Goal: Task Accomplishment & Management: Manage account settings

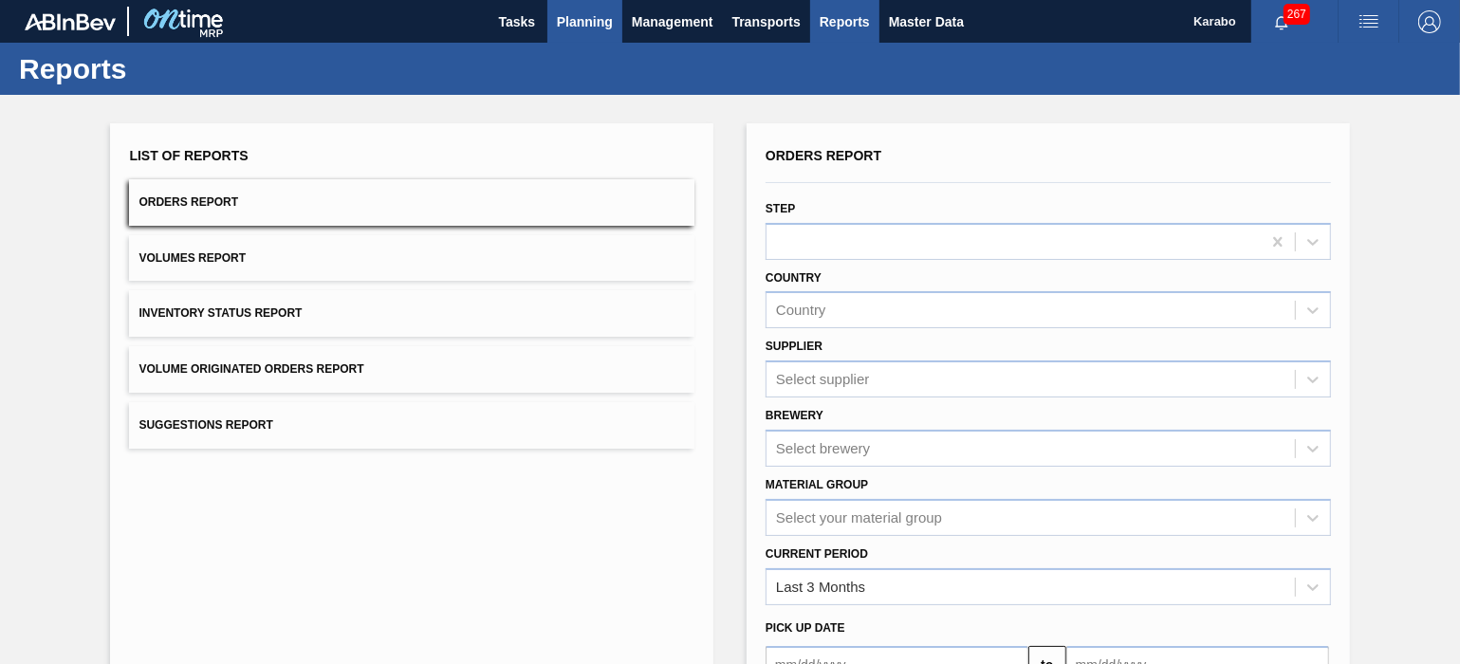
click at [595, 18] on span "Planning" at bounding box center [585, 21] width 56 height 23
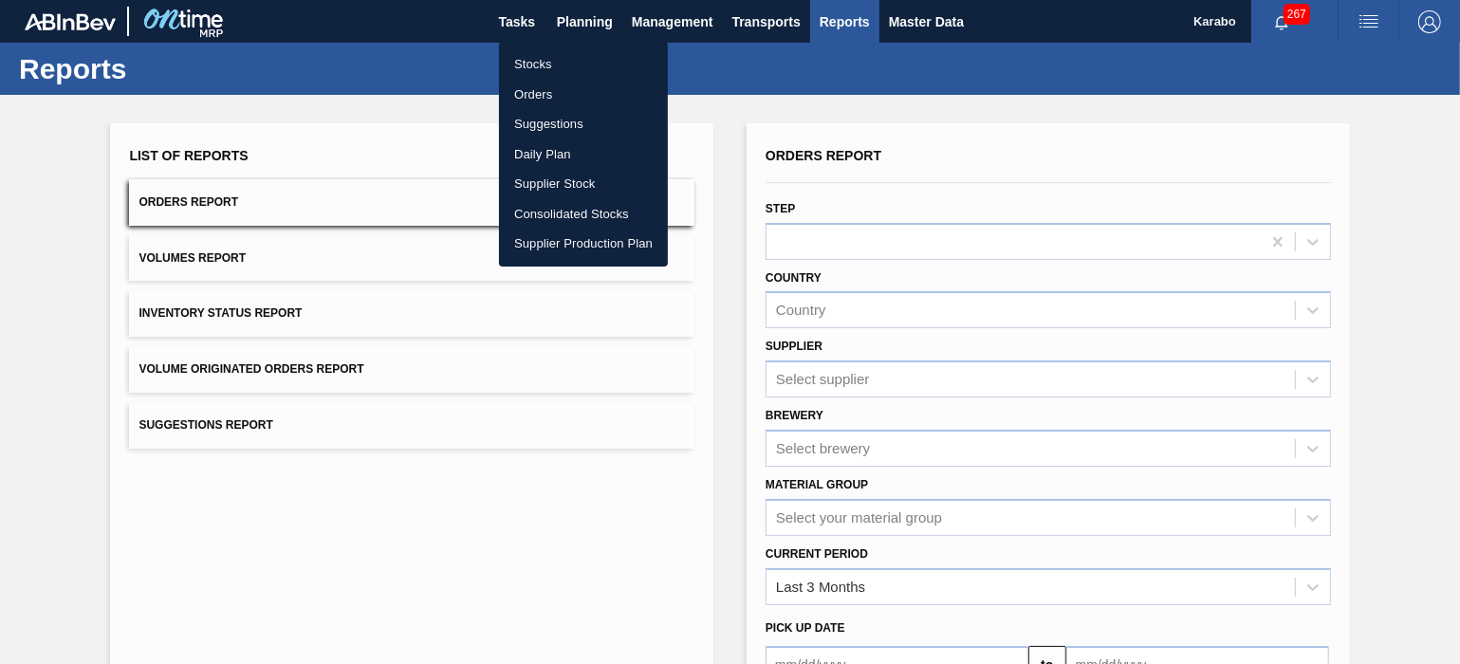
click at [608, 54] on li "Stocks" at bounding box center [583, 64] width 169 height 30
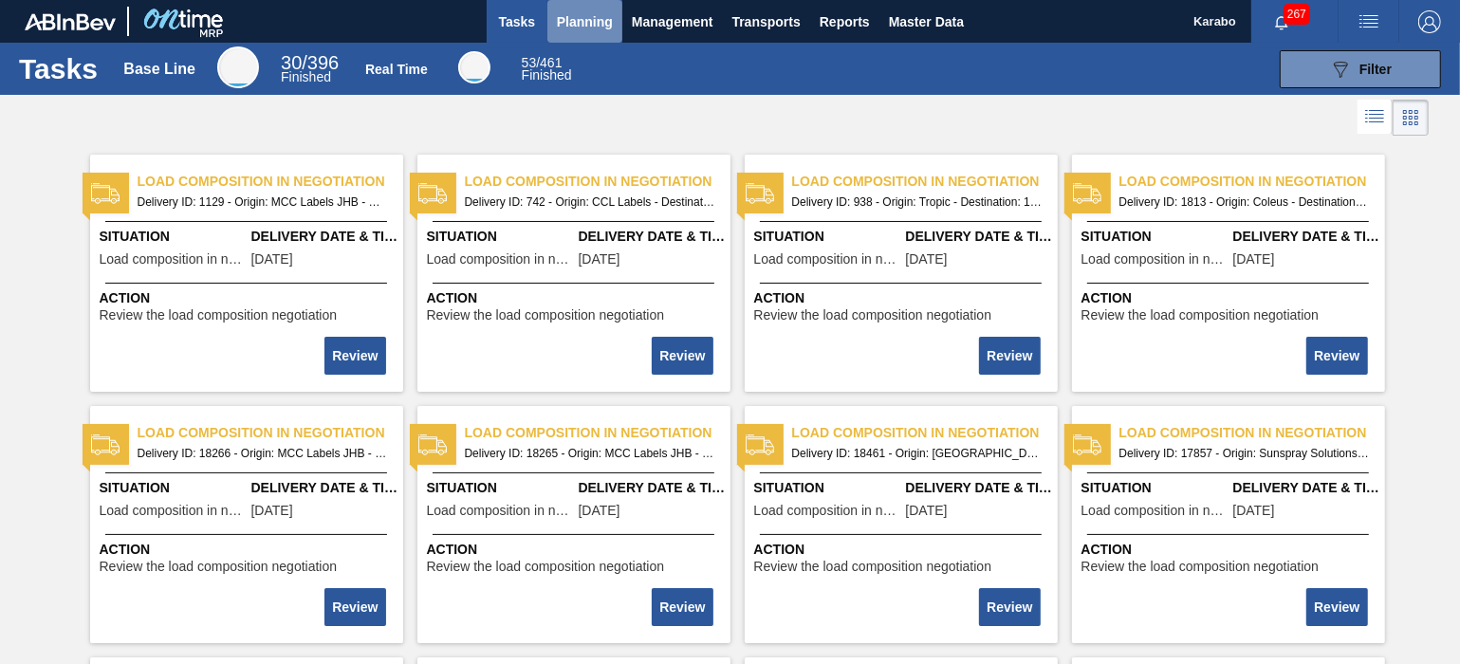
click at [580, 25] on span "Planning" at bounding box center [585, 21] width 56 height 23
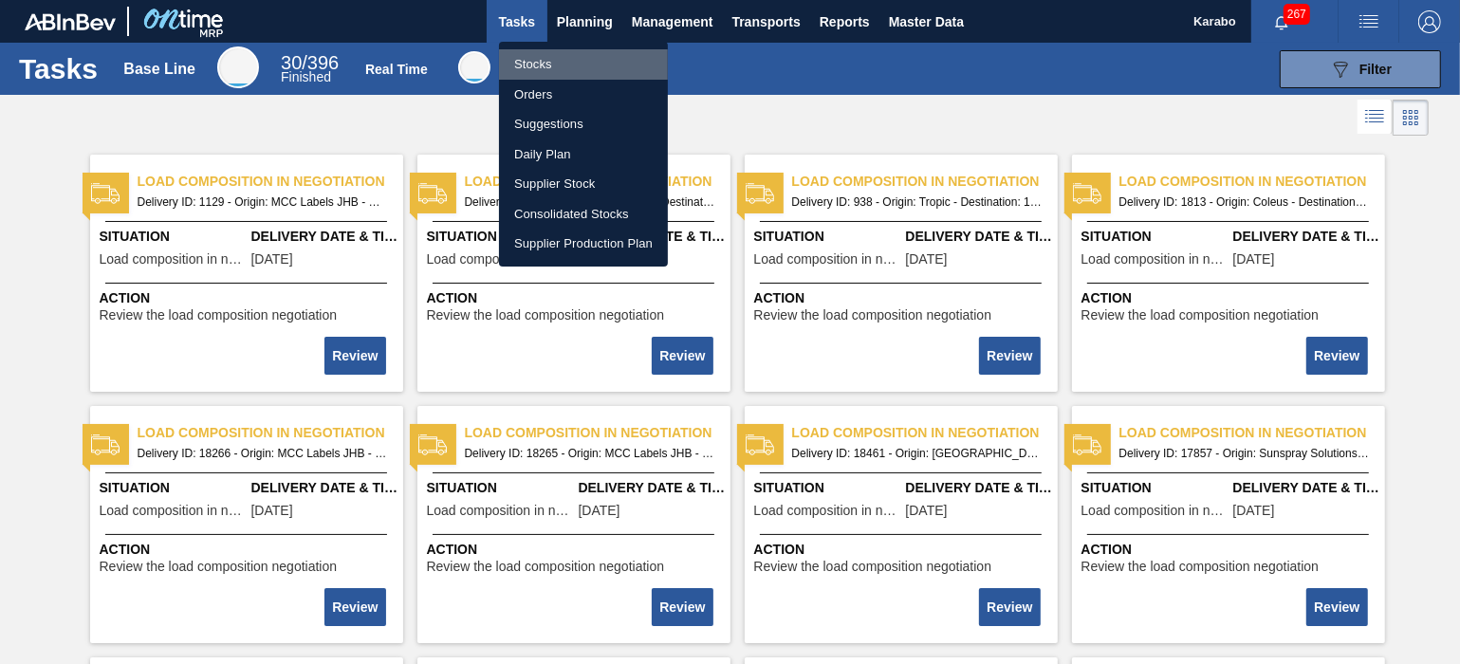
click at [576, 68] on li "Stocks" at bounding box center [583, 64] width 169 height 30
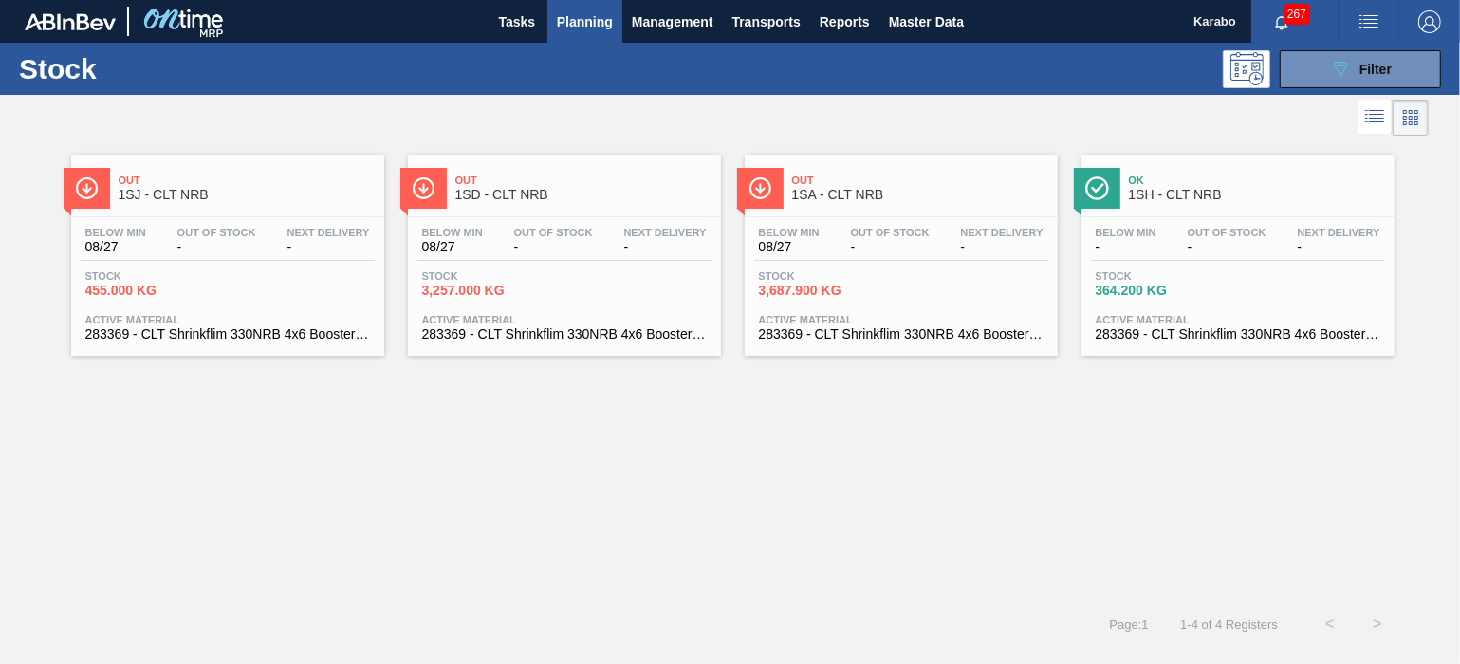
click at [583, 31] on span "Planning" at bounding box center [585, 21] width 56 height 23
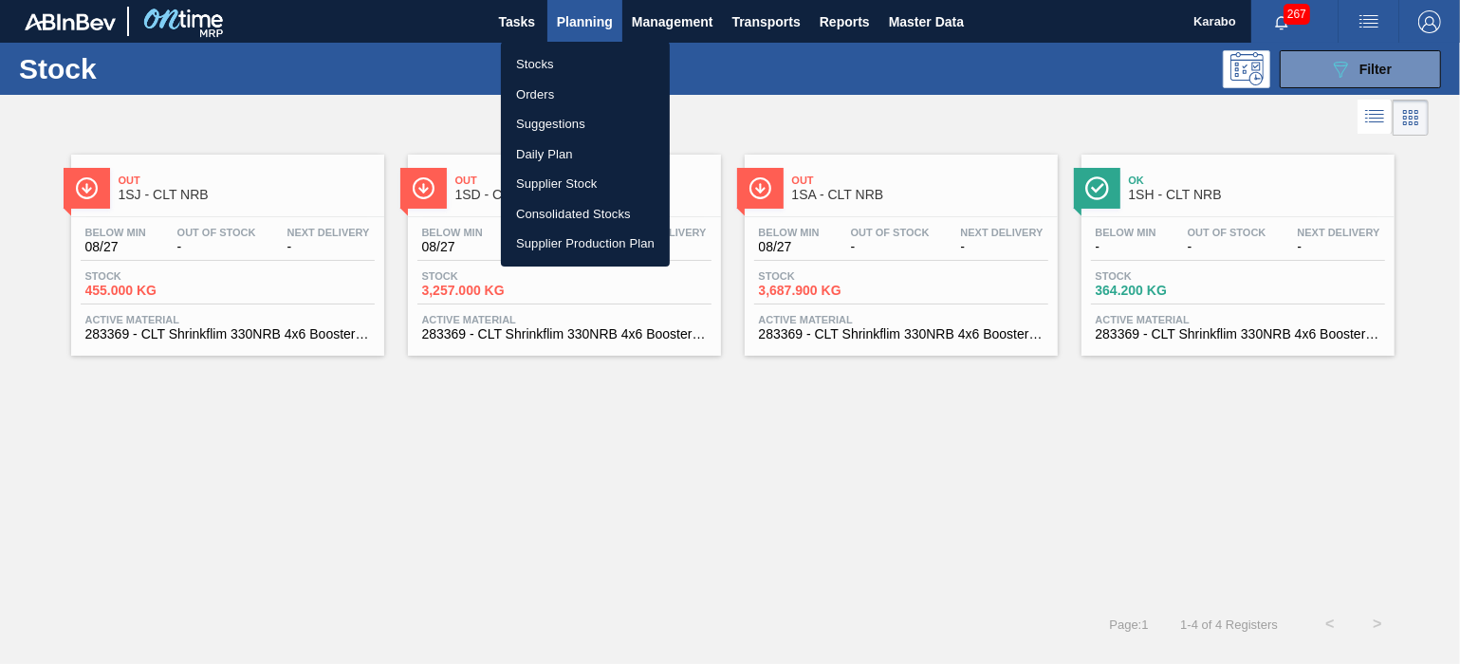
click at [572, 98] on li "Orders" at bounding box center [585, 95] width 169 height 30
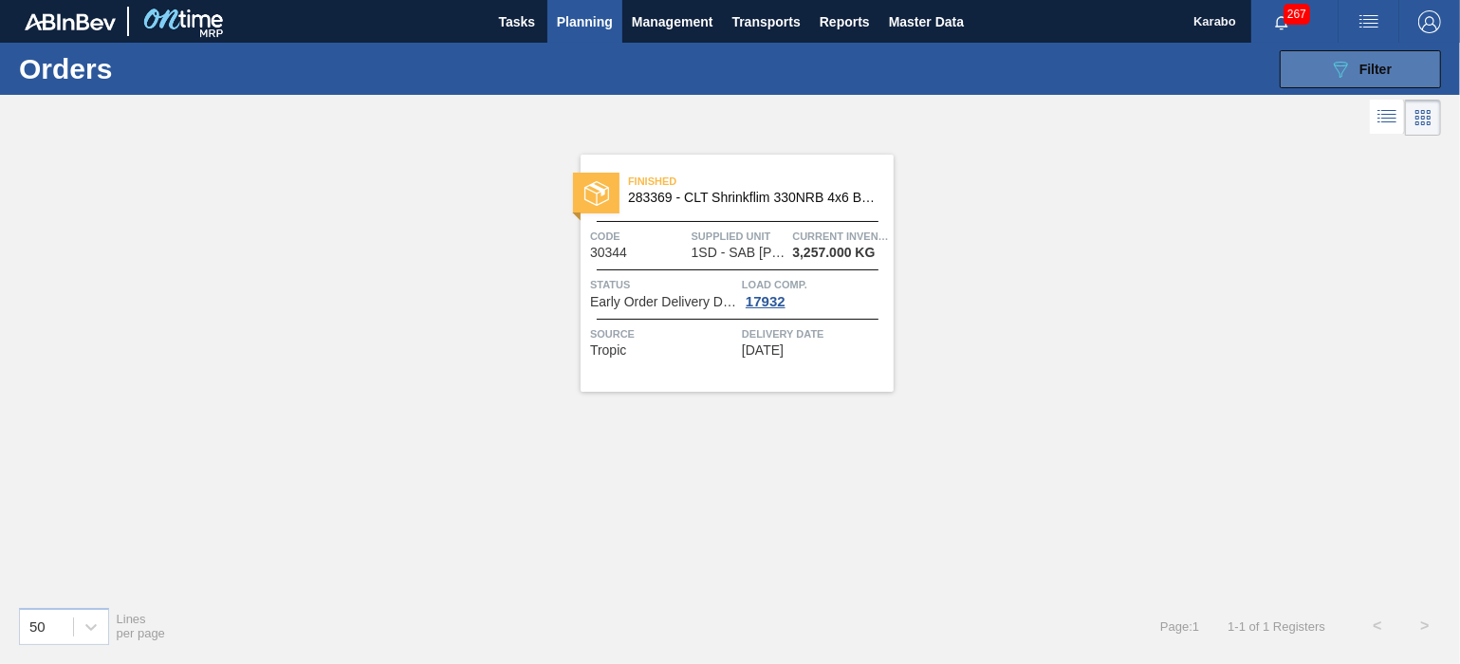
click at [1308, 59] on button "089F7B8B-B2A5-4AFE-B5C0-19BA573D28AC Filter" at bounding box center [1360, 69] width 161 height 38
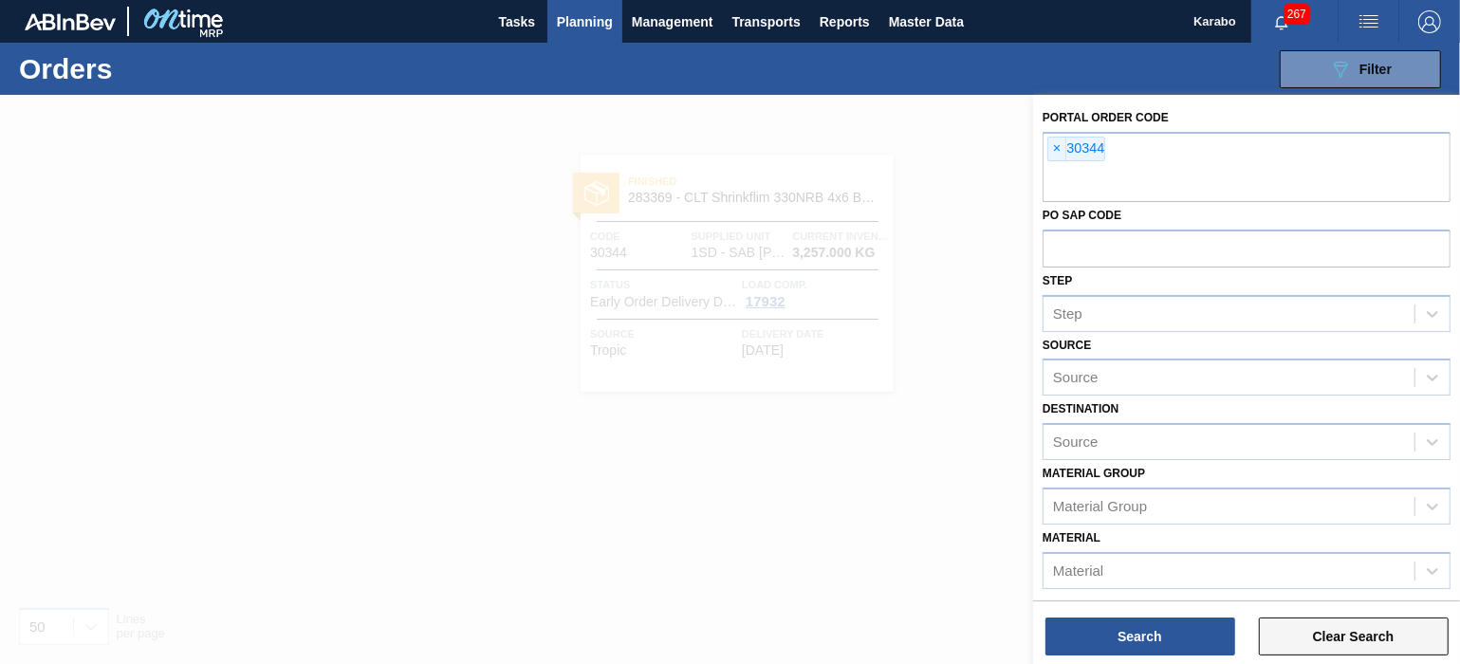
click at [1333, 628] on button "Clear Search" at bounding box center [1354, 637] width 190 height 38
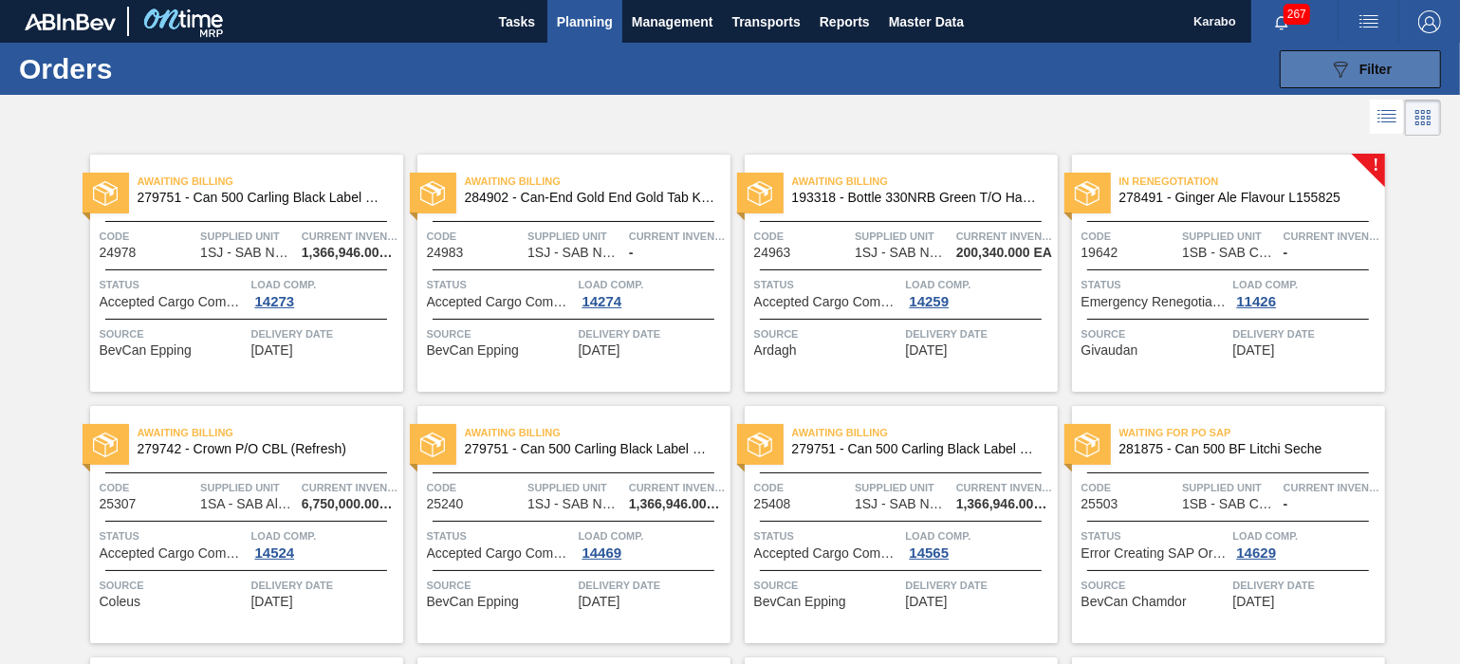
click at [1321, 64] on button "089F7B8B-B2A5-4AFE-B5C0-19BA573D28AC Filter" at bounding box center [1360, 69] width 161 height 38
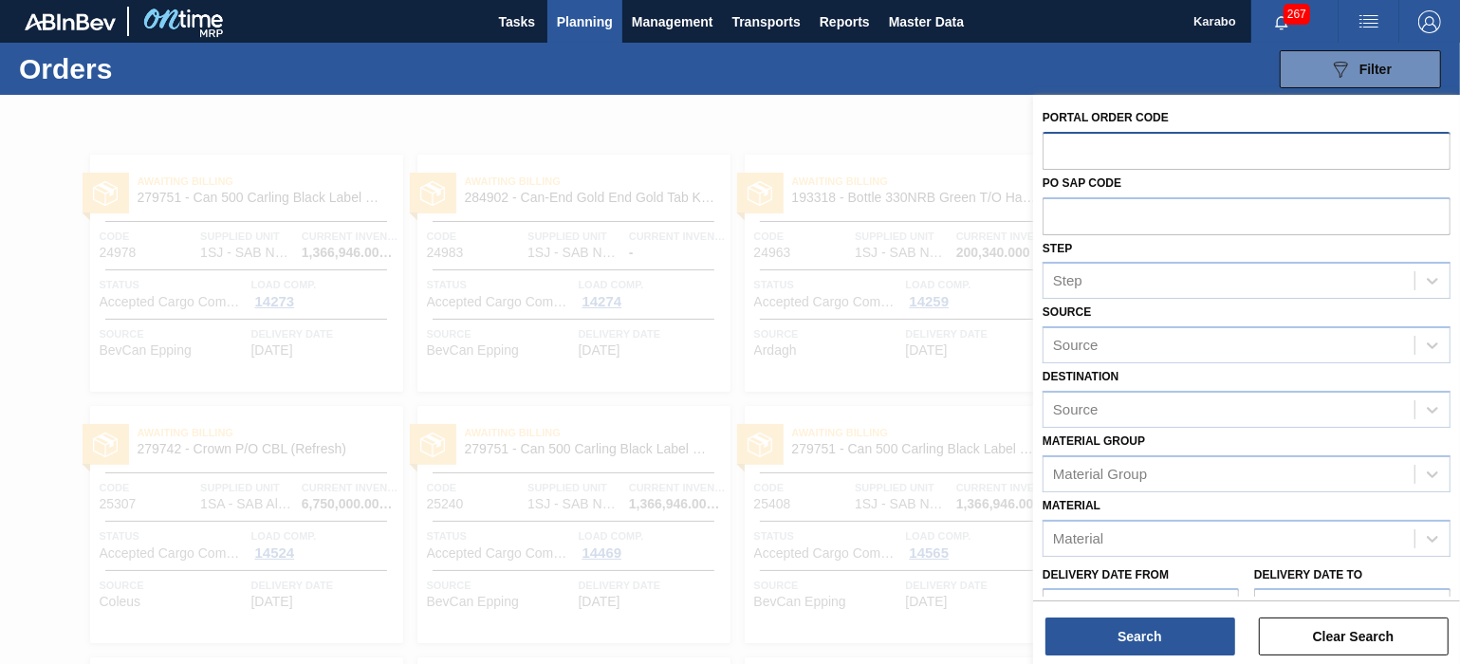
click at [1150, 161] on input "text" at bounding box center [1247, 150] width 408 height 36
type input "31081"
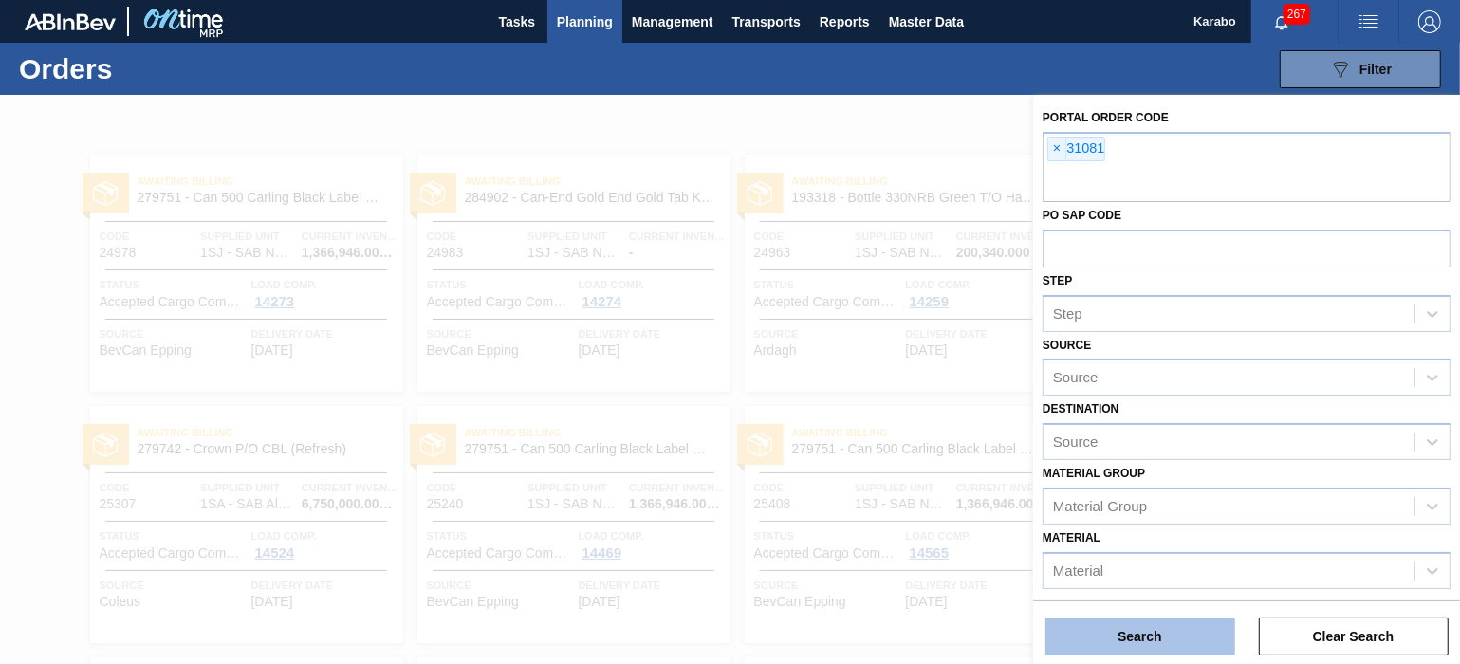
click at [1168, 643] on button "Search" at bounding box center [1141, 637] width 190 height 38
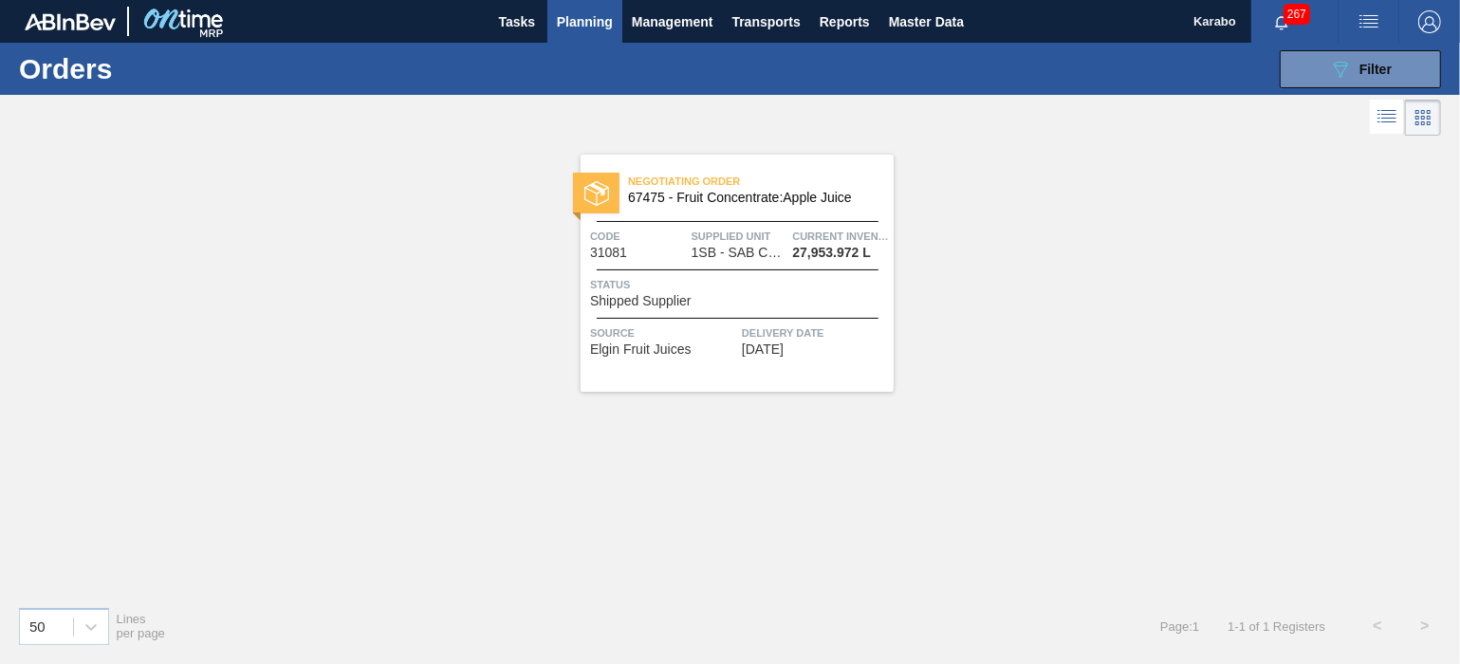
click at [693, 372] on div "Negotiating Order 67475 - Fruit Concentrate:Apple Juice Code 31081 Supplied Uni…" at bounding box center [737, 273] width 313 height 237
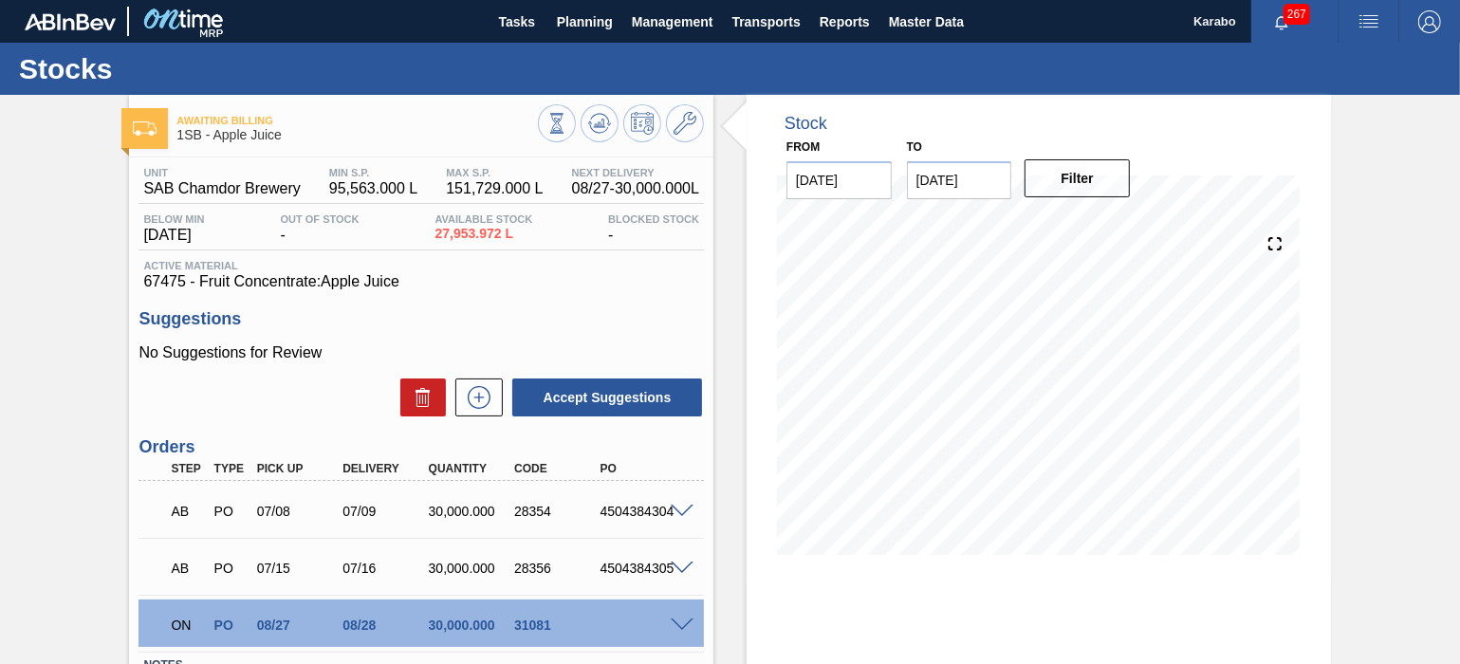
click at [680, 623] on span at bounding box center [682, 626] width 23 height 14
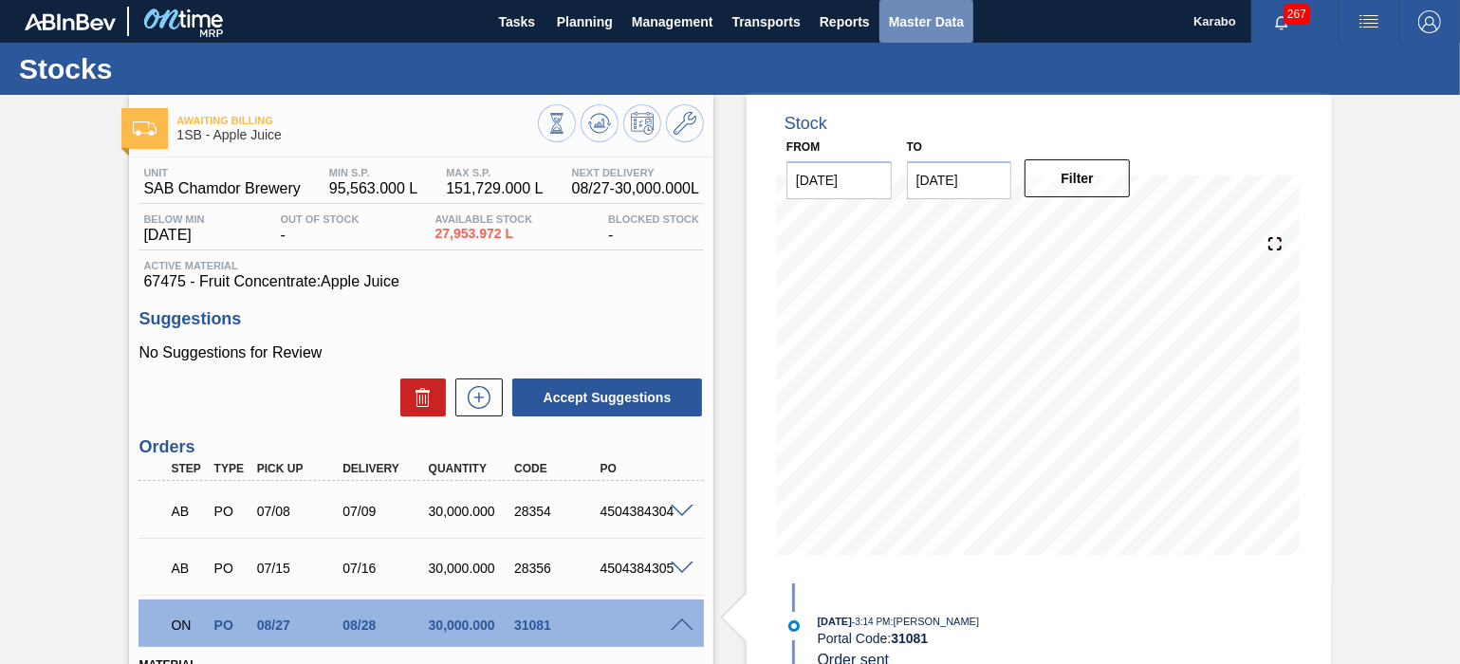
click at [929, 27] on span "Master Data" at bounding box center [926, 21] width 75 height 23
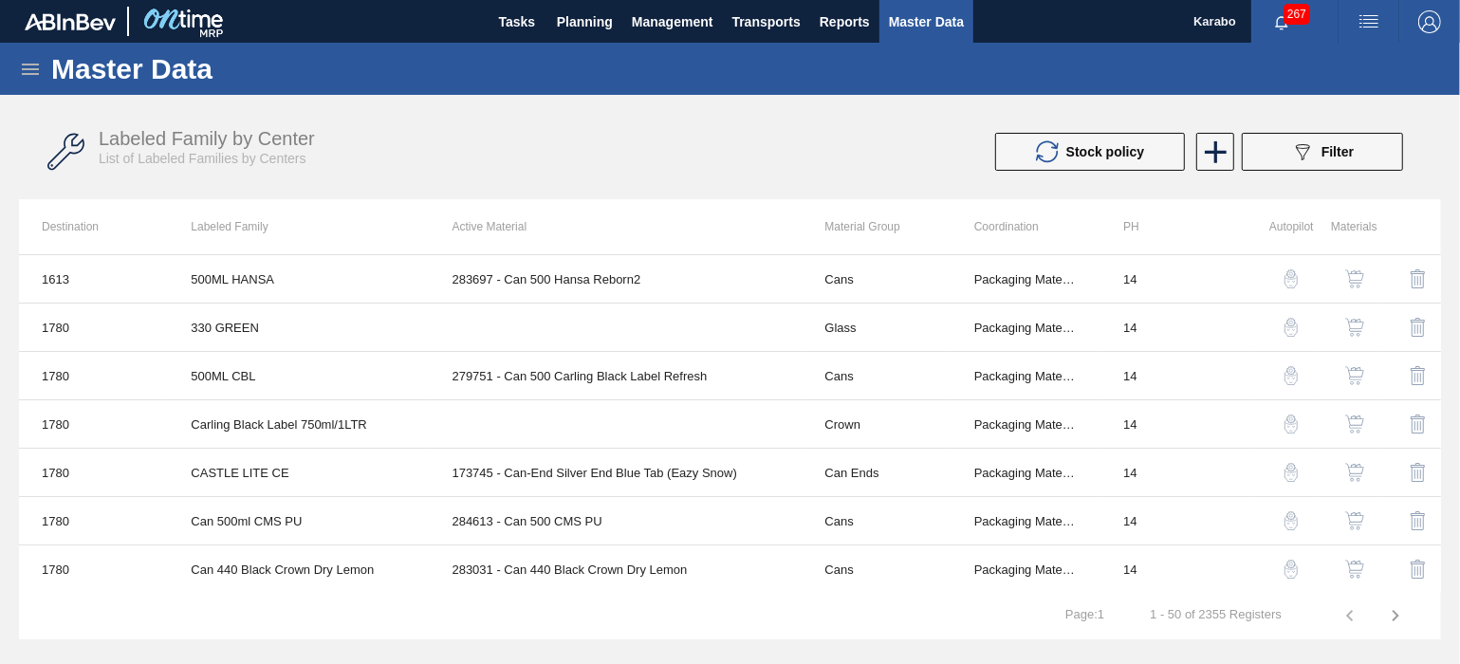
click at [34, 69] on icon at bounding box center [30, 69] width 17 height 11
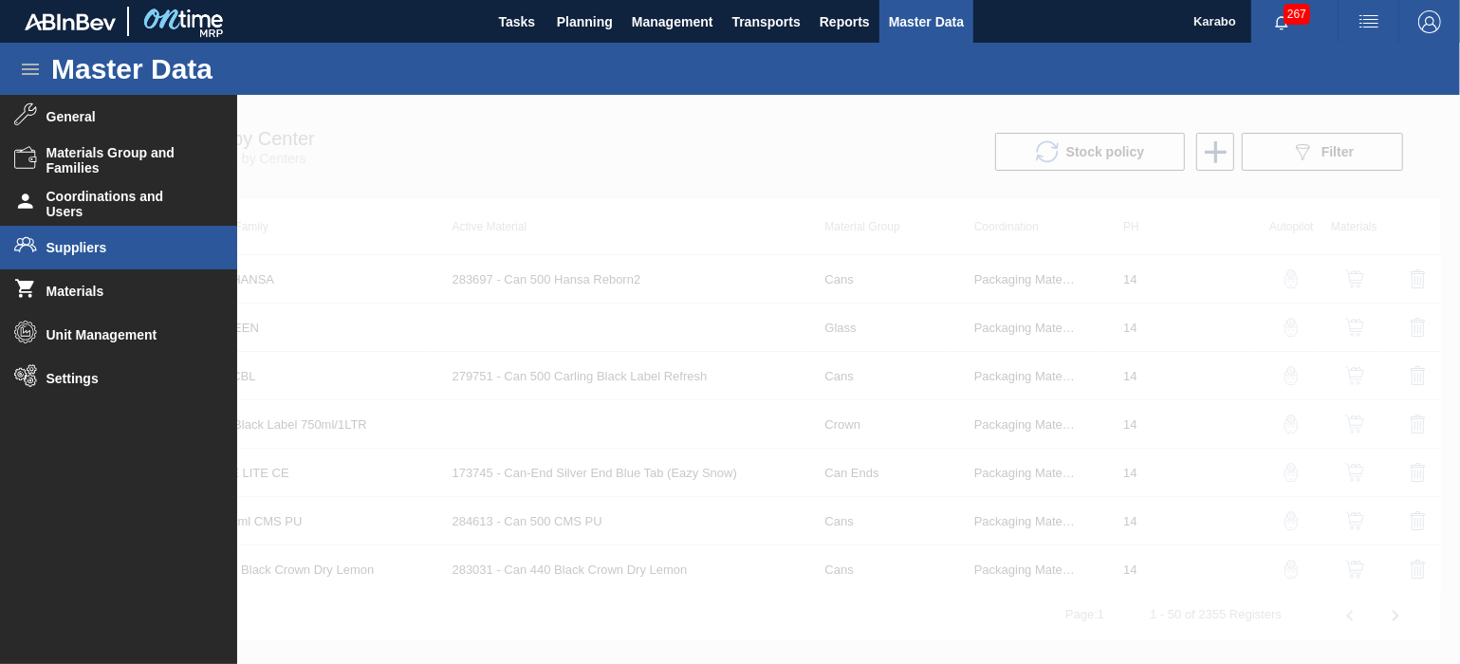
click at [129, 235] on li "Suppliers" at bounding box center [118, 248] width 237 height 44
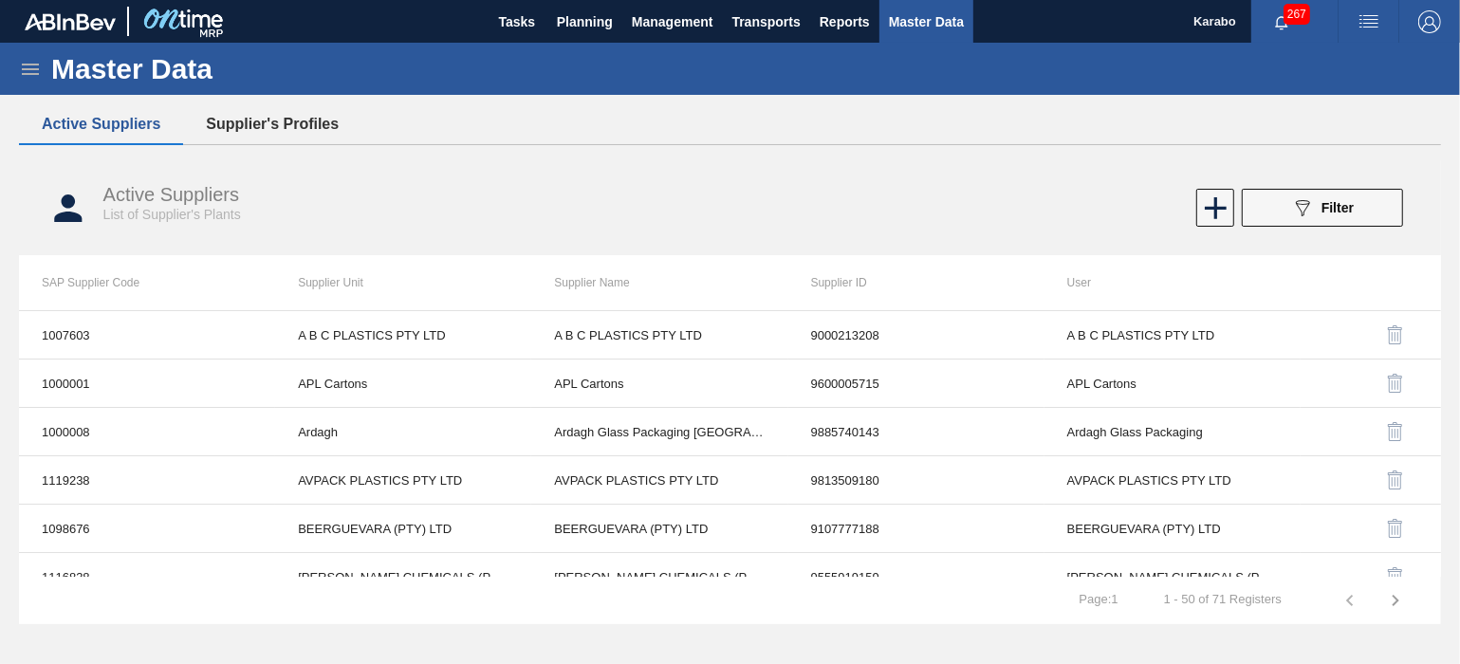
click at [261, 112] on button "Supplier's Profiles" at bounding box center [272, 124] width 178 height 40
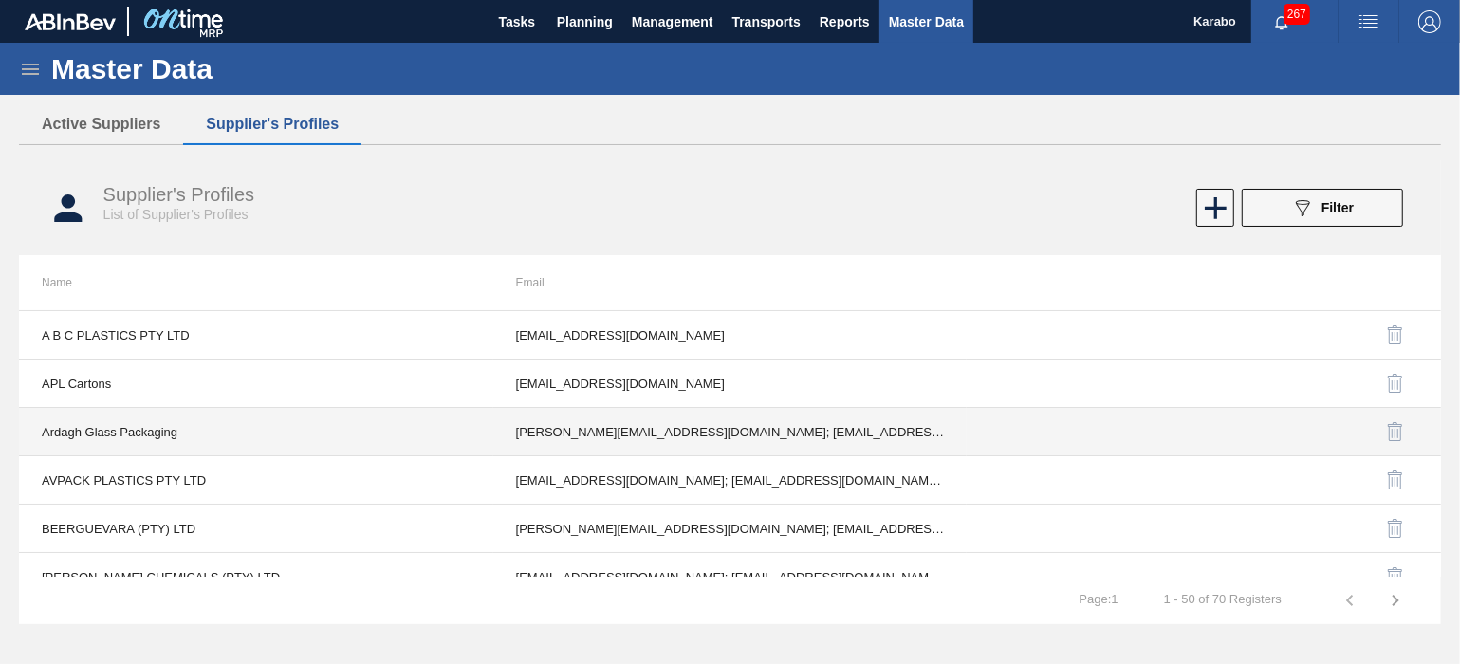
click at [761, 418] on td "[PERSON_NAME][EMAIL_ADDRESS][DOMAIN_NAME]; [EMAIL_ADDRESS][DOMAIN_NAME]; [EMAIL…" at bounding box center [730, 432] width 474 height 48
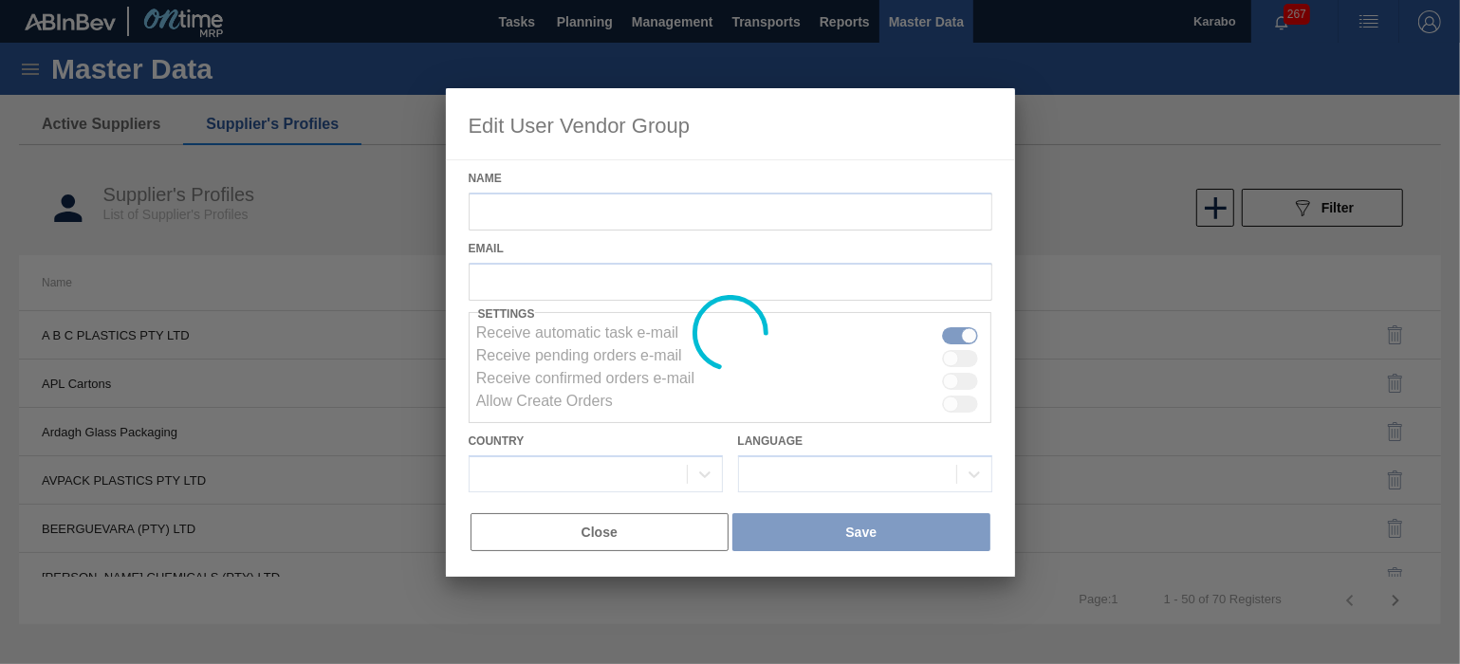
type input "Ardagh Glass Packaging"
checkbox input "true"
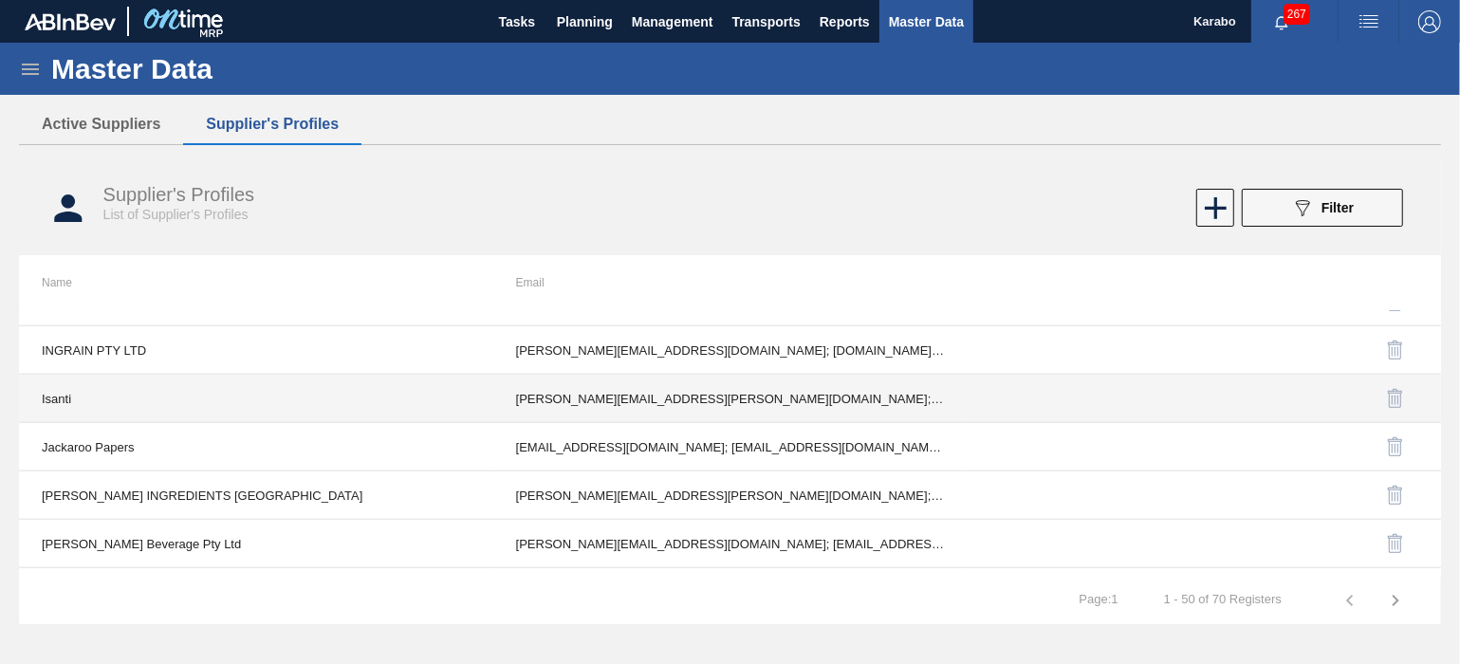
scroll to position [1661, 0]
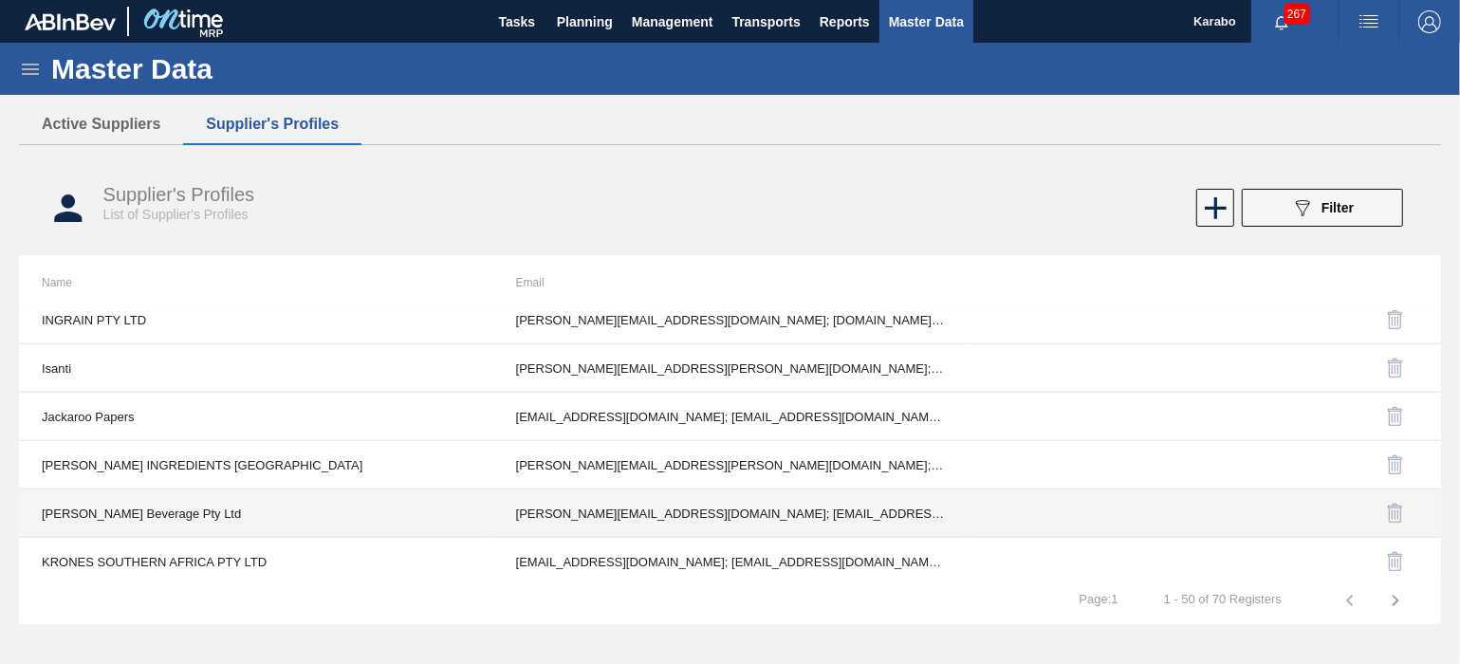
click at [761, 511] on td "[PERSON_NAME][EMAIL_ADDRESS][DOMAIN_NAME]; [EMAIL_ADDRESS][DOMAIN_NAME]" at bounding box center [730, 514] width 474 height 48
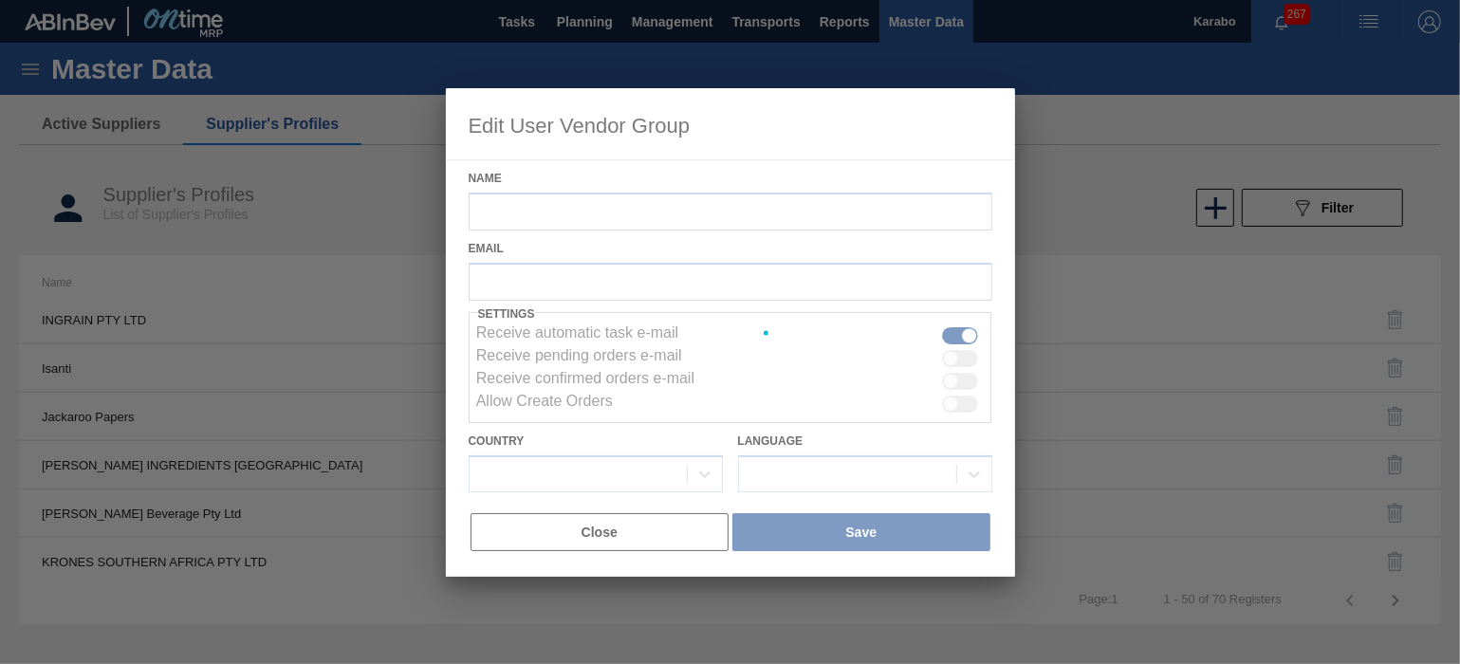
type input "[PERSON_NAME] Beverage Pty Ltd"
checkbox input "true"
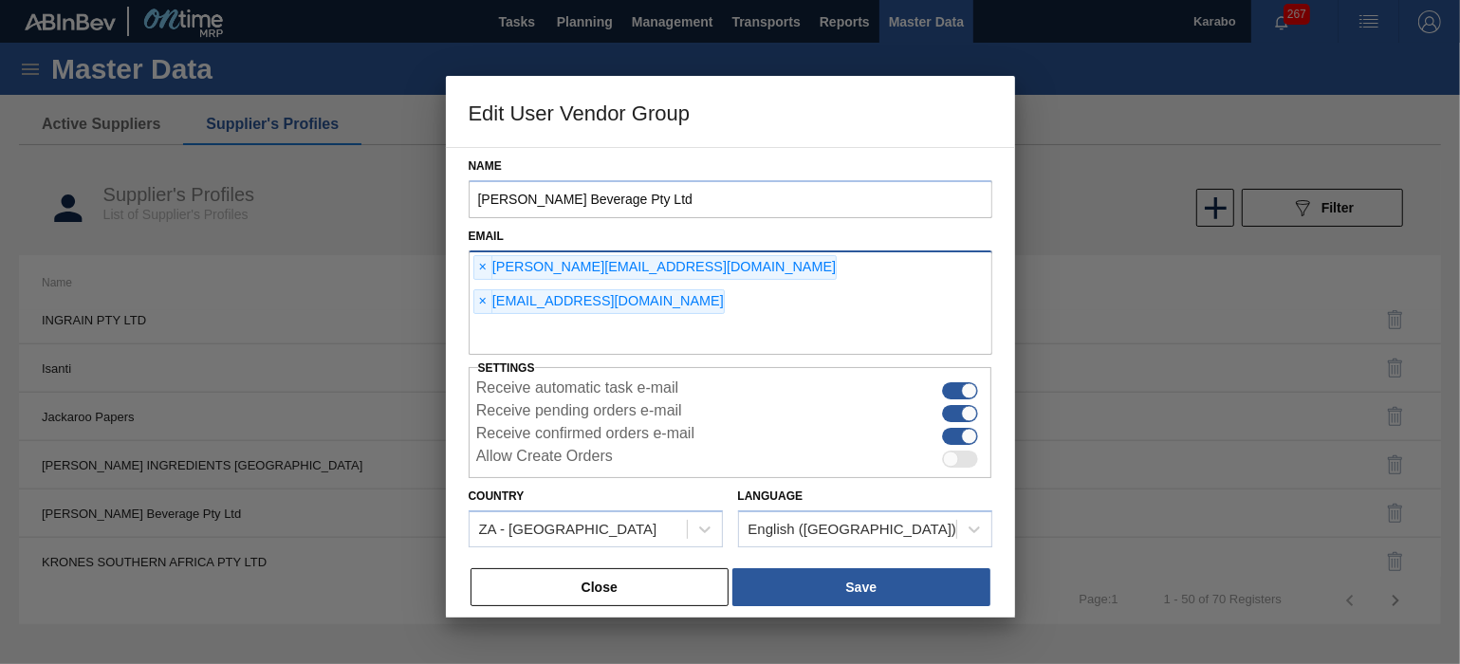
click at [663, 289] on div "× [EMAIL_ADDRESS][DOMAIN_NAME]" at bounding box center [599, 301] width 251 height 25
click at [492, 290] on span "×" at bounding box center [483, 301] width 18 height 23
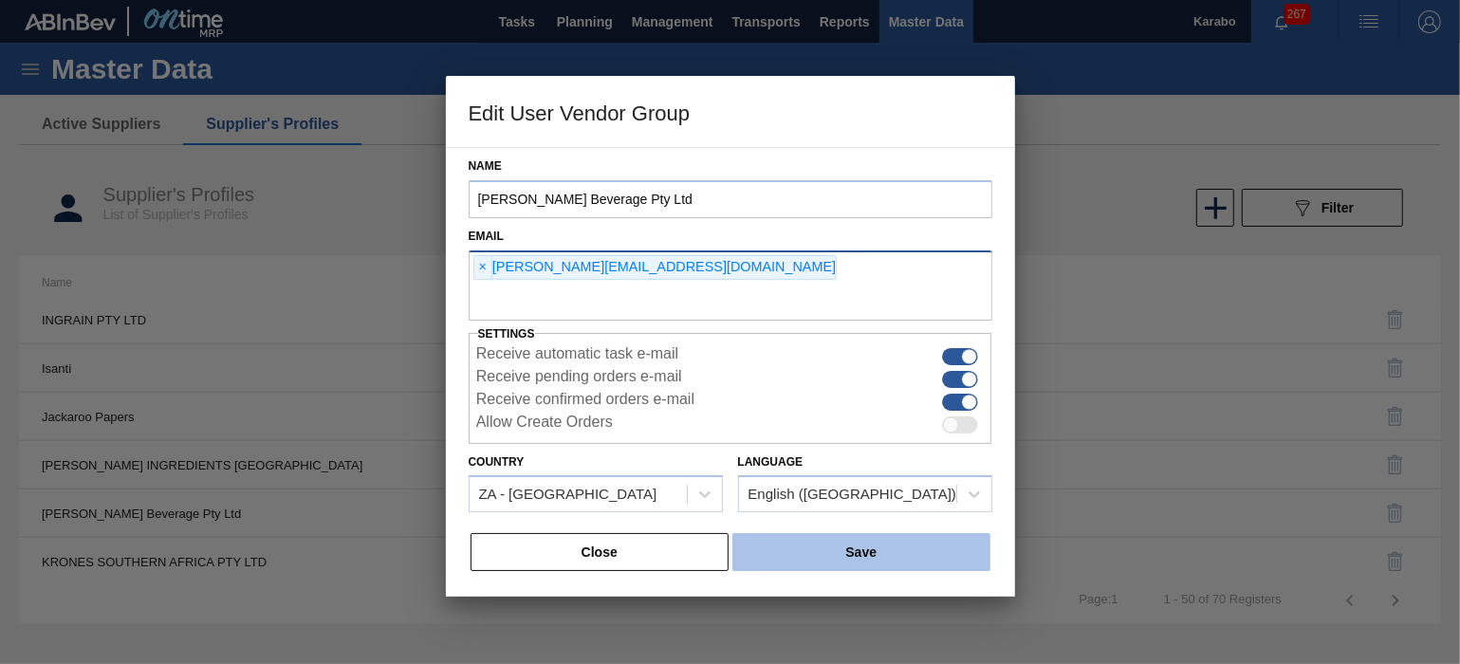
click at [857, 550] on button "Save" at bounding box center [861, 552] width 257 height 38
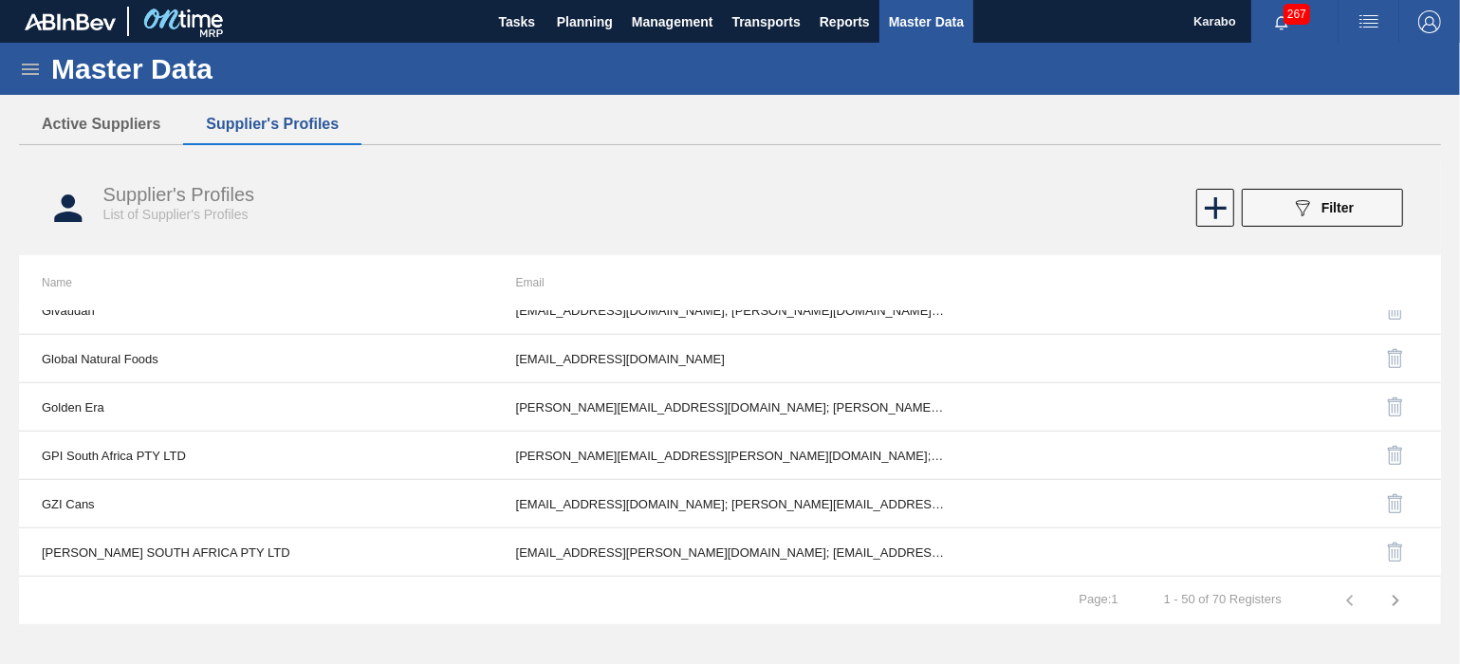
scroll to position [1068, 0]
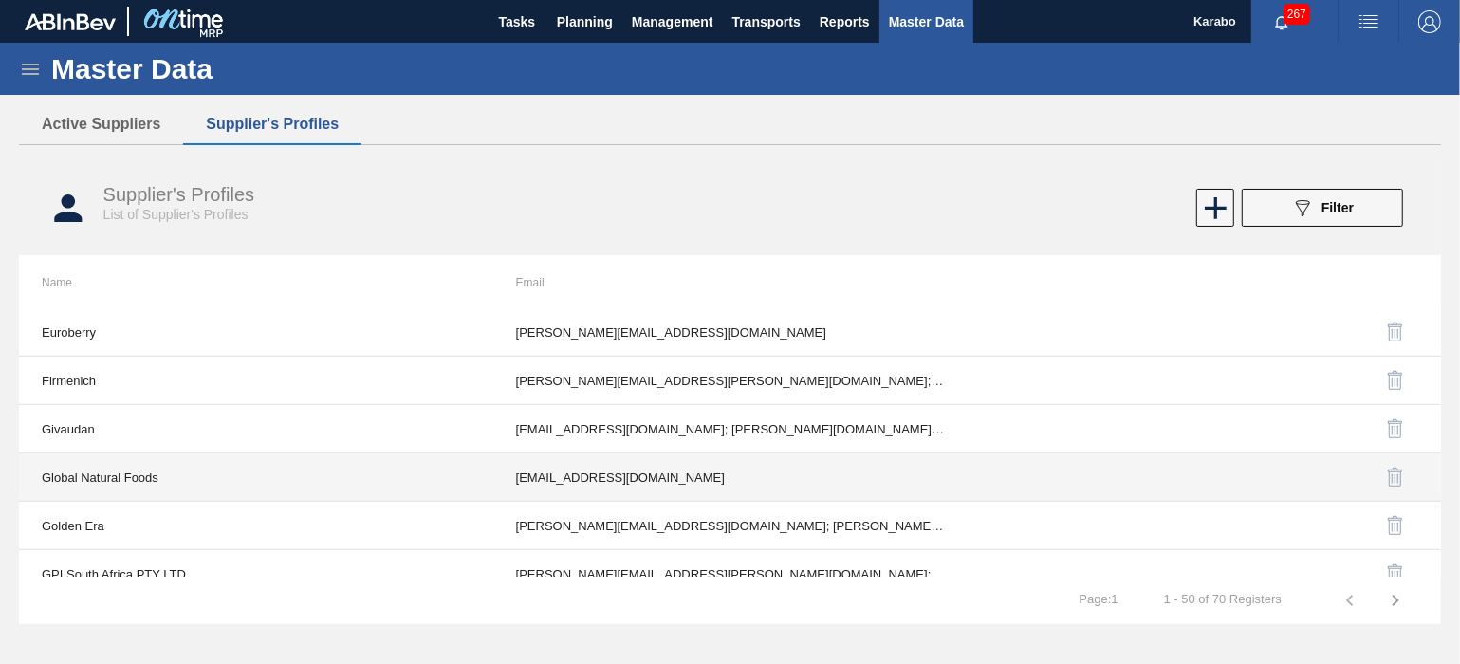
click at [614, 461] on td "[EMAIL_ADDRESS][DOMAIN_NAME]" at bounding box center [730, 478] width 474 height 48
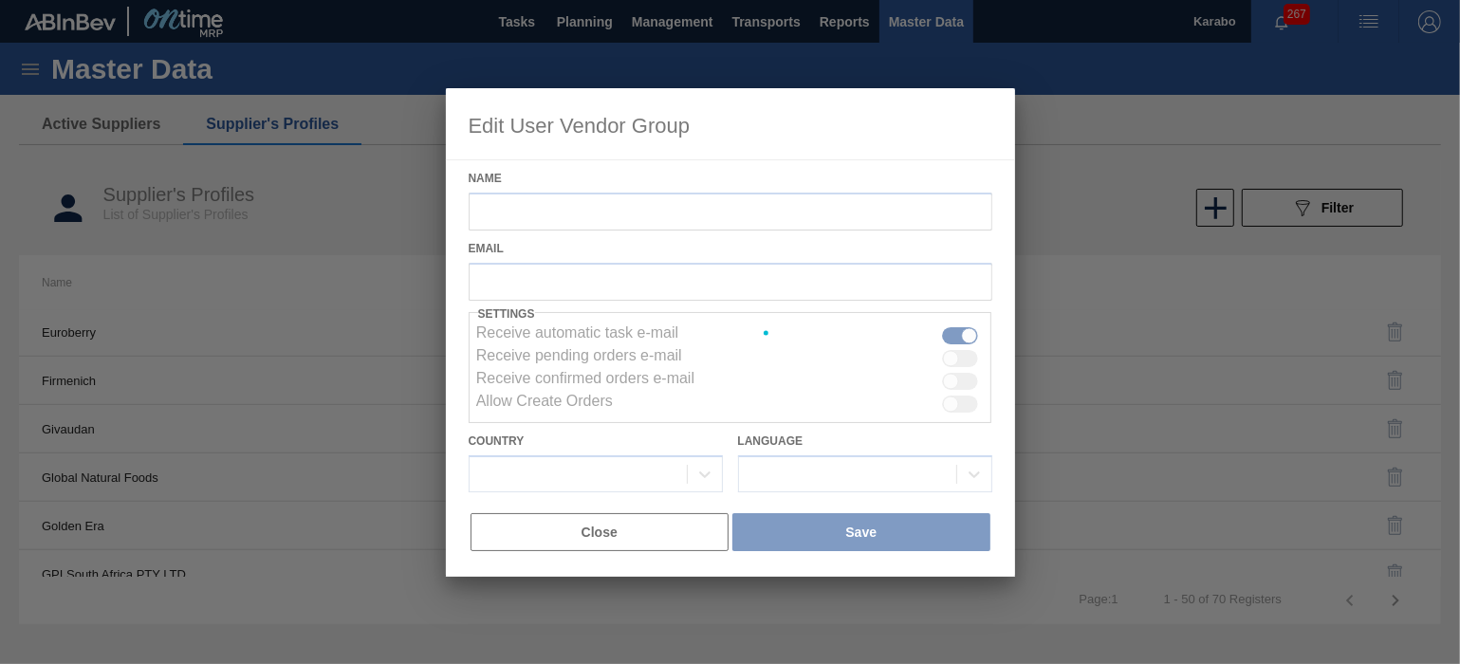
type input "Global Natural Foods"
checkbox input "true"
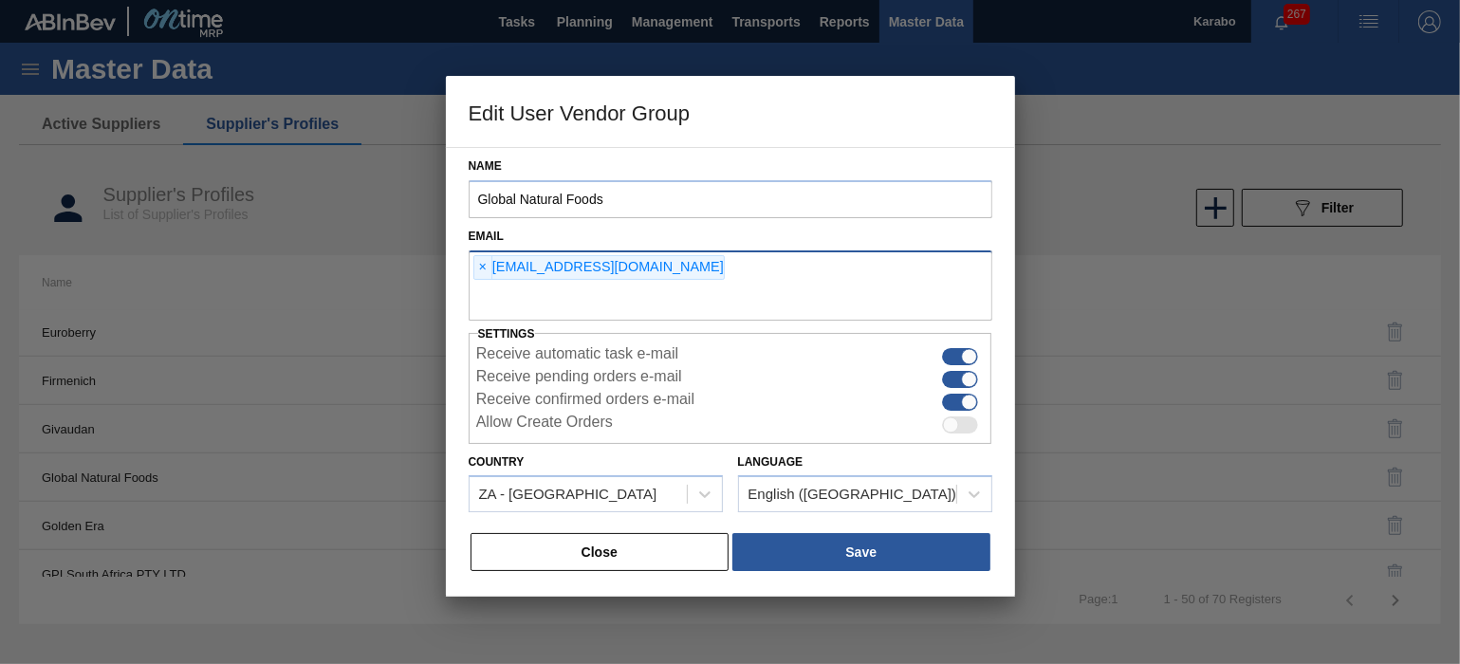
click at [661, 296] on input "text" at bounding box center [731, 303] width 524 height 36
type input "[EMAIL_ADDRESS][DOMAIN_NAME]"
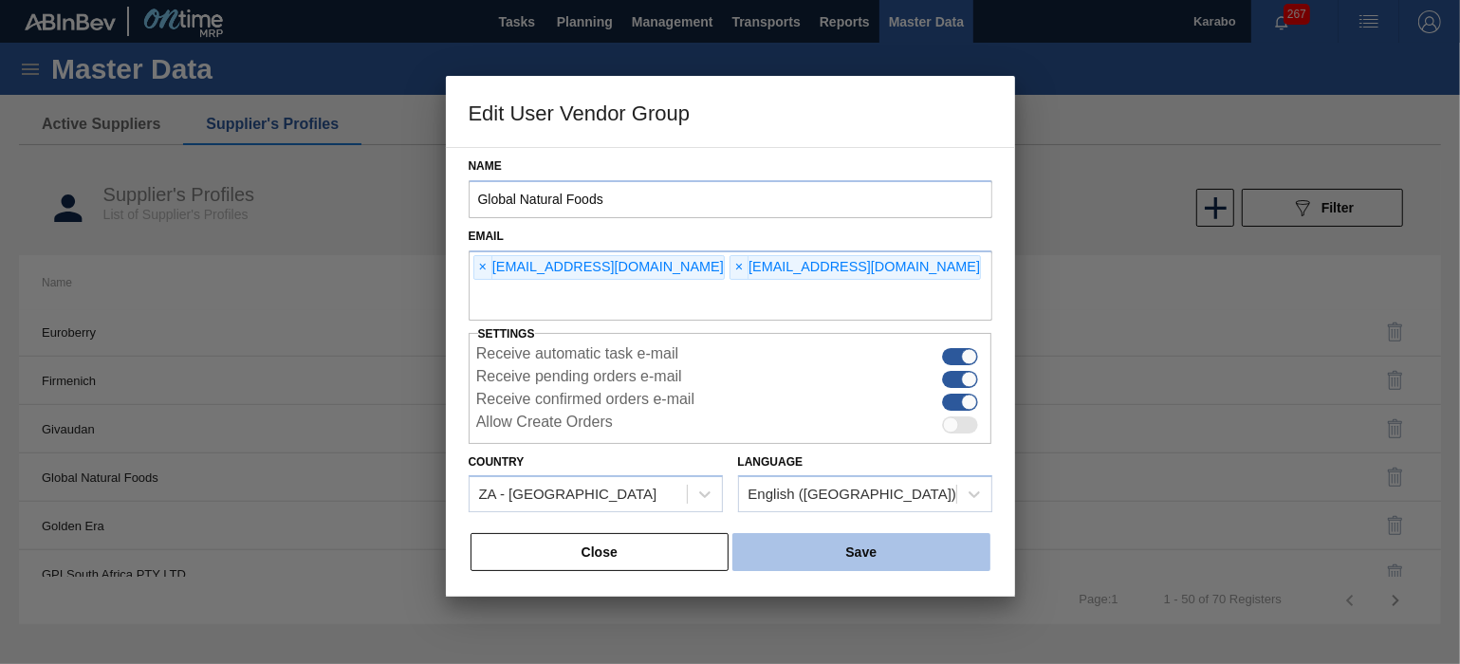
click at [836, 537] on button "Save" at bounding box center [861, 552] width 257 height 38
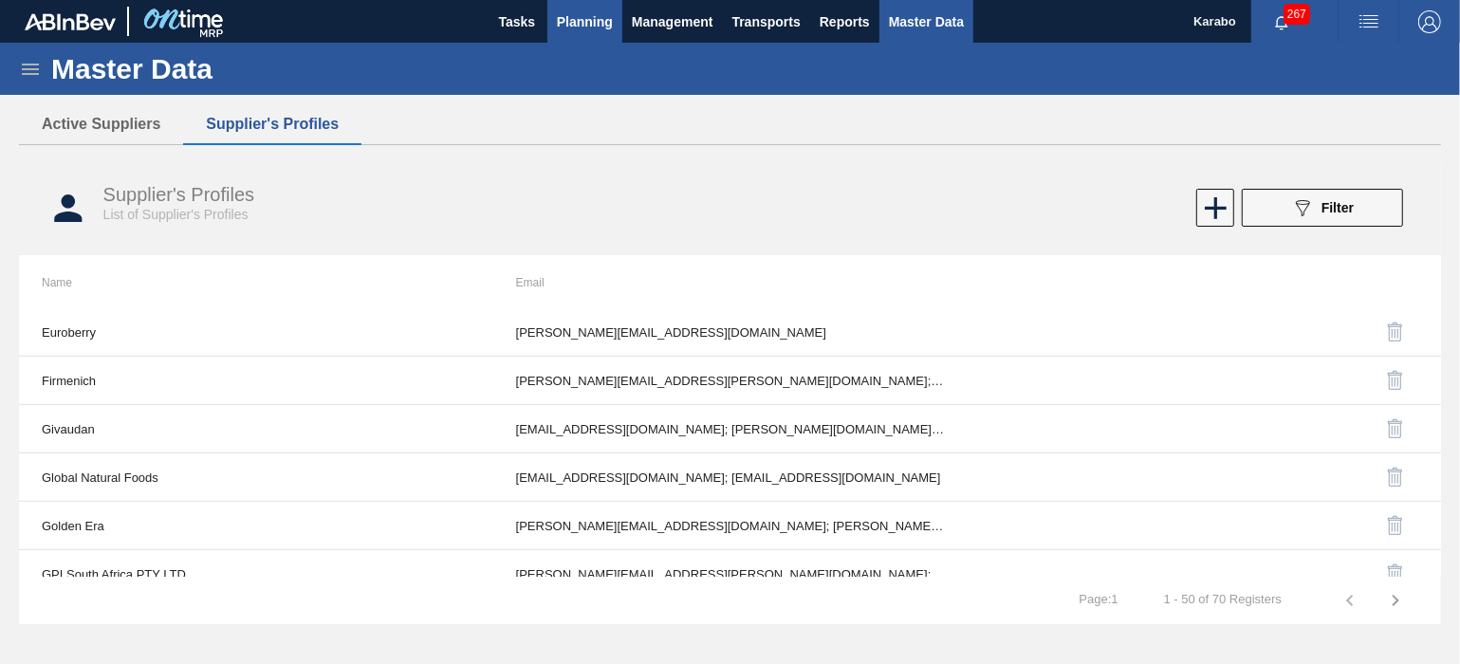
click at [601, 35] on button "Planning" at bounding box center [585, 21] width 75 height 43
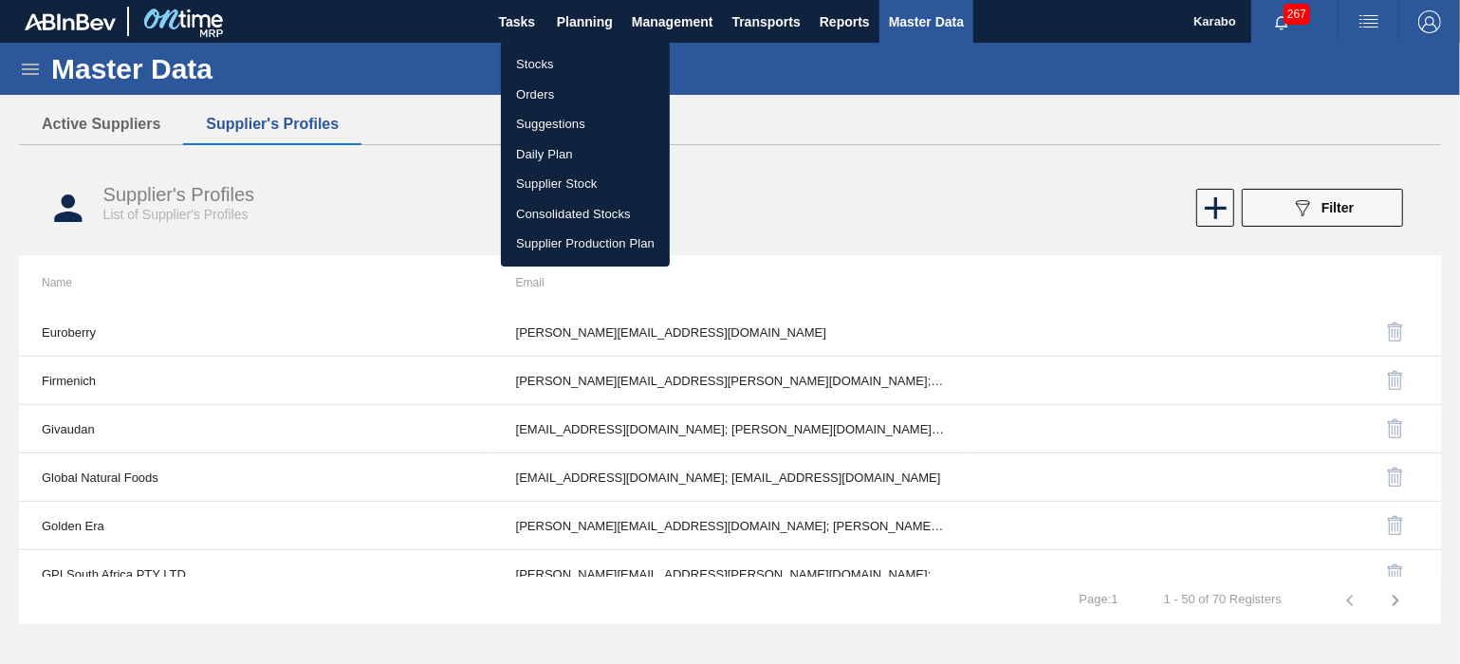
click at [410, 103] on div at bounding box center [730, 332] width 1460 height 664
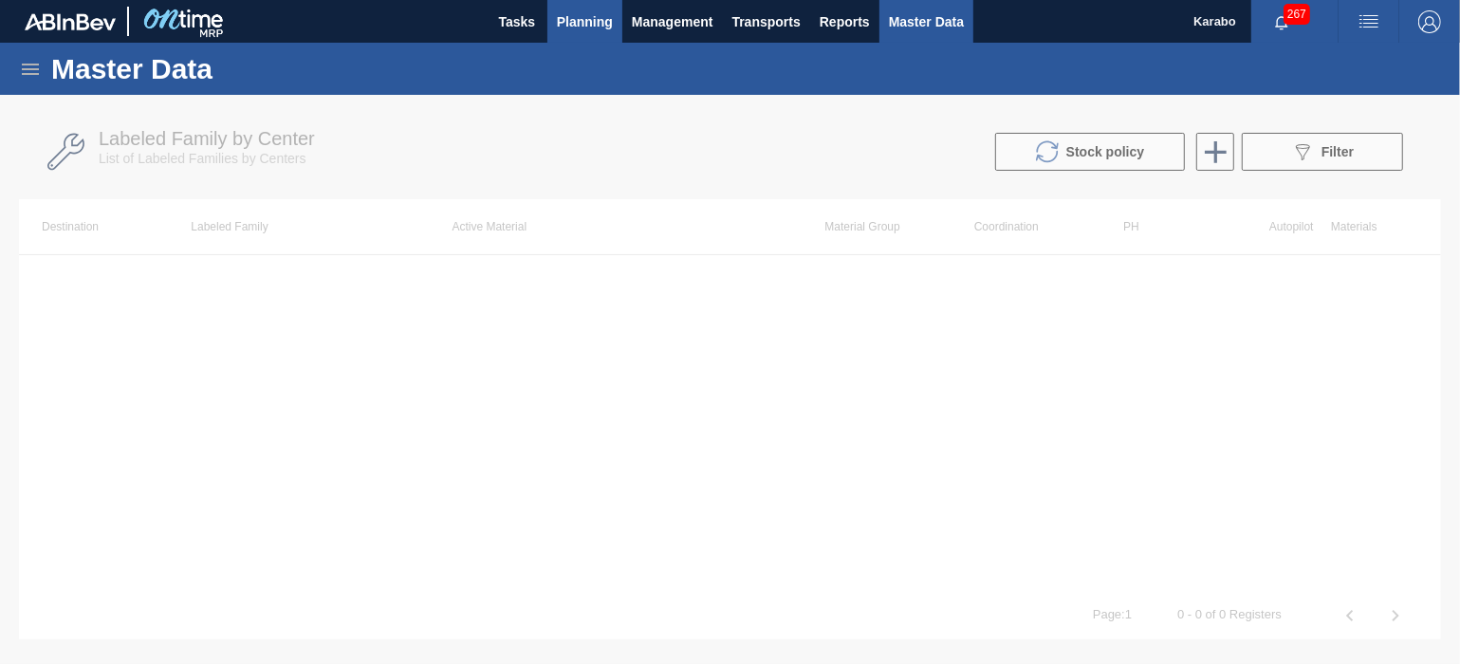
click at [601, 20] on span "Planning" at bounding box center [585, 21] width 56 height 23
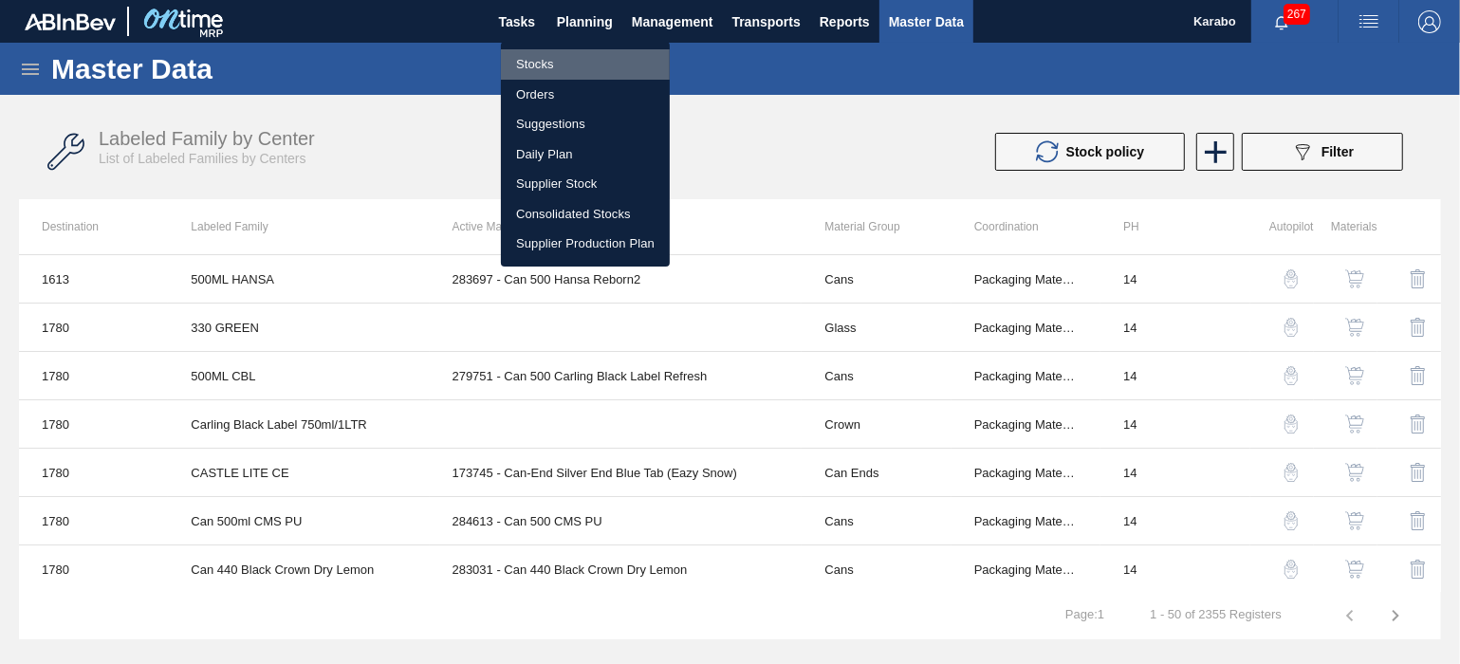
click at [599, 52] on li "Stocks" at bounding box center [585, 64] width 169 height 30
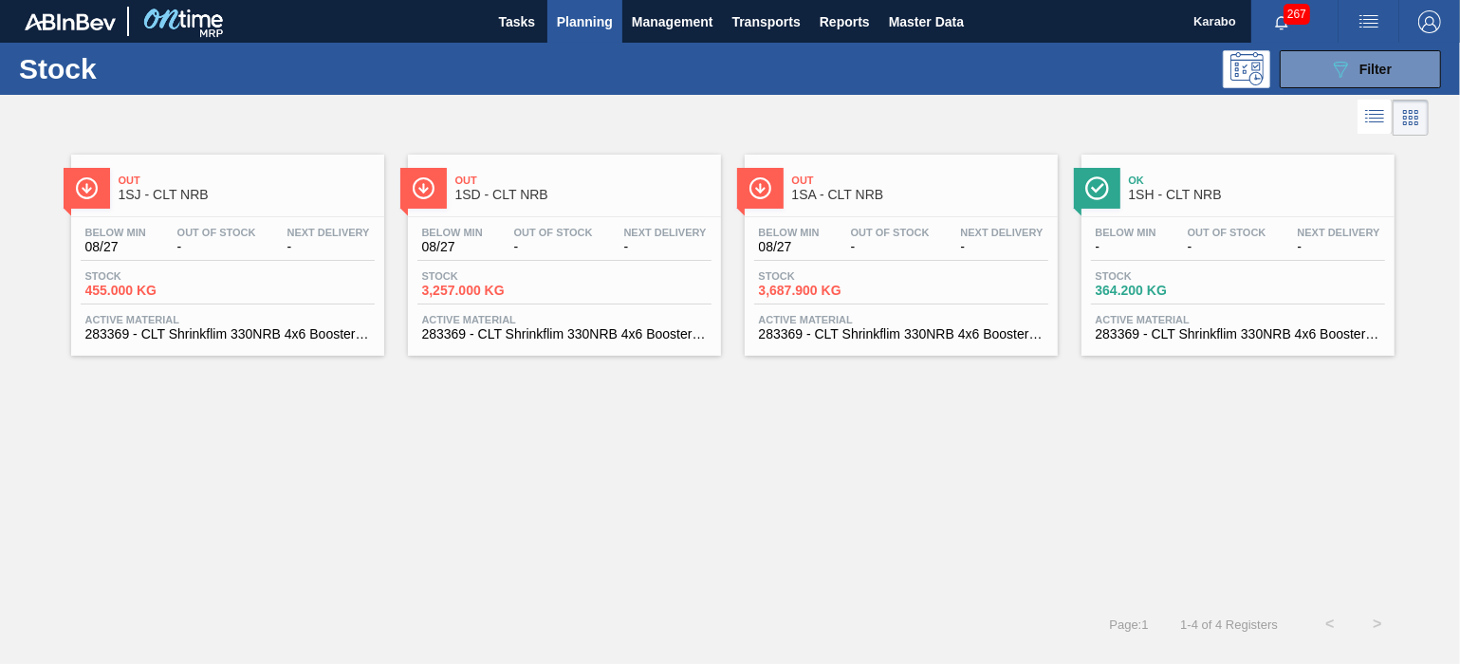
click at [588, 15] on span "Planning" at bounding box center [585, 21] width 56 height 23
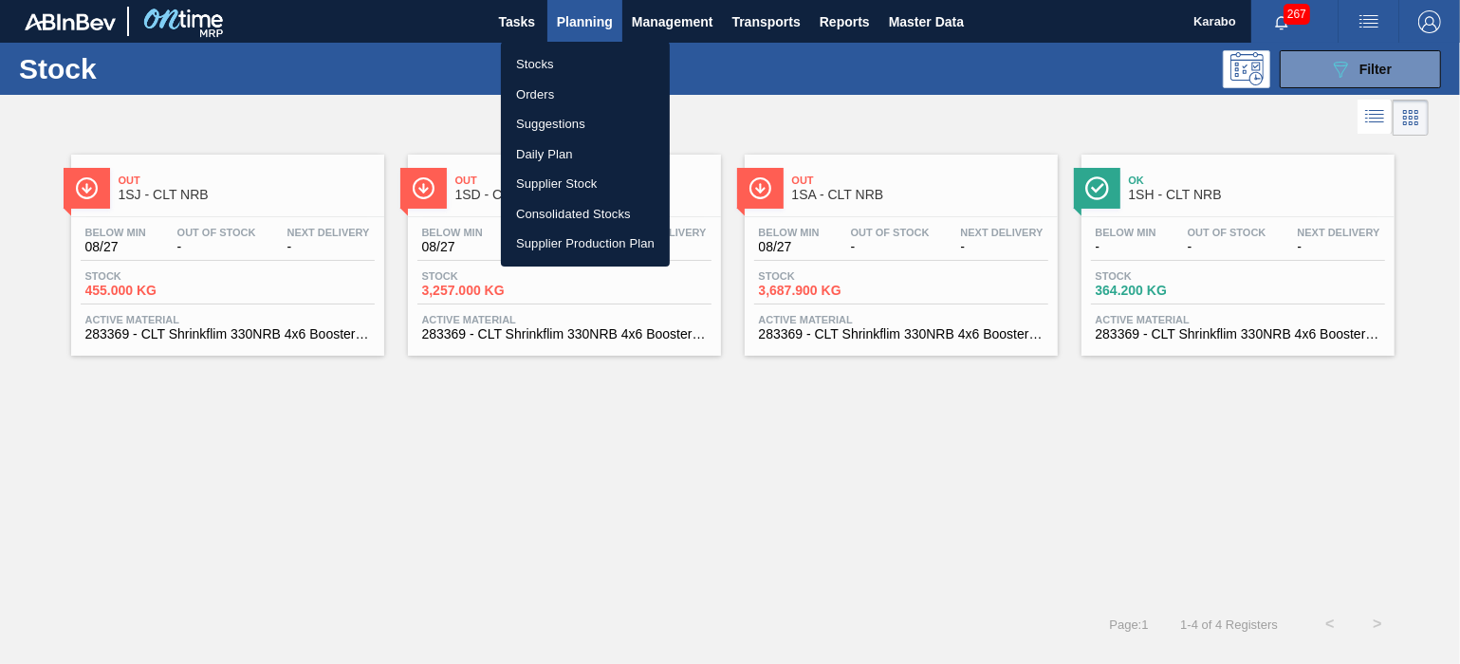
click at [579, 89] on li "Orders" at bounding box center [585, 95] width 169 height 30
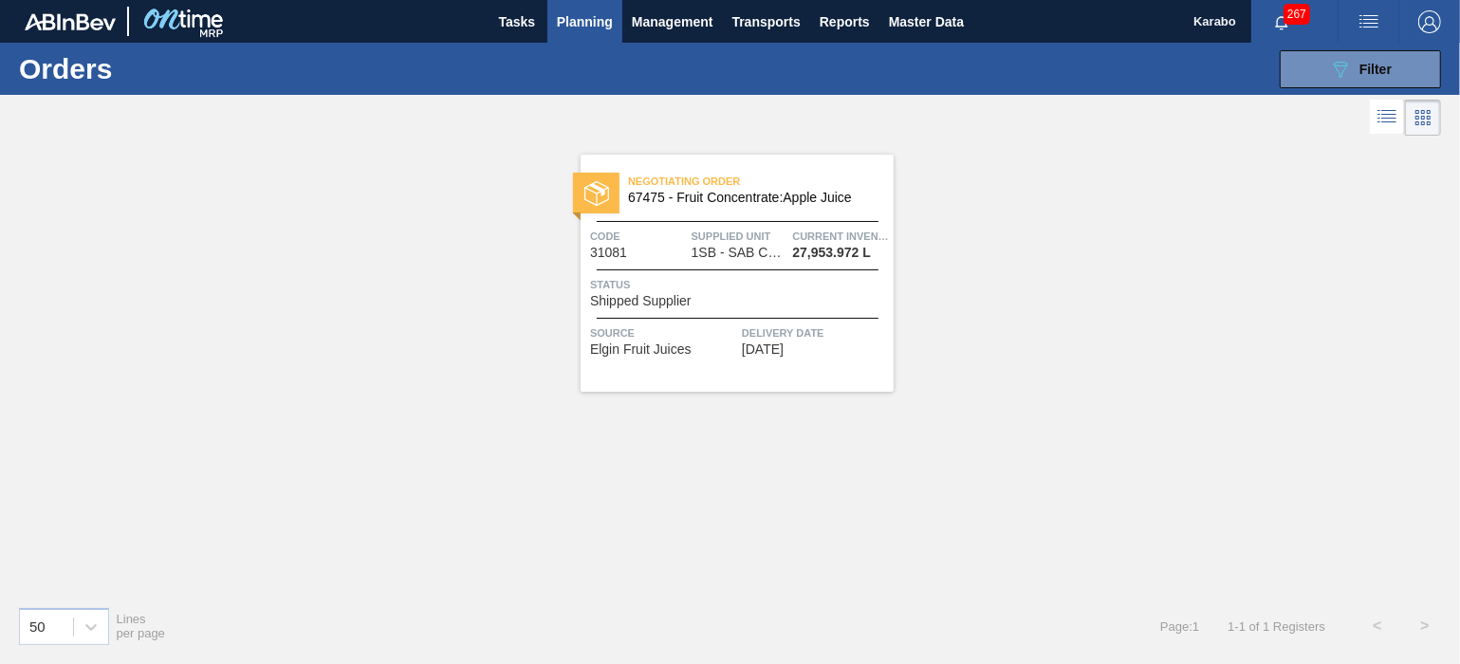
click at [850, 296] on div "Status Shipped Supplier" at bounding box center [739, 291] width 299 height 33
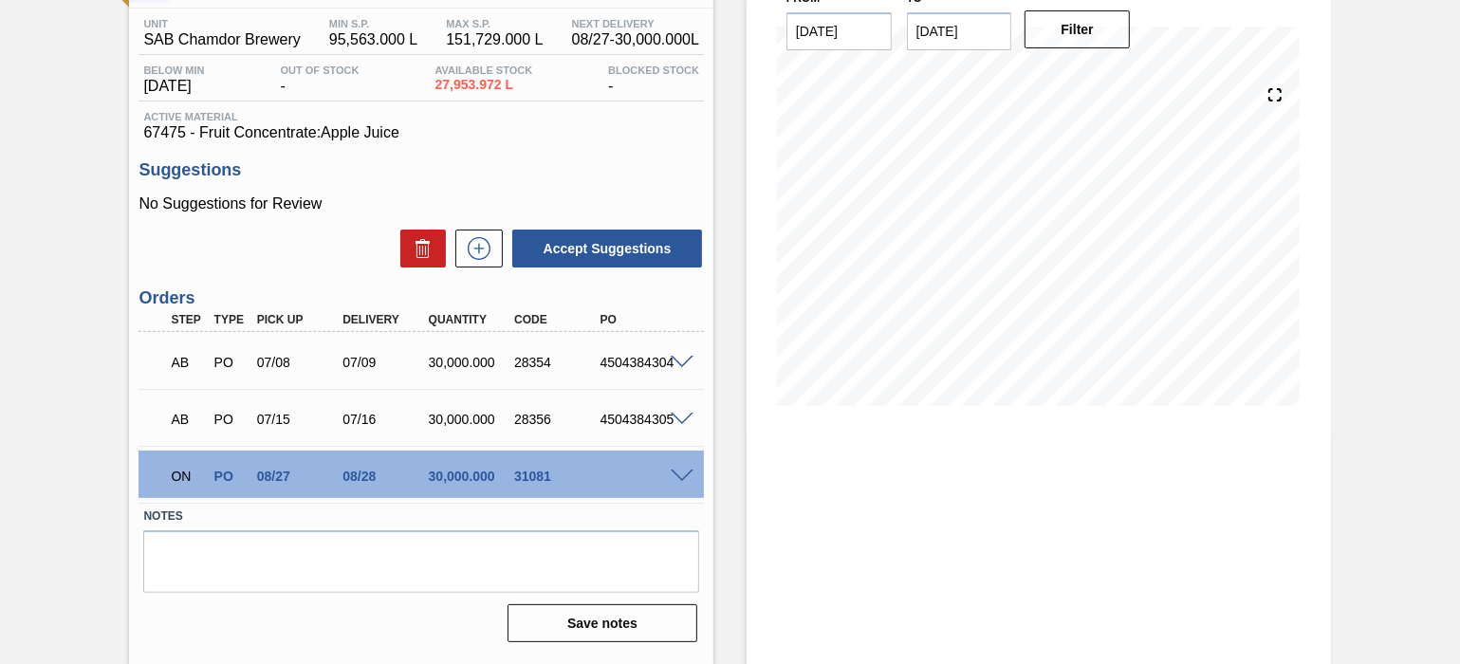
scroll to position [151, 0]
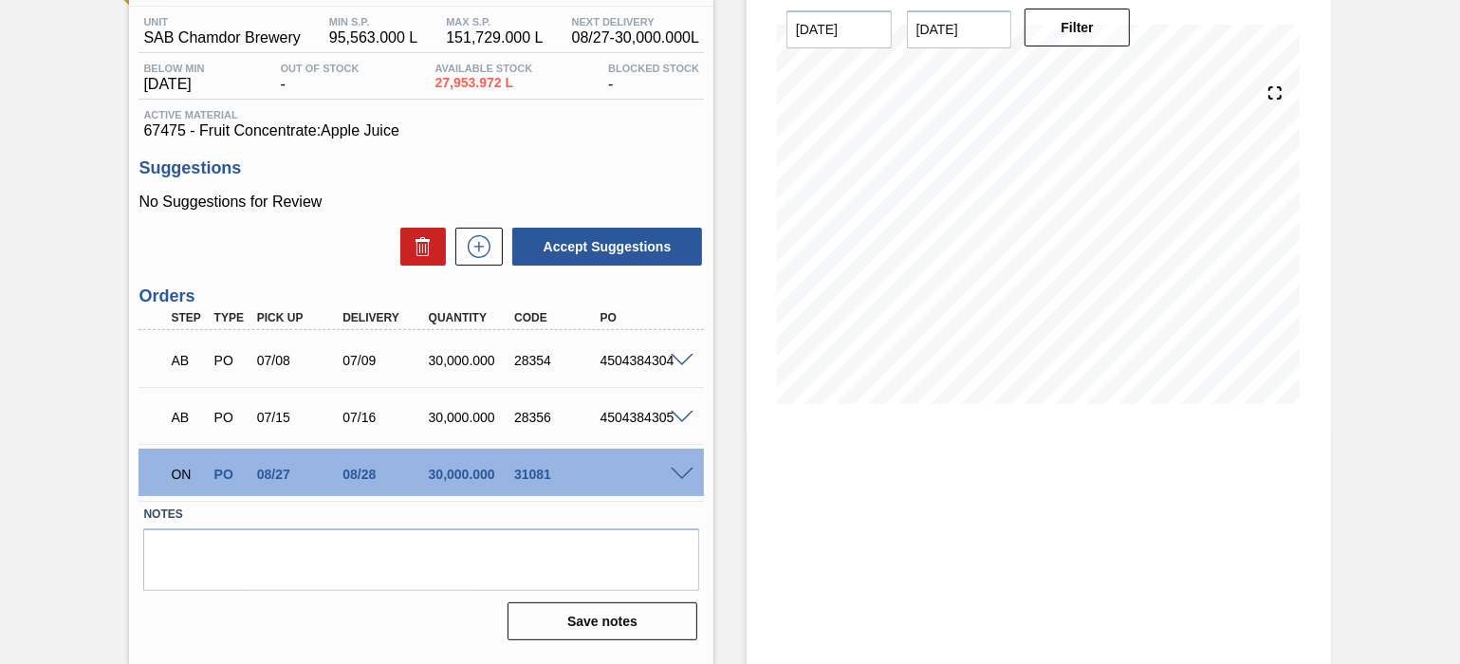
click at [680, 475] on span at bounding box center [682, 475] width 23 height 14
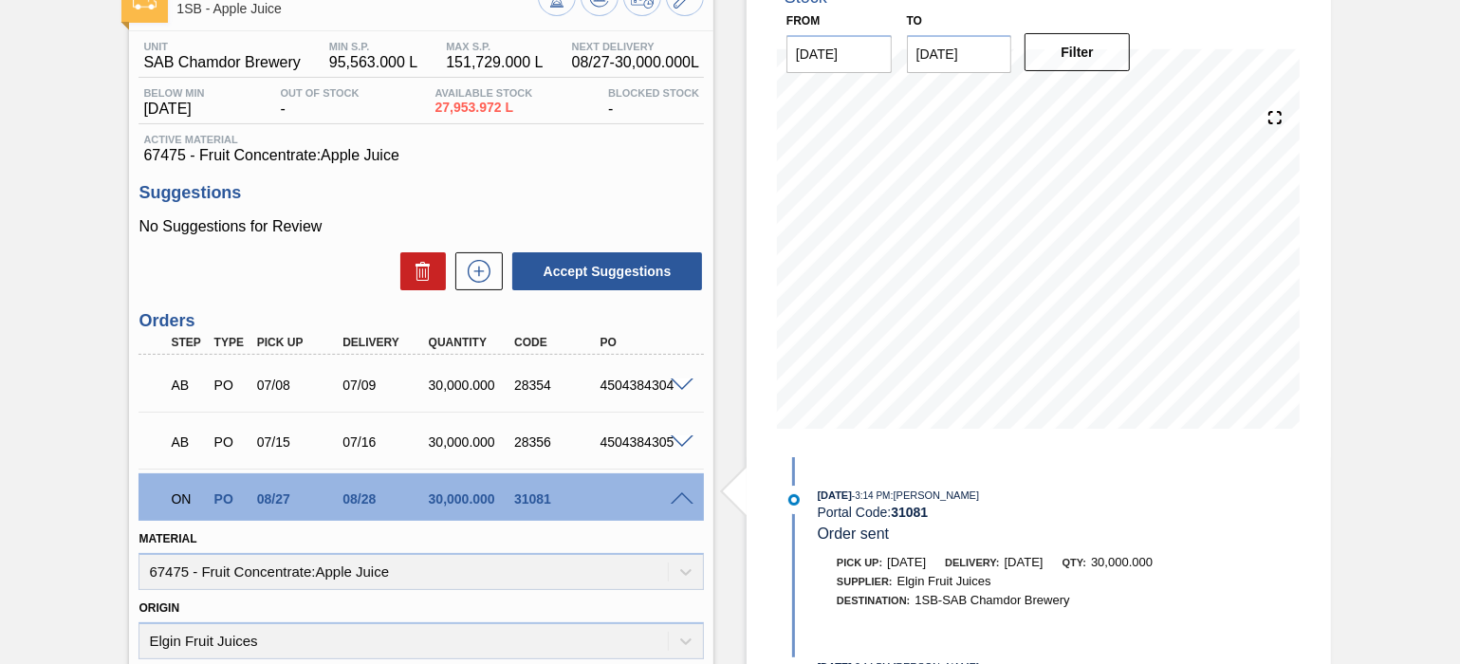
scroll to position [0, 0]
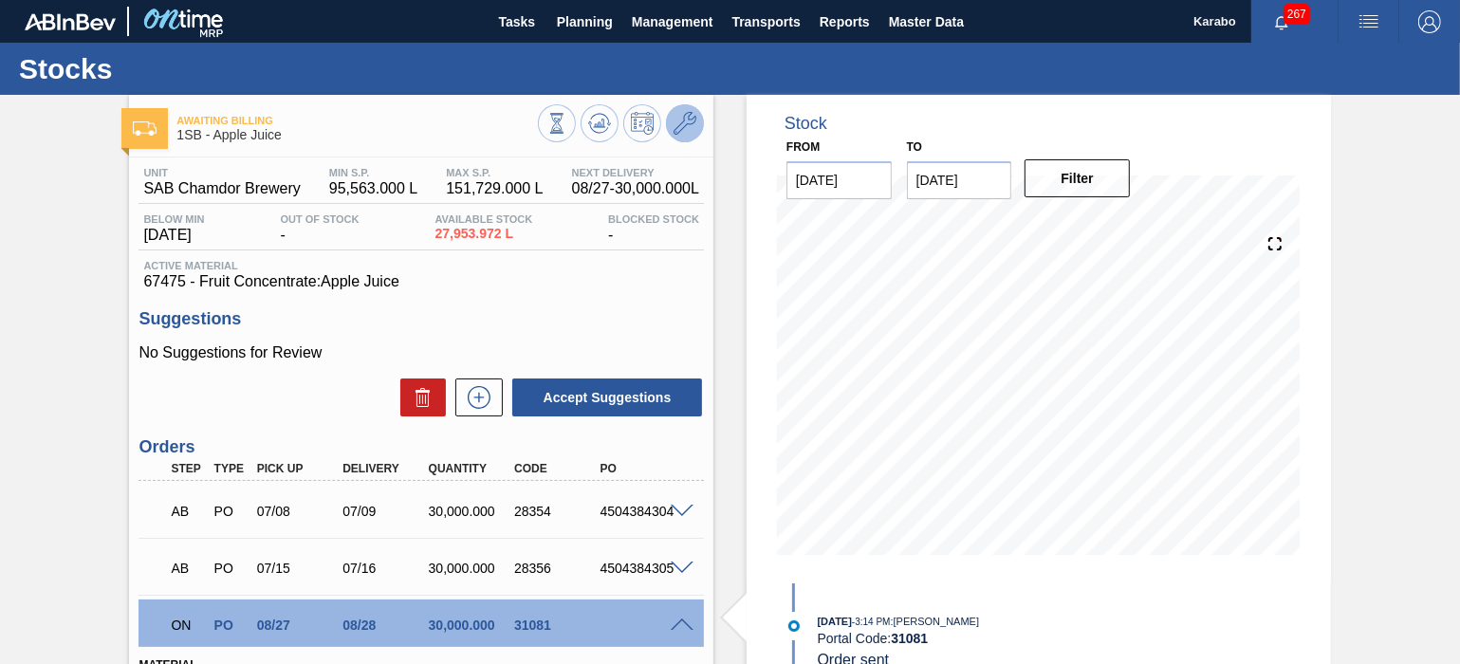
click at [692, 120] on icon at bounding box center [685, 123] width 23 height 23
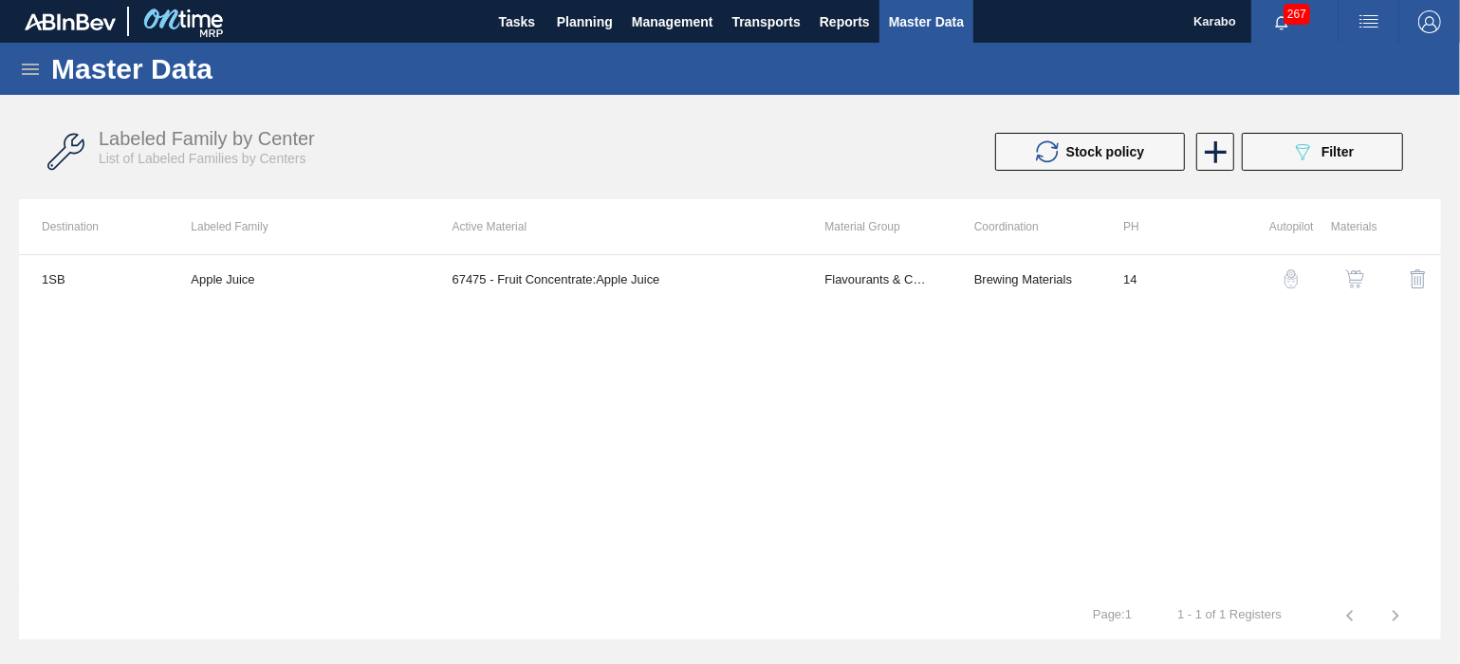
click at [1347, 285] on img "button" at bounding box center [1355, 278] width 19 height 19
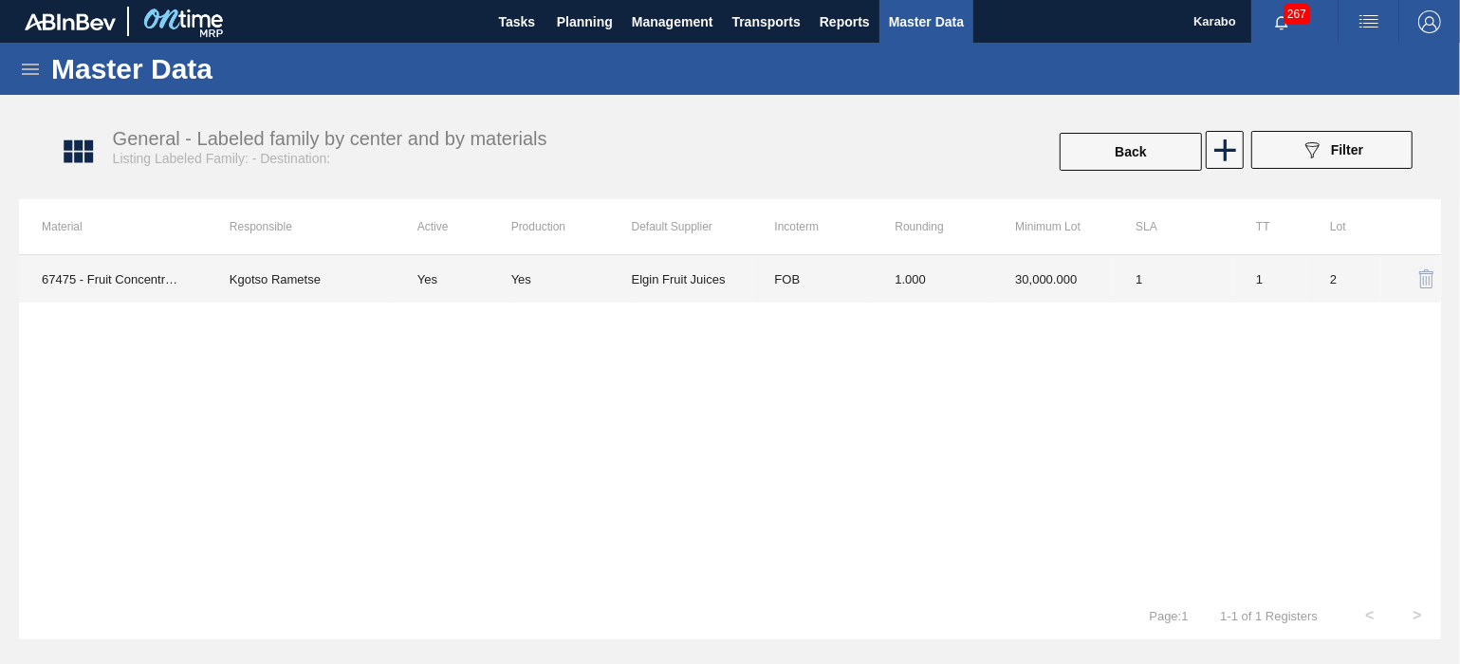
click at [1230, 288] on td "1" at bounding box center [1173, 278] width 121 height 47
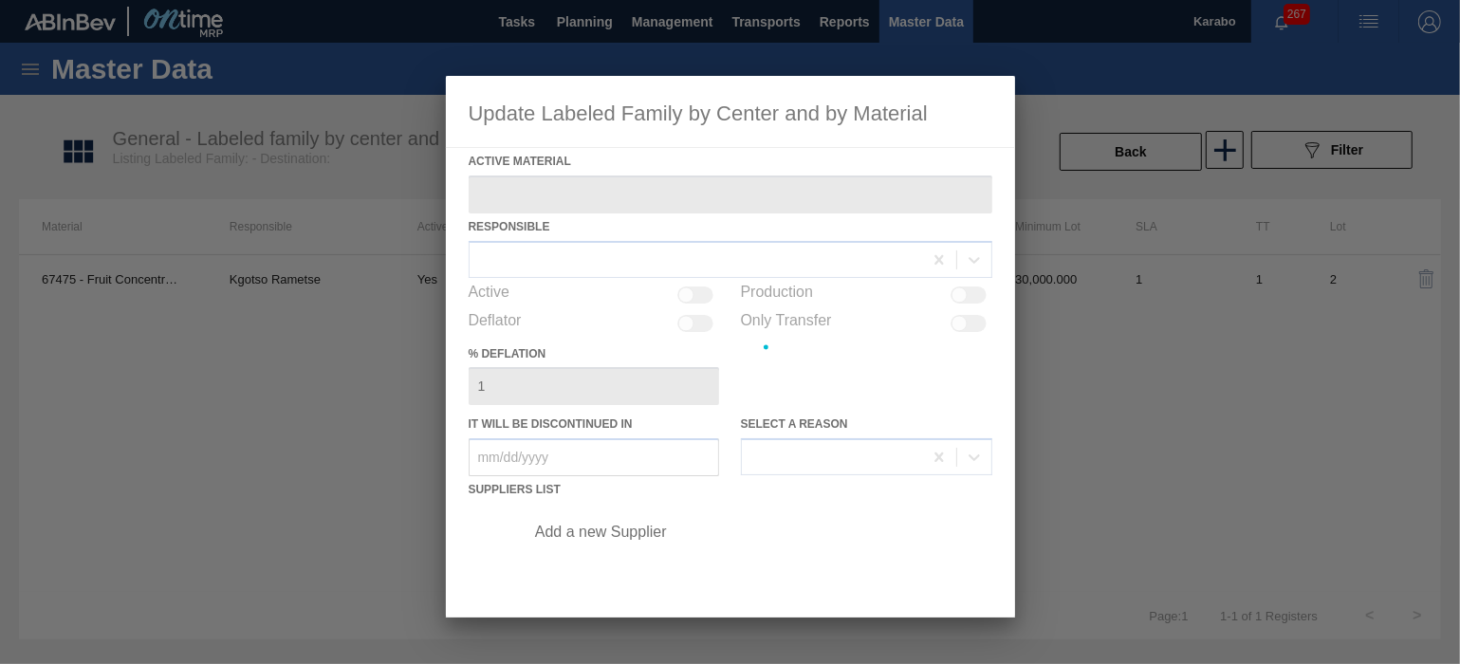
type Material "67475 - Fruit Concentrate:Apple Juice"
checkbox input "true"
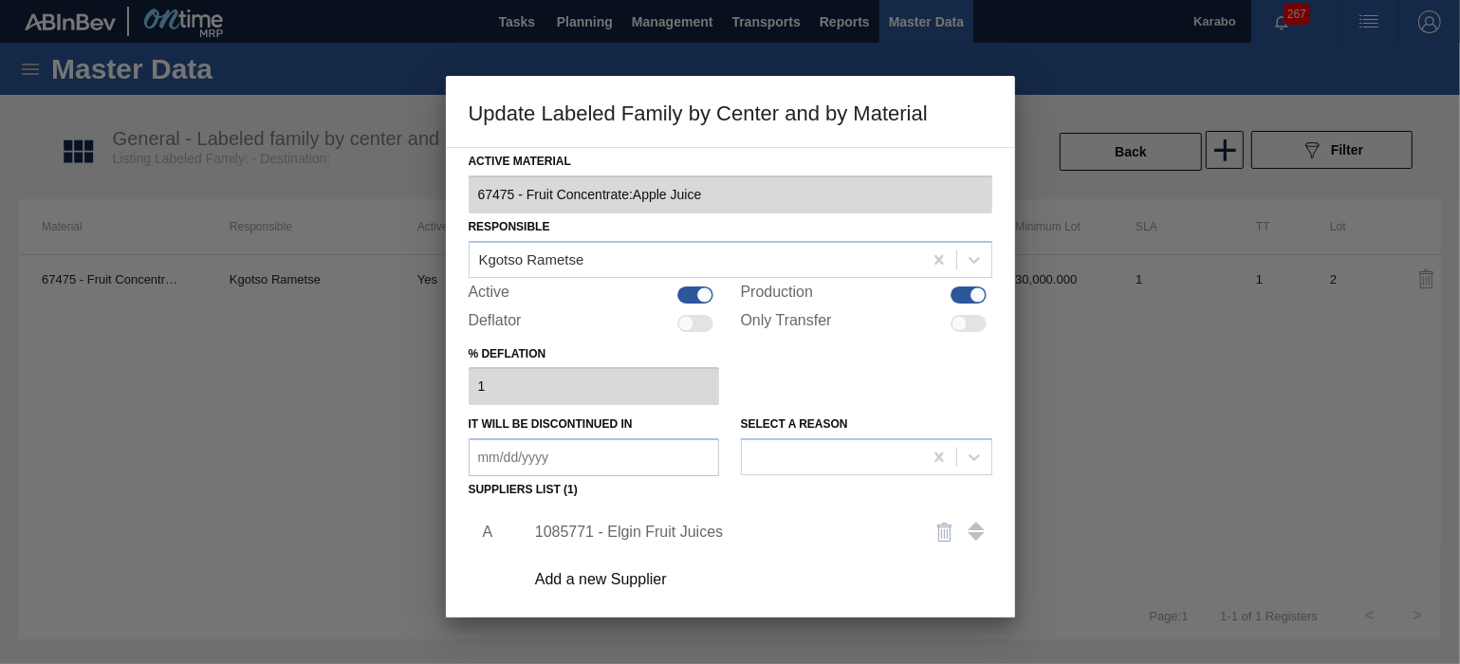
click at [682, 534] on div "1085771 - Elgin Fruit Juices" at bounding box center [721, 532] width 372 height 17
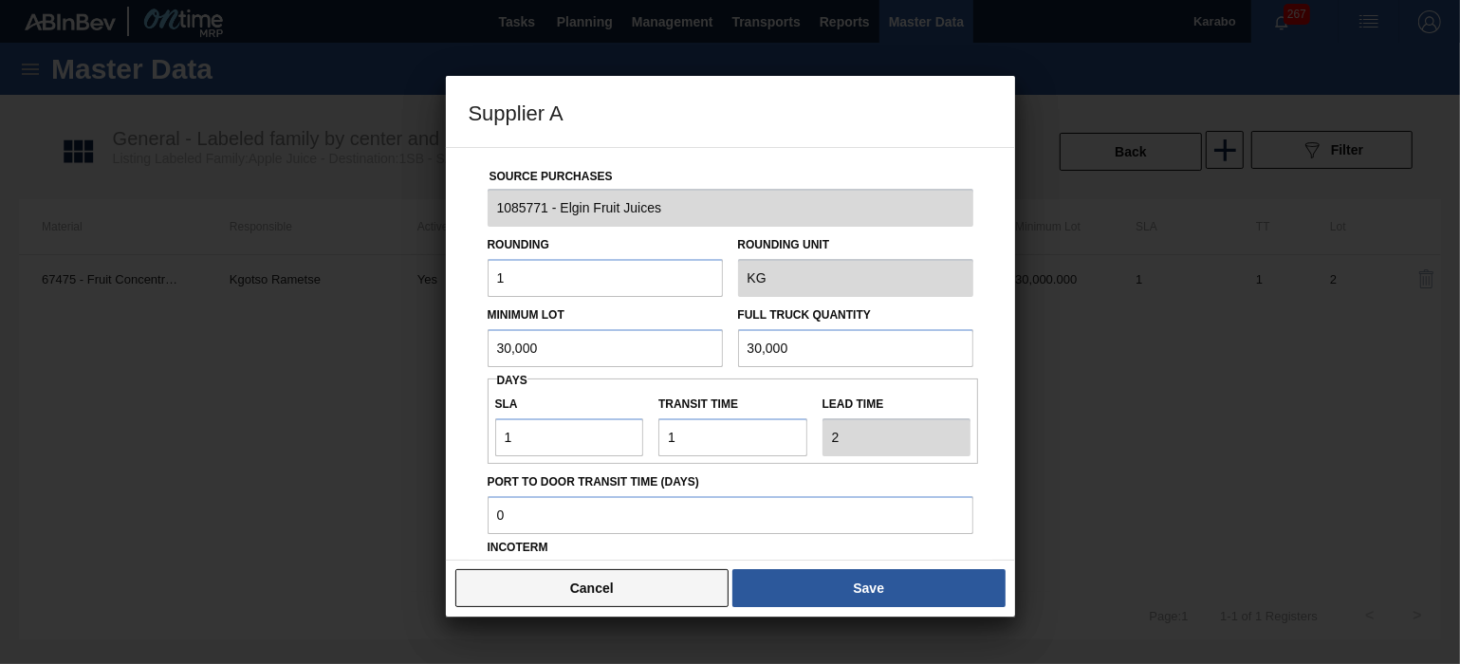
click at [661, 588] on button "Cancel" at bounding box center [592, 588] width 274 height 38
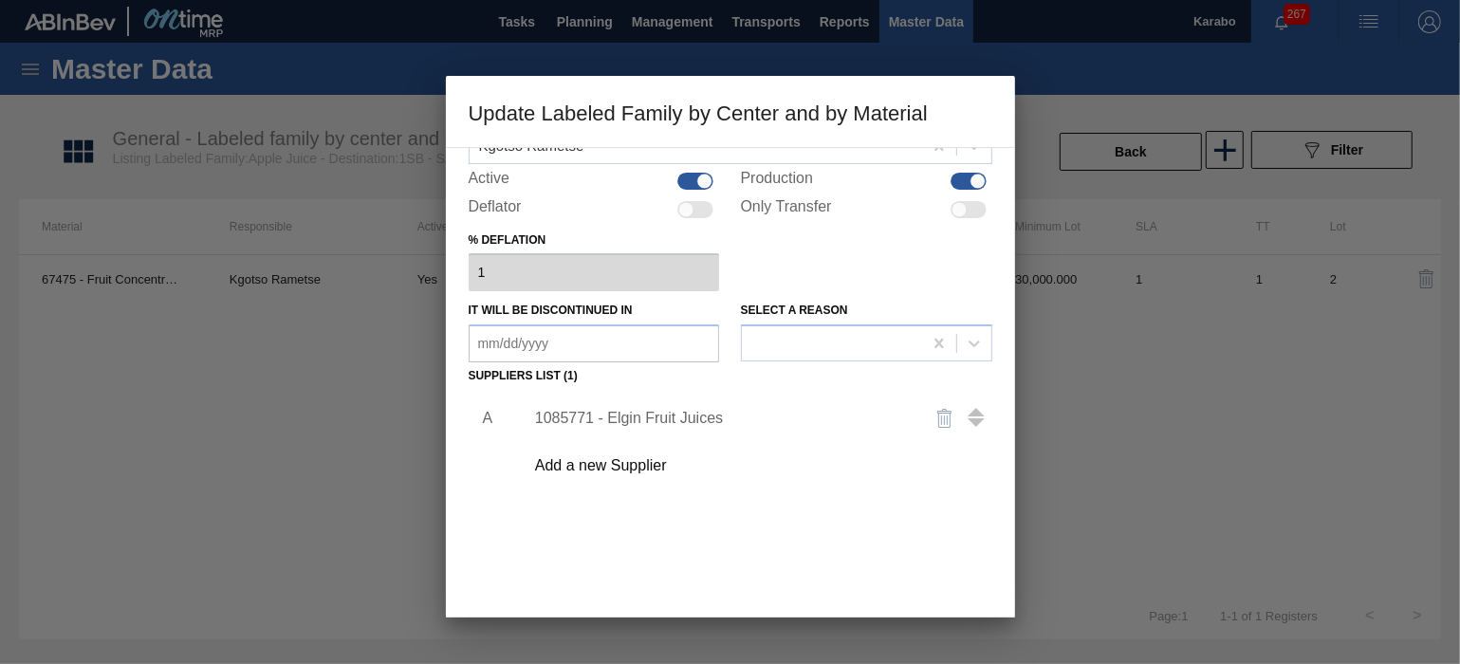
scroll to position [189, 0]
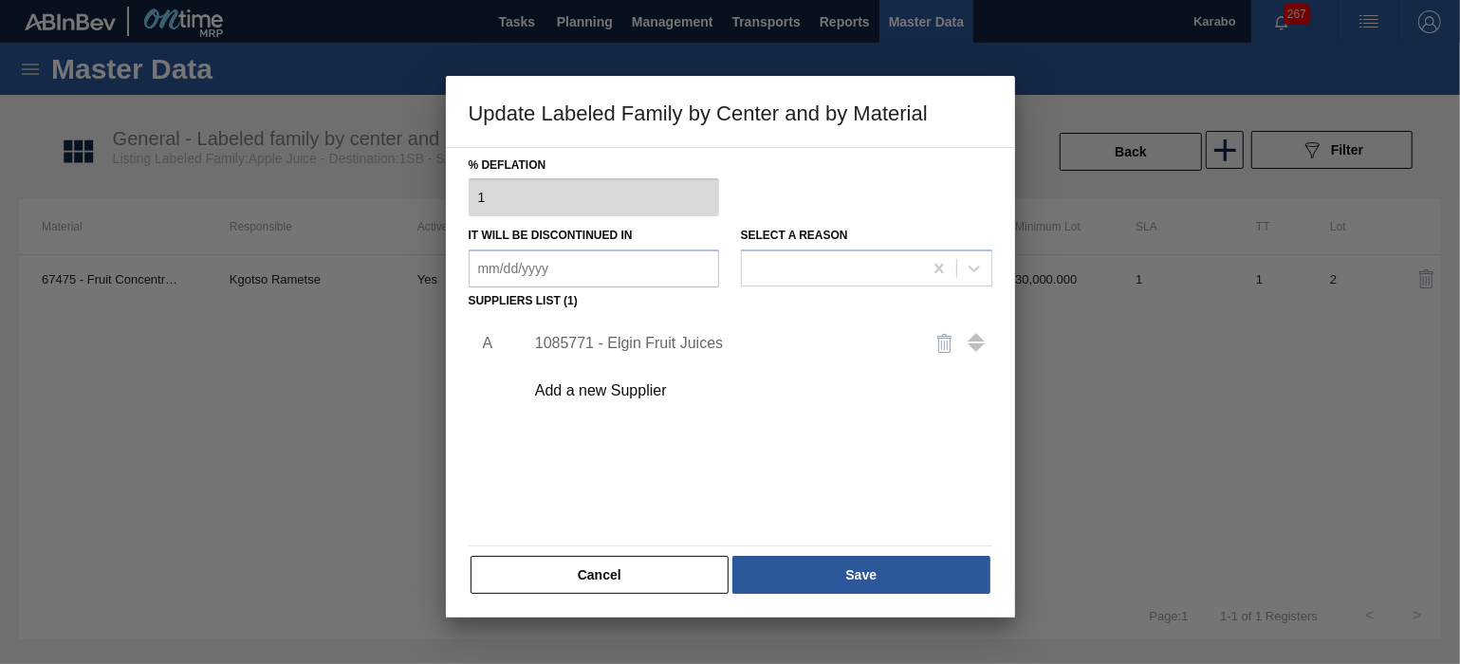
click at [642, 386] on div "Add a new Supplier" at bounding box center [721, 390] width 372 height 17
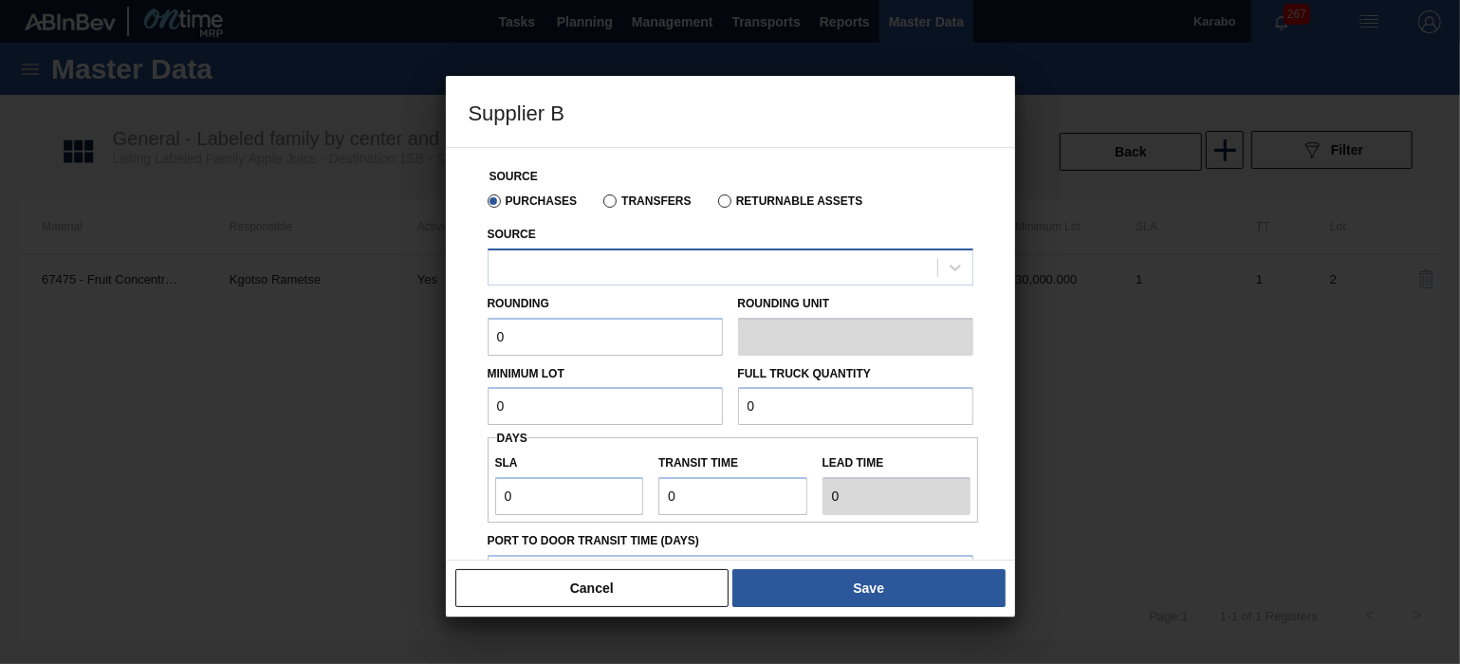
click at [681, 257] on div at bounding box center [713, 267] width 449 height 28
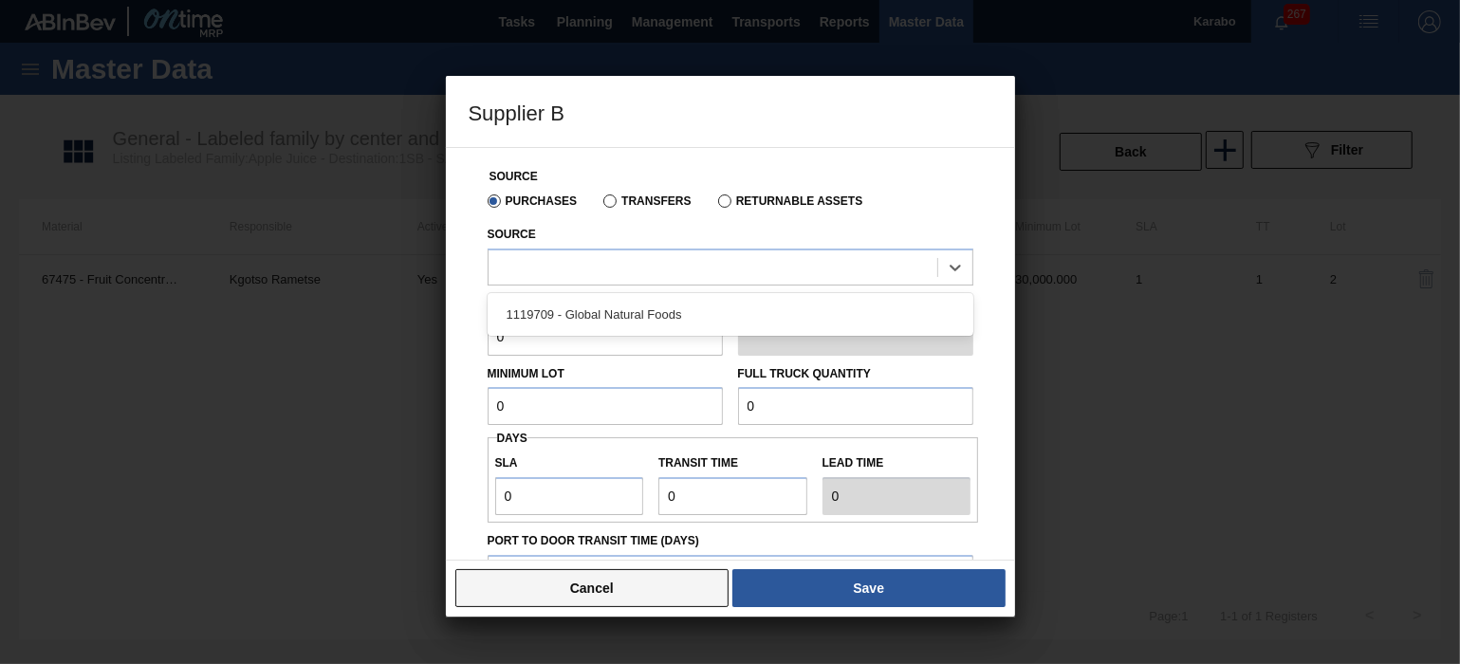
click at [660, 580] on button "Cancel" at bounding box center [592, 588] width 274 height 38
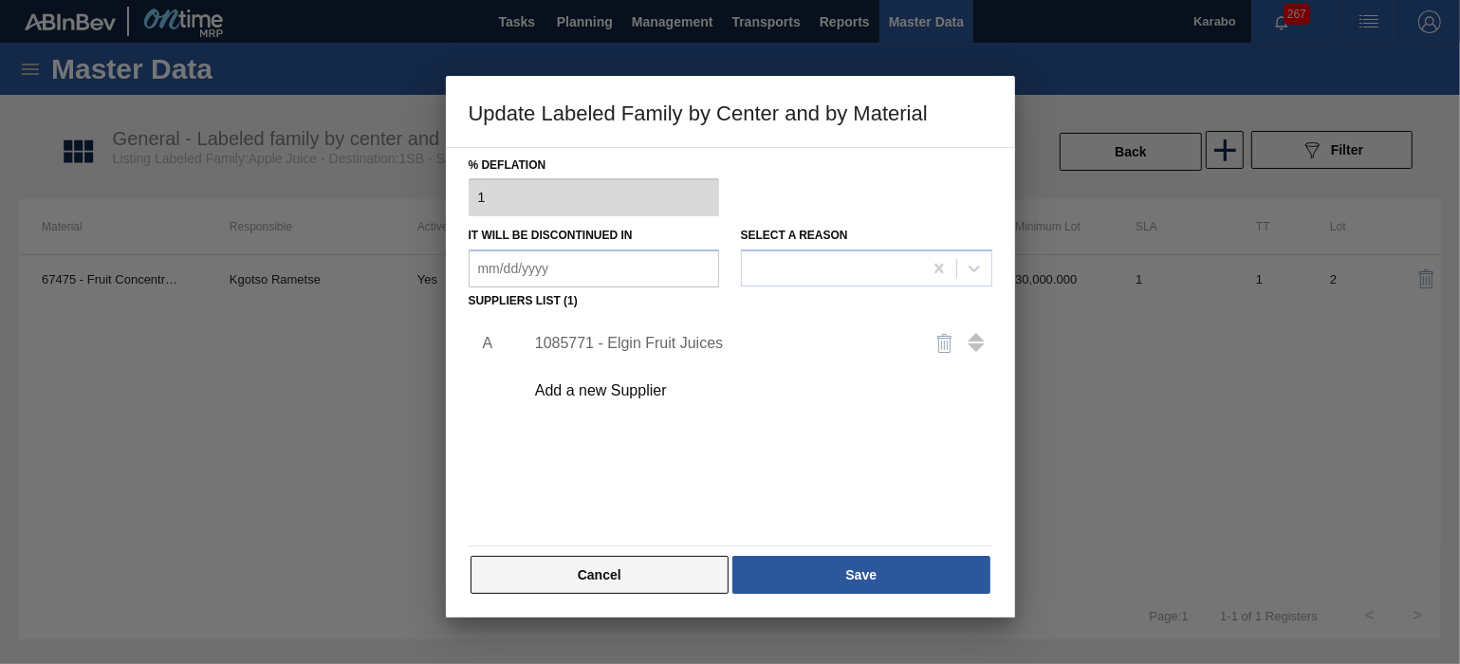
click at [670, 586] on button "Cancel" at bounding box center [600, 575] width 259 height 38
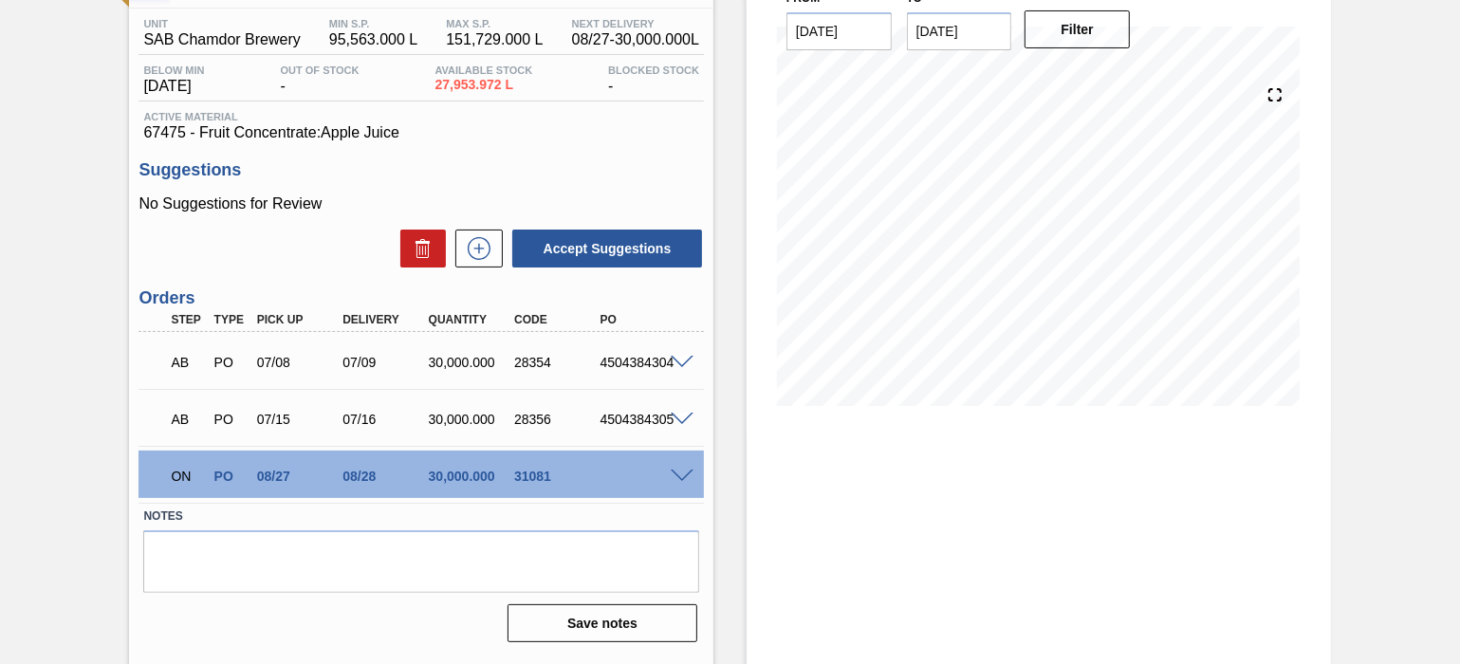
scroll to position [151, 0]
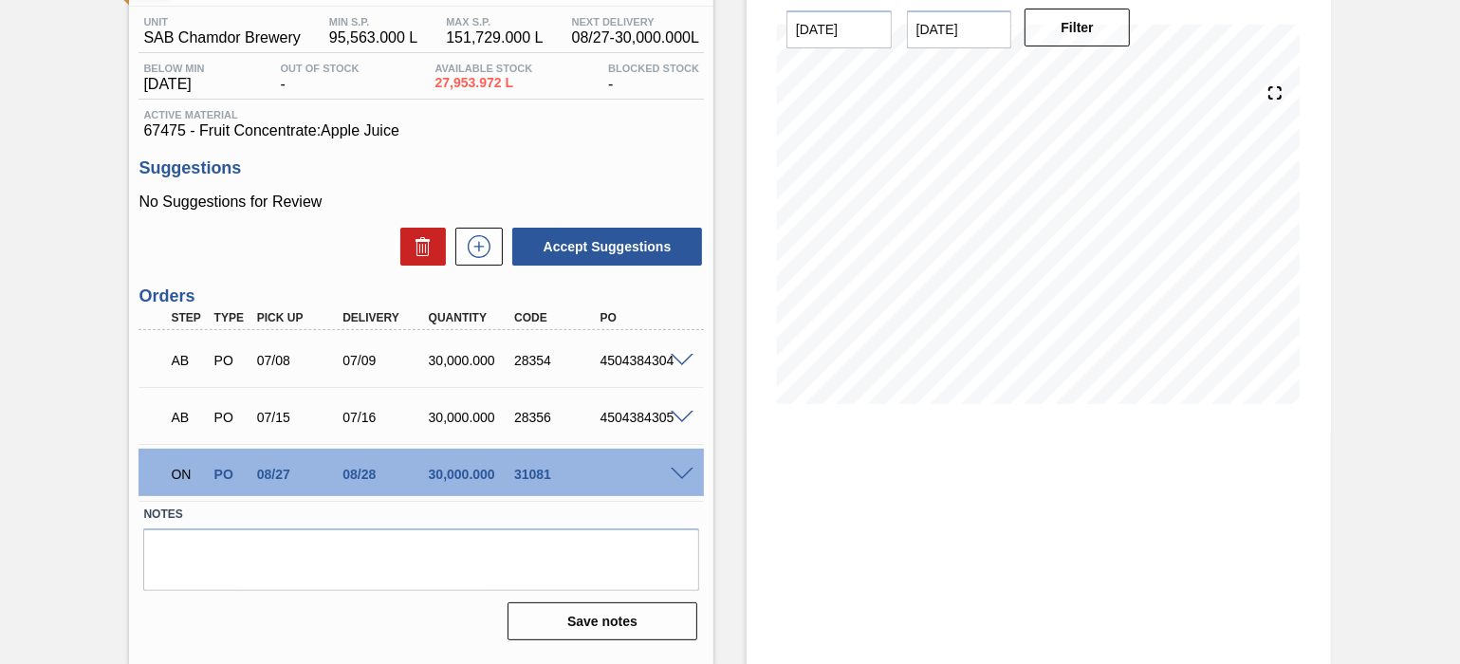
click at [678, 475] on span at bounding box center [682, 475] width 23 height 14
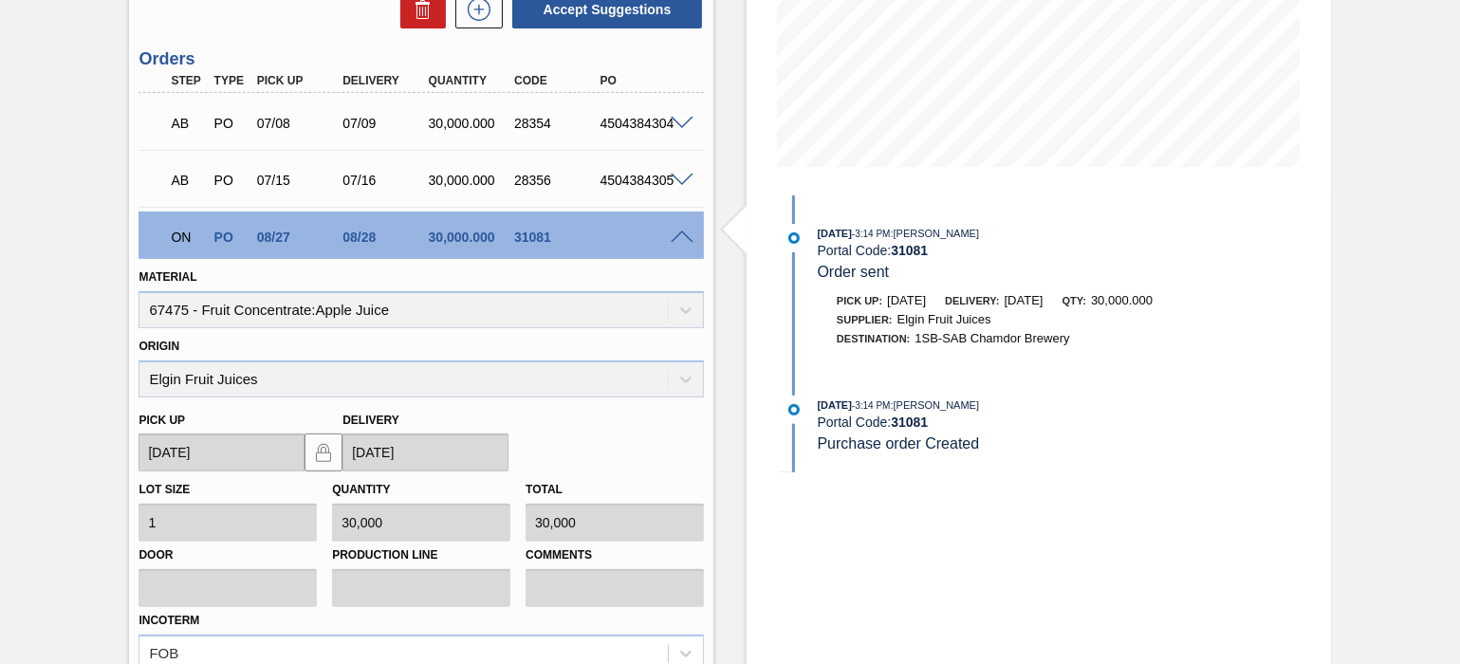
scroll to position [0, 0]
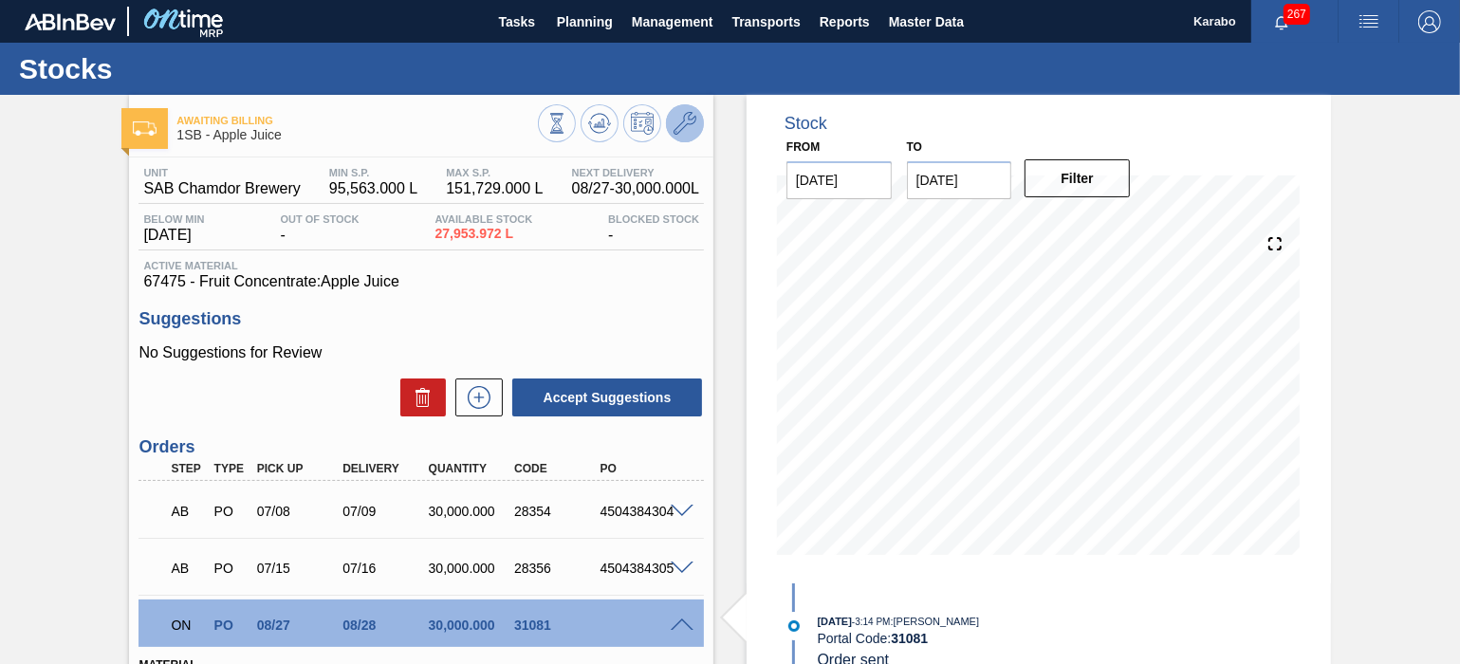
click at [696, 120] on button at bounding box center [685, 123] width 38 height 38
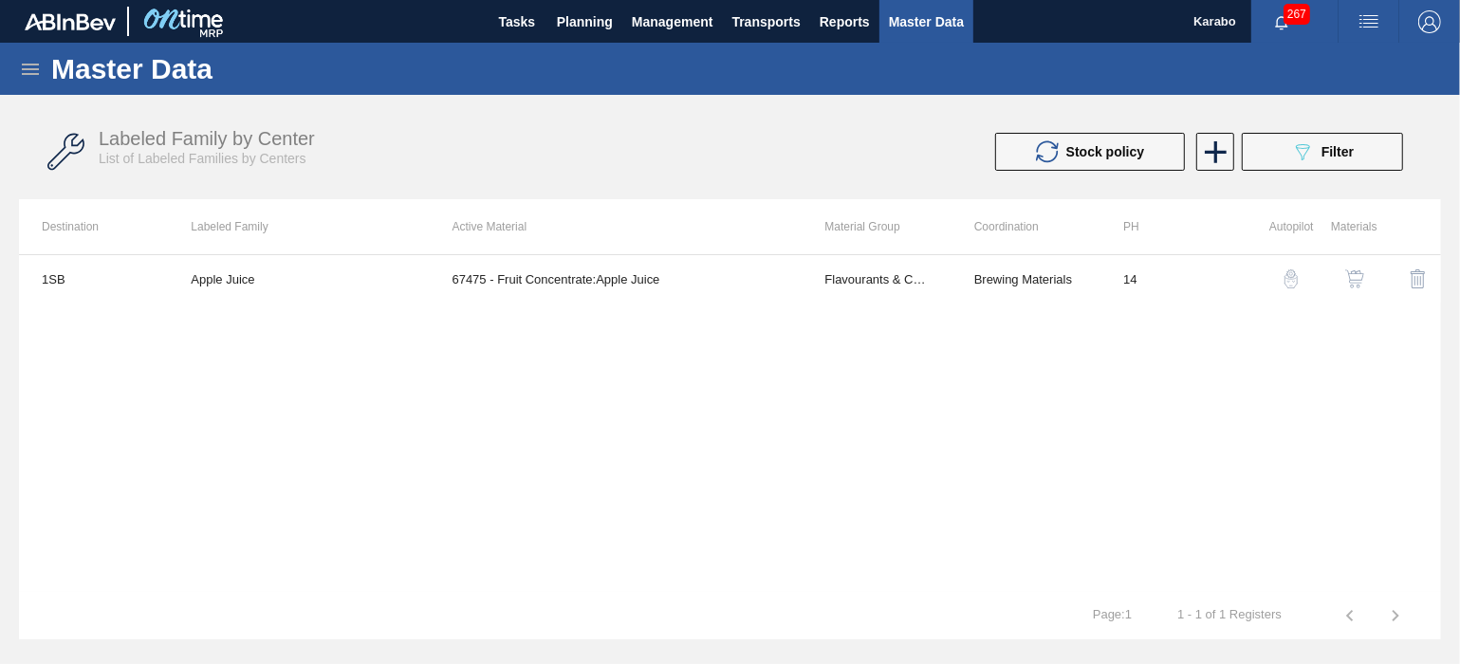
click at [1362, 286] on img "button" at bounding box center [1355, 278] width 19 height 19
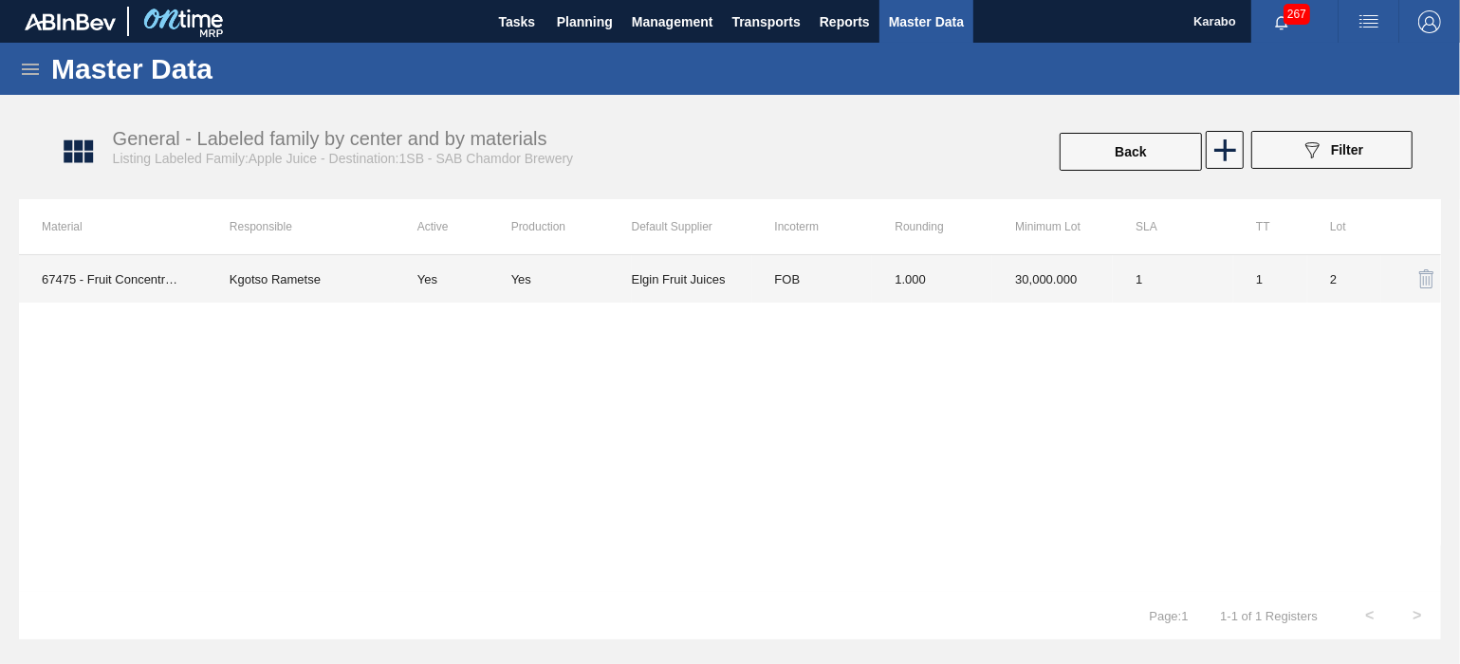
click at [1156, 288] on td "1" at bounding box center [1173, 278] width 121 height 47
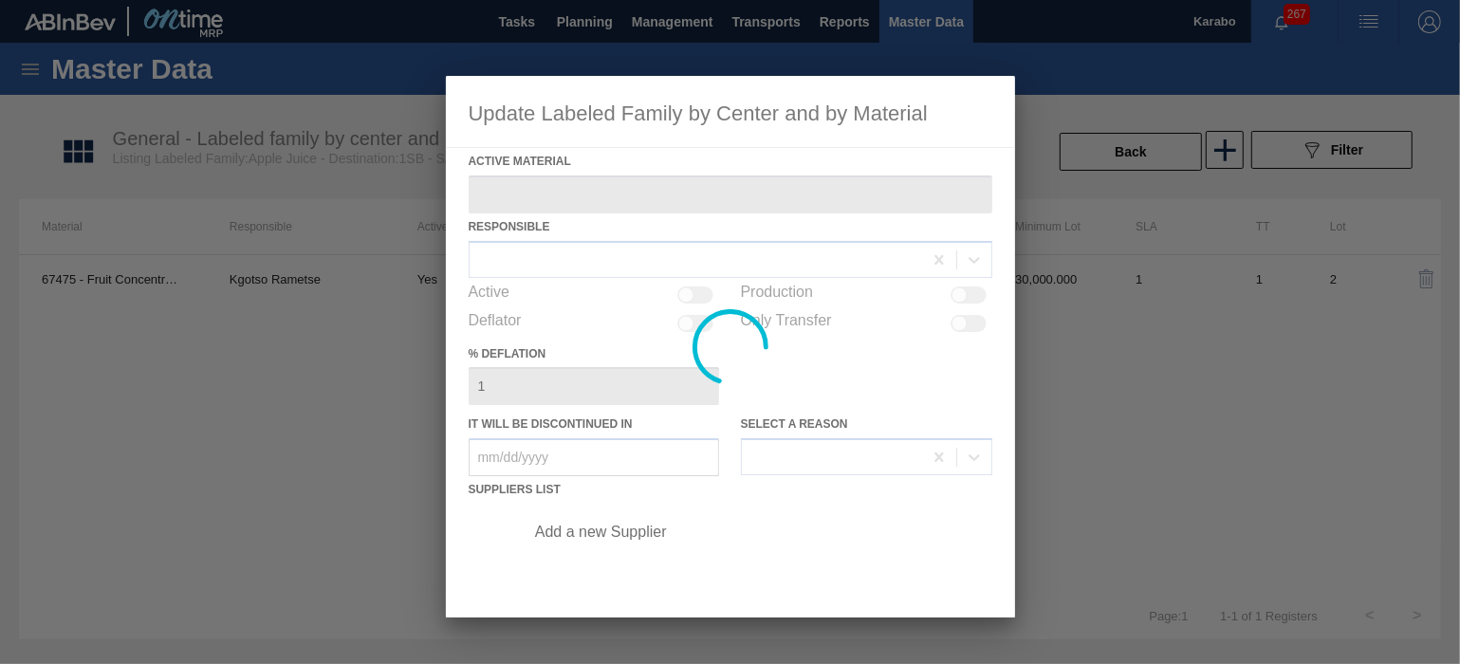
type Material "67475 - Fruit Concentrate:Apple Juice"
checkbox input "true"
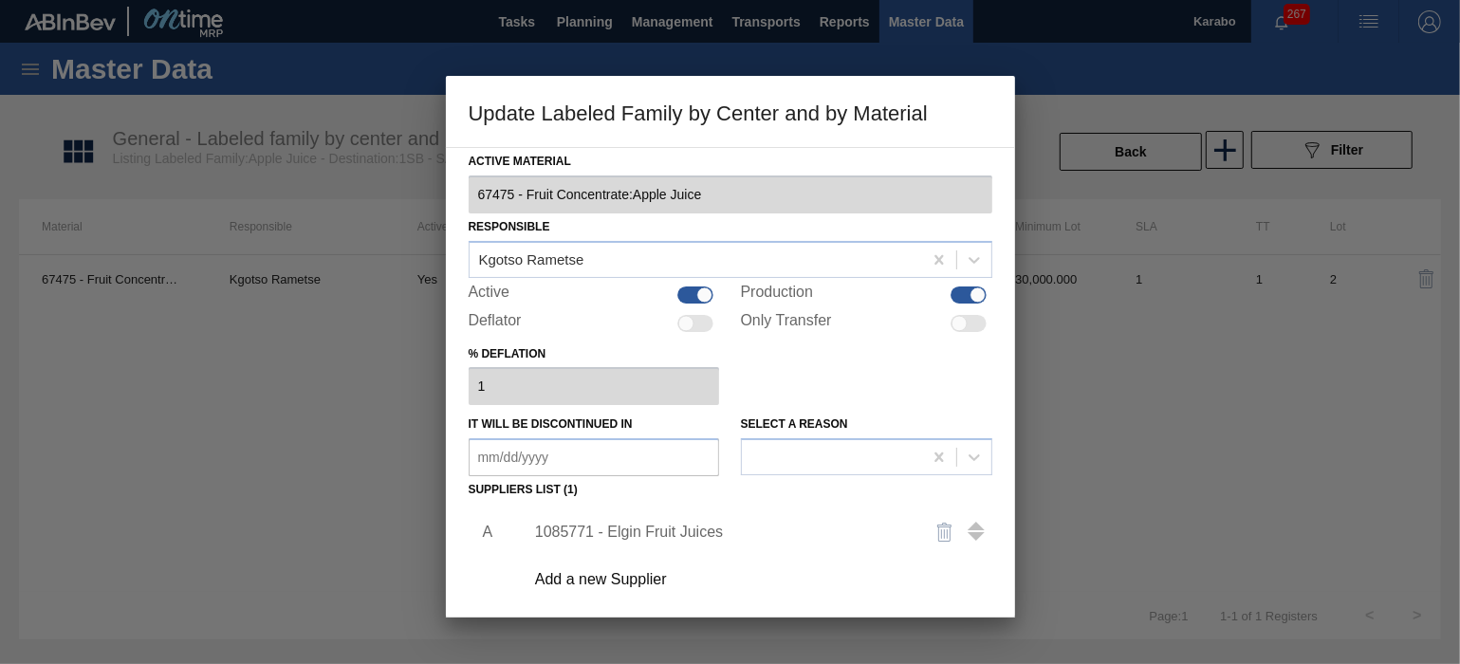
click at [632, 584] on div "Add a new Supplier" at bounding box center [721, 579] width 372 height 17
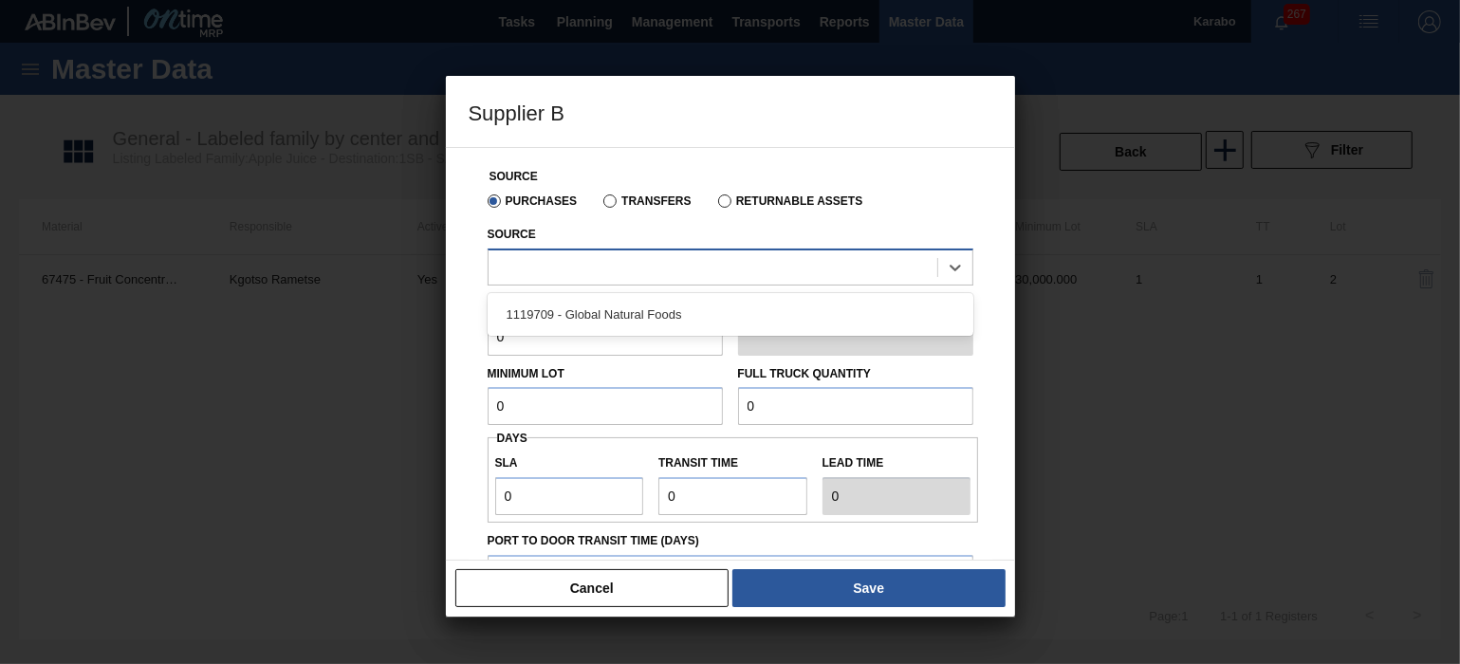
click at [639, 269] on div at bounding box center [713, 267] width 449 height 28
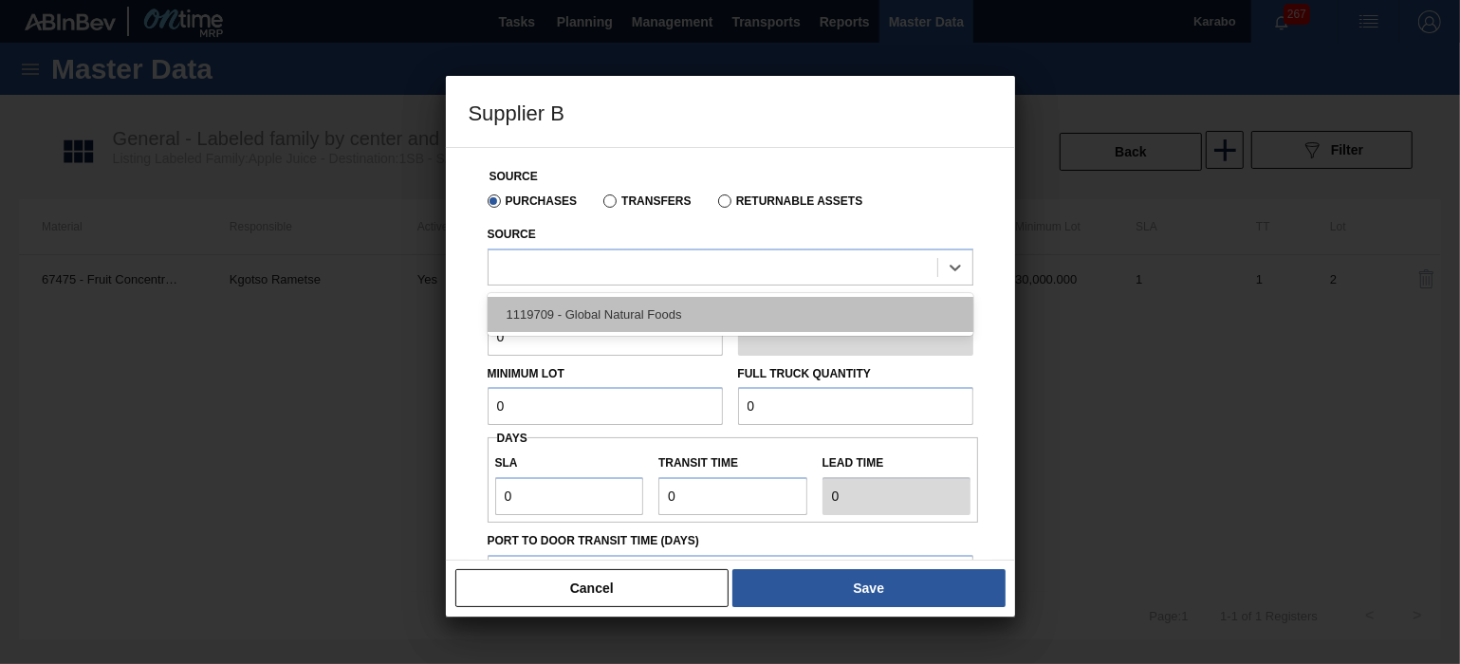
click at [641, 301] on div "1119709 - Global Natural Foods" at bounding box center [731, 314] width 486 height 35
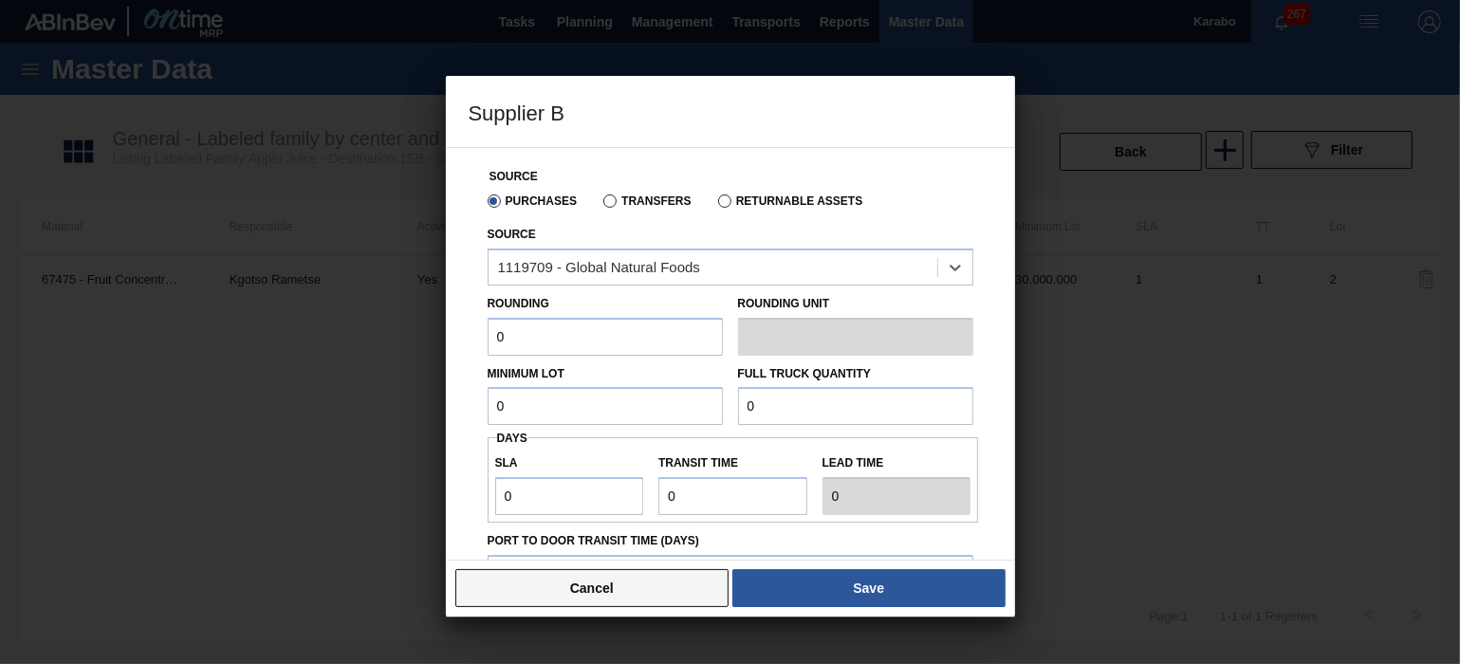
click at [674, 591] on button "Cancel" at bounding box center [592, 588] width 274 height 38
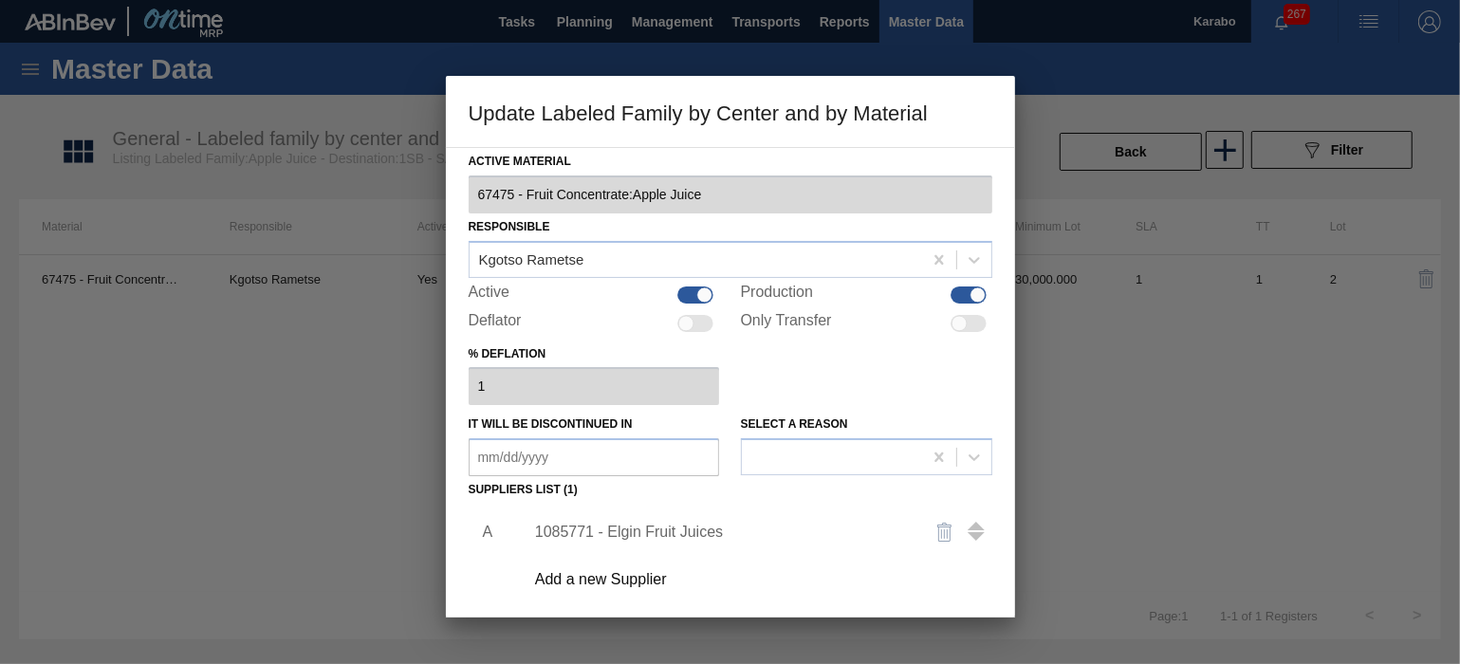
click at [671, 529] on div "1085771 - Elgin Fruit Juices" at bounding box center [721, 532] width 372 height 17
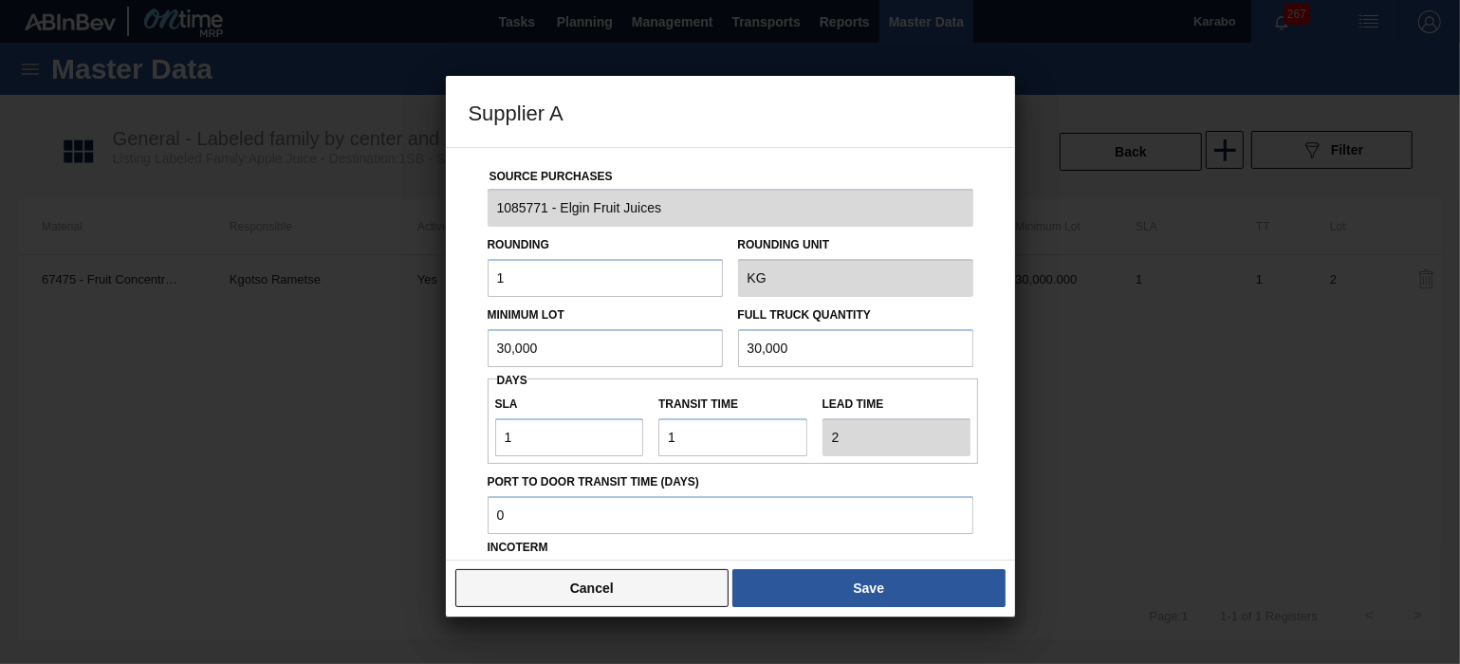
click at [617, 599] on button "Cancel" at bounding box center [592, 588] width 274 height 38
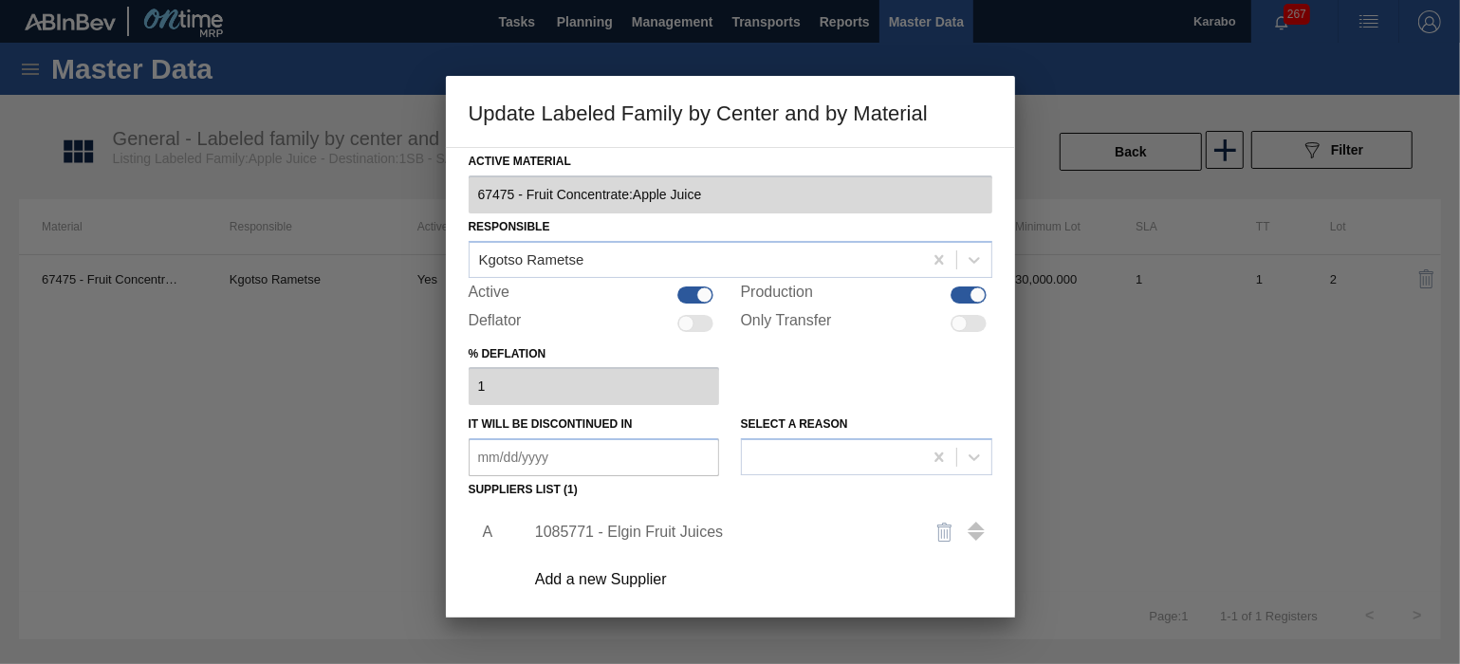
click at [633, 573] on div "Add a new Supplier" at bounding box center [721, 579] width 372 height 17
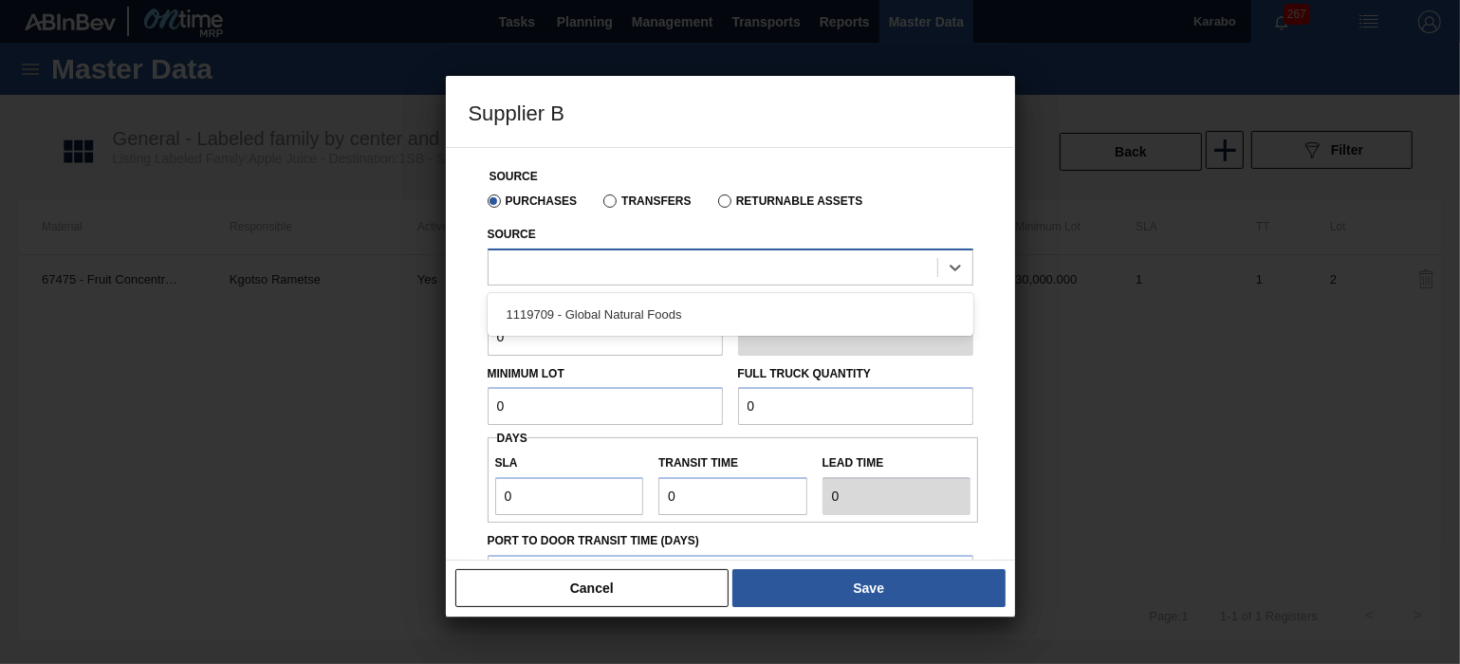
click at [577, 265] on div at bounding box center [713, 267] width 449 height 28
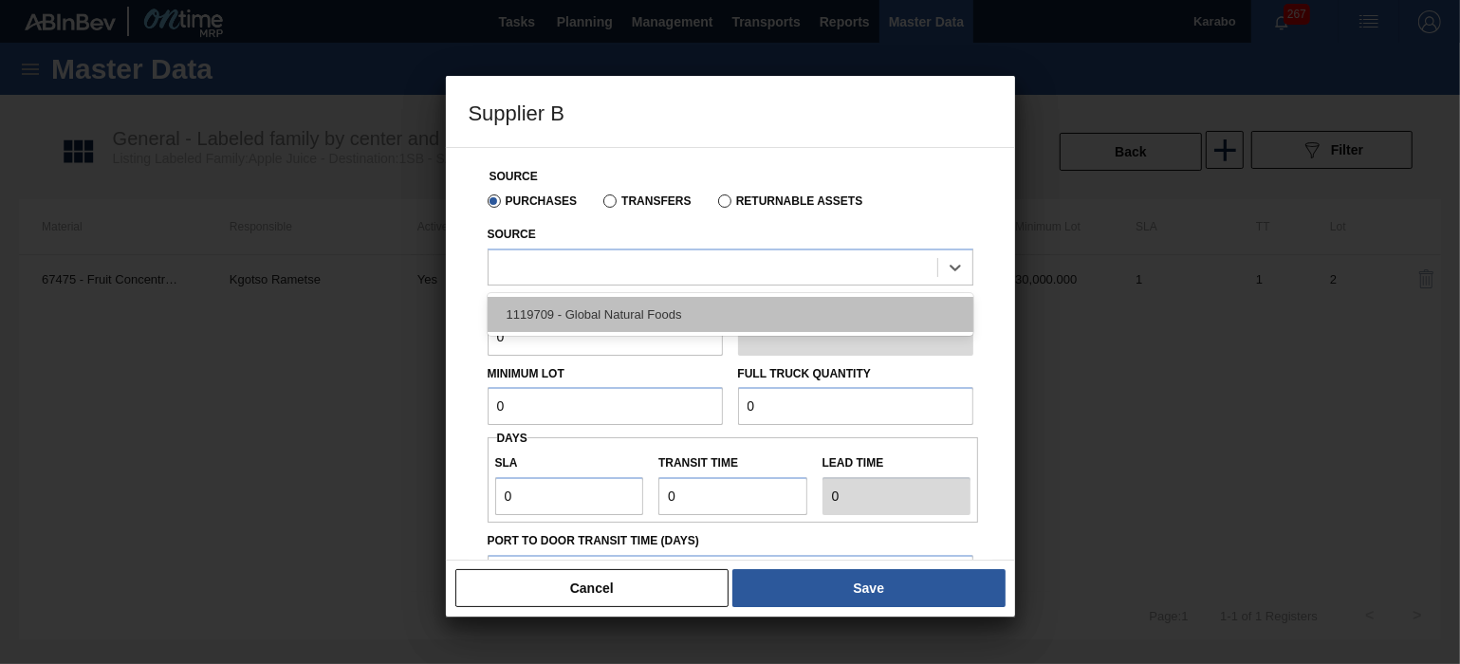
click at [590, 316] on div "1119709 - Global Natural Foods" at bounding box center [731, 314] width 486 height 35
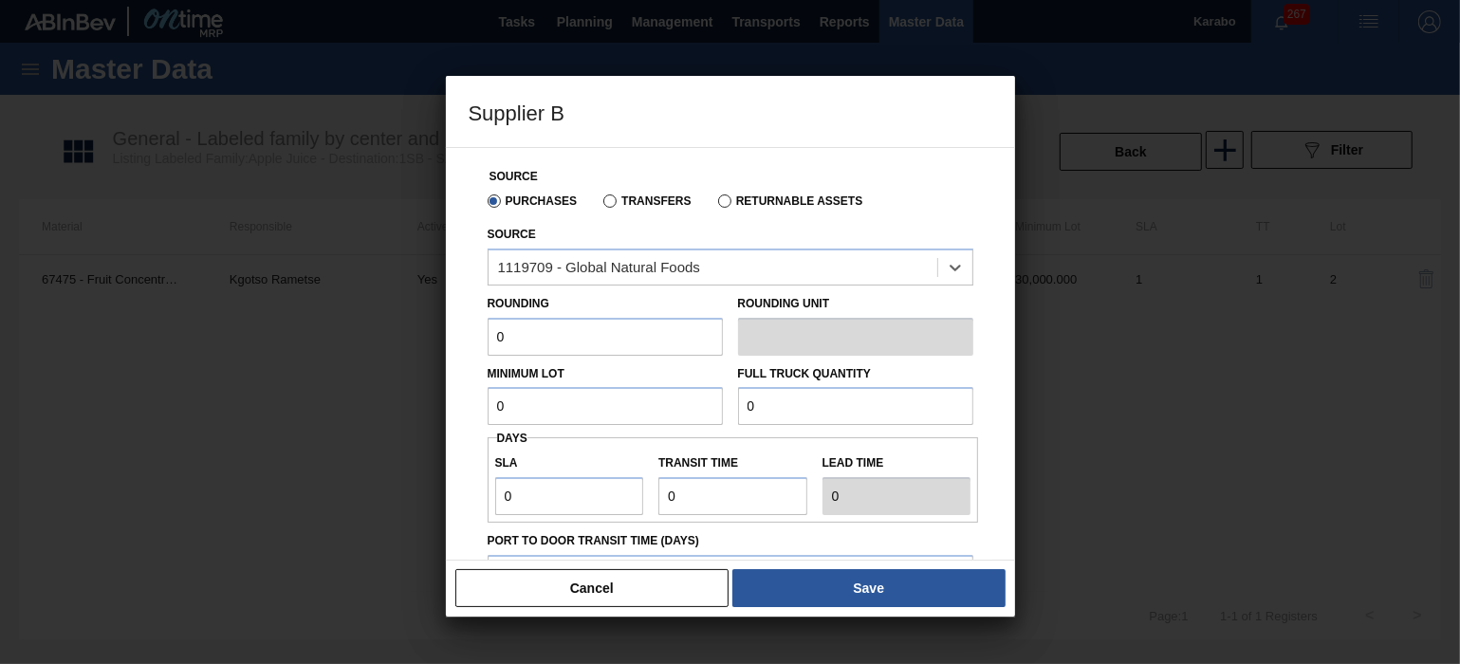
click at [585, 340] on input "0" at bounding box center [605, 337] width 235 height 38
type input "1"
click at [531, 401] on input "0" at bounding box center [605, 406] width 235 height 38
type input "30,000"
click at [823, 402] on input "0" at bounding box center [855, 406] width 235 height 38
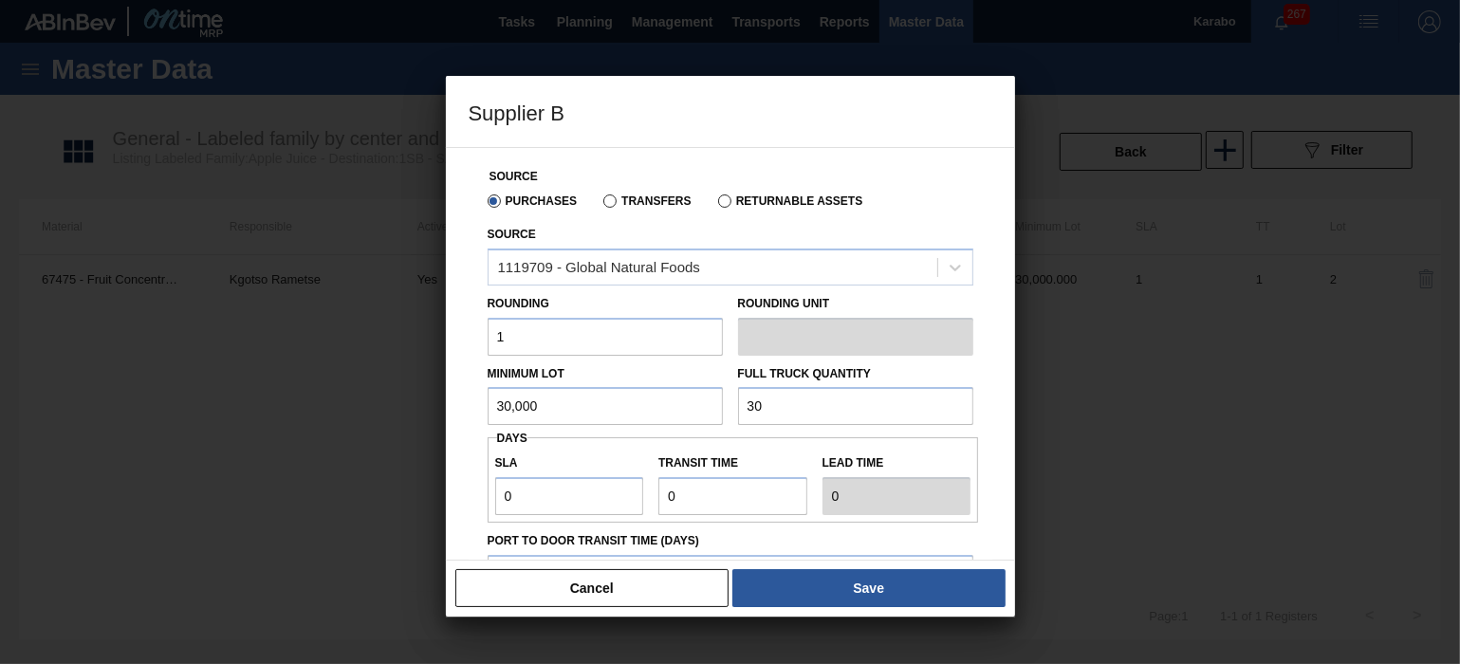
type input "30,000"
drag, startPoint x: 620, startPoint y: 506, endPoint x: 485, endPoint y: 511, distance: 134.8
click at [485, 511] on div "Source Purchases Transfers Returnable Assets Source 1119709 - Global Natural Fo…" at bounding box center [731, 491] width 524 height 686
type input "1"
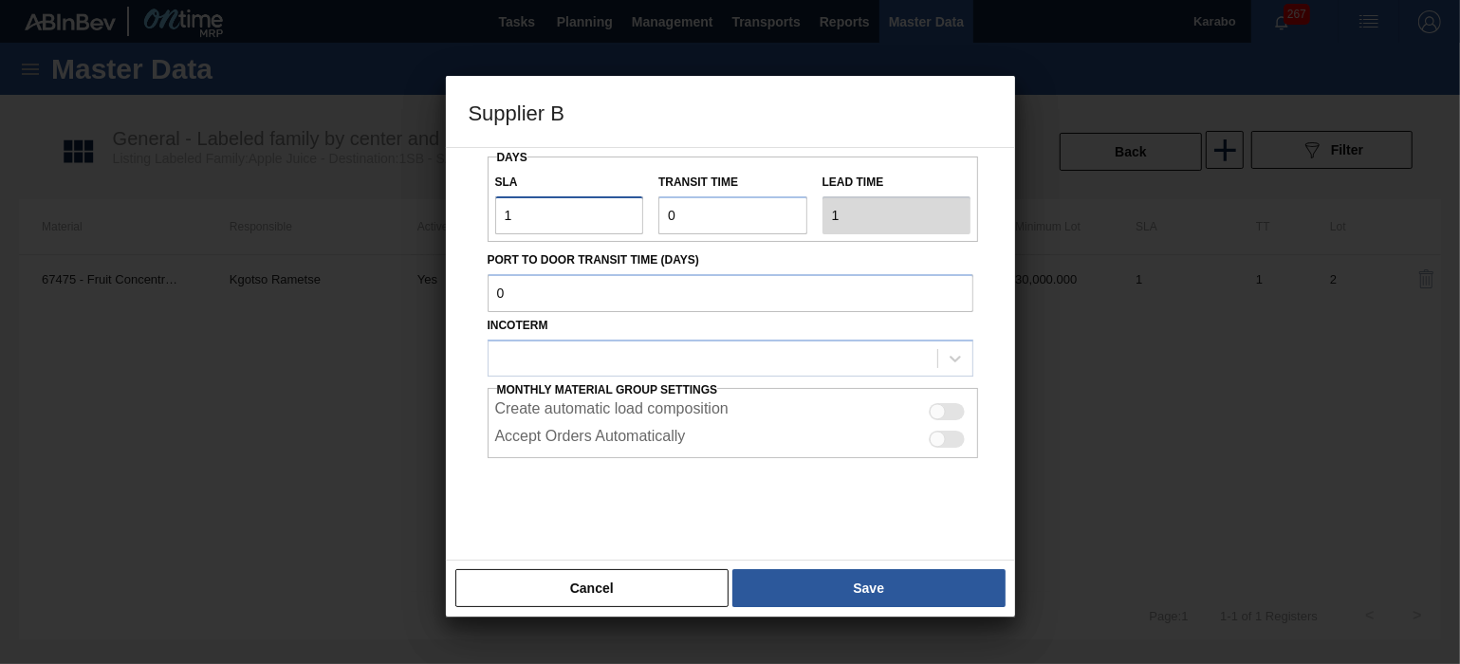
scroll to position [295, 0]
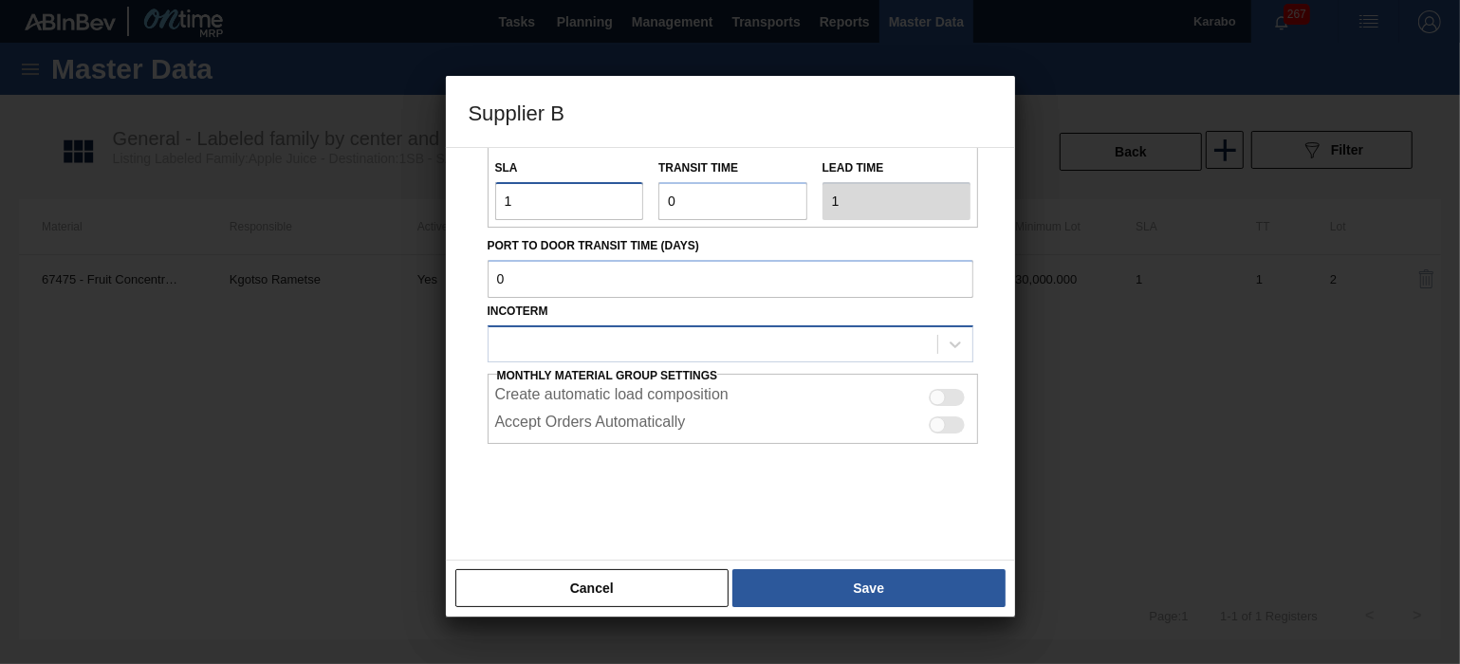
type input "1"
click at [738, 335] on div at bounding box center [713, 344] width 449 height 28
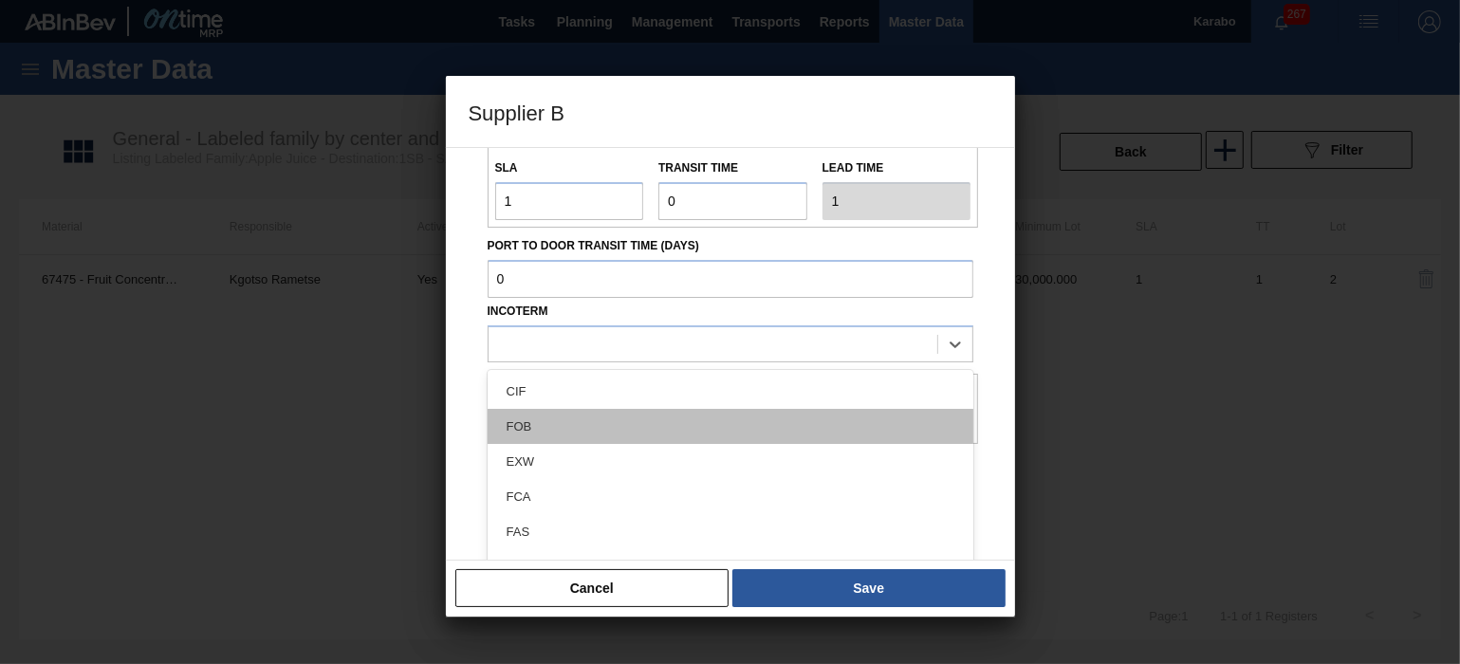
click at [675, 436] on div "FOB" at bounding box center [731, 426] width 486 height 35
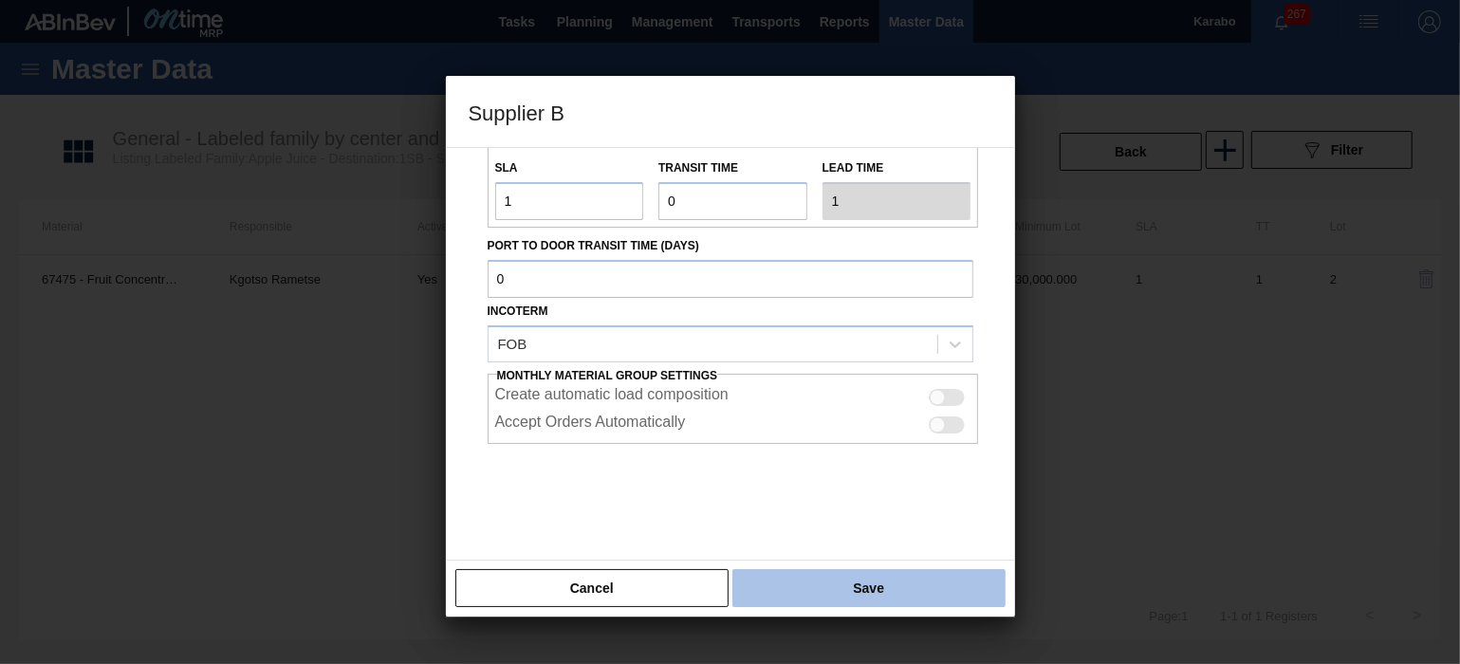
click at [898, 580] on button "Save" at bounding box center [869, 588] width 272 height 38
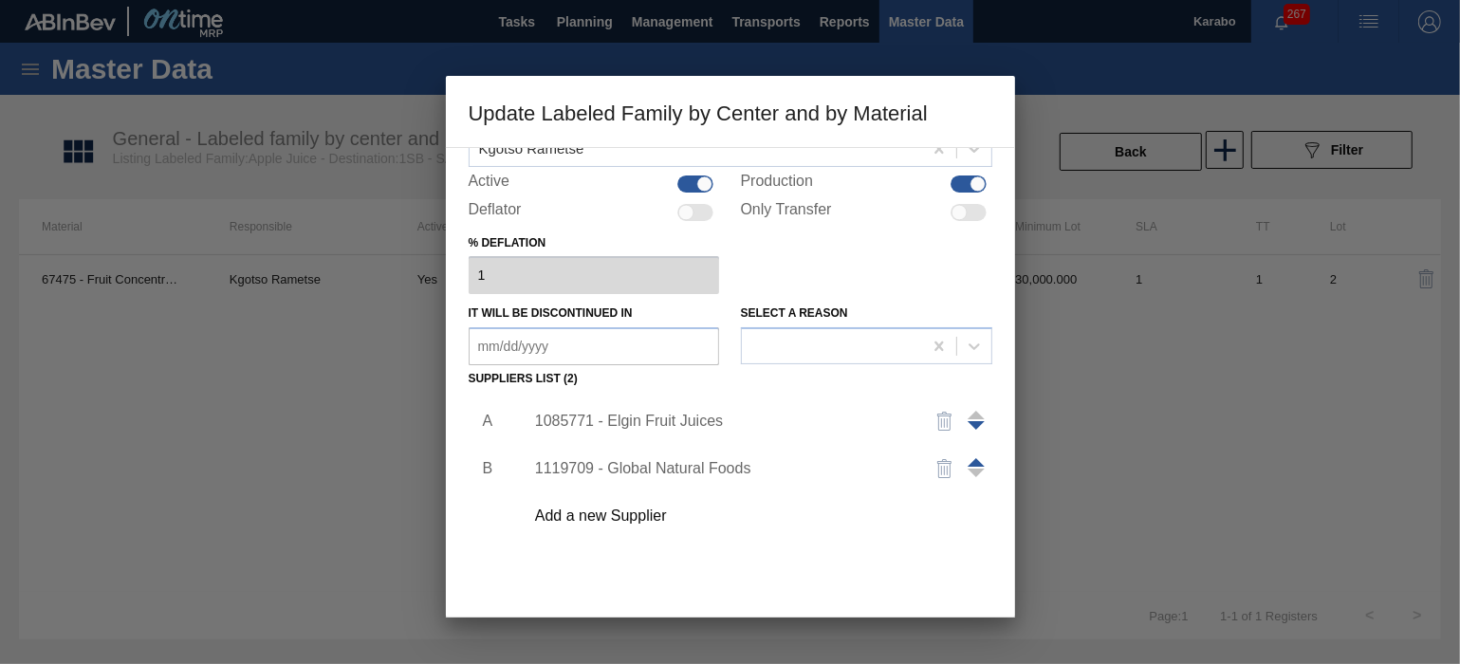
scroll to position [189, 0]
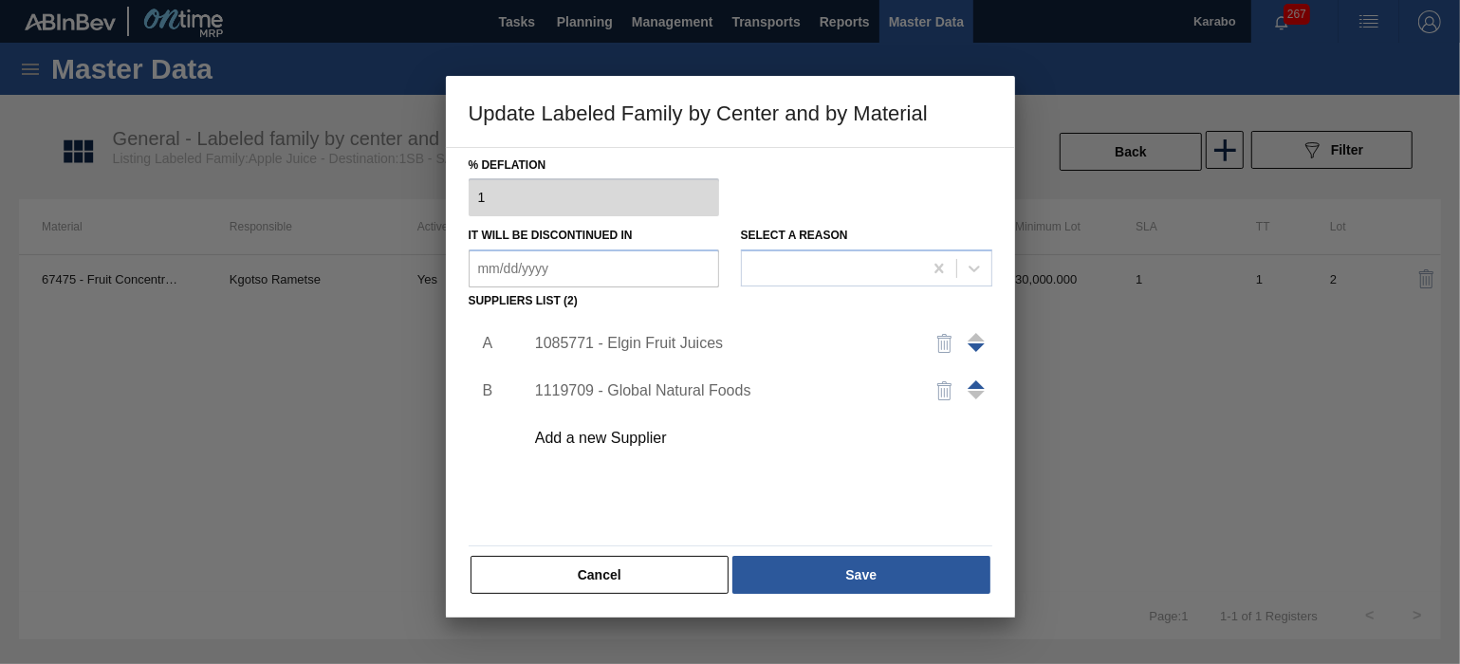
click at [975, 381] on span at bounding box center [976, 385] width 17 height 9
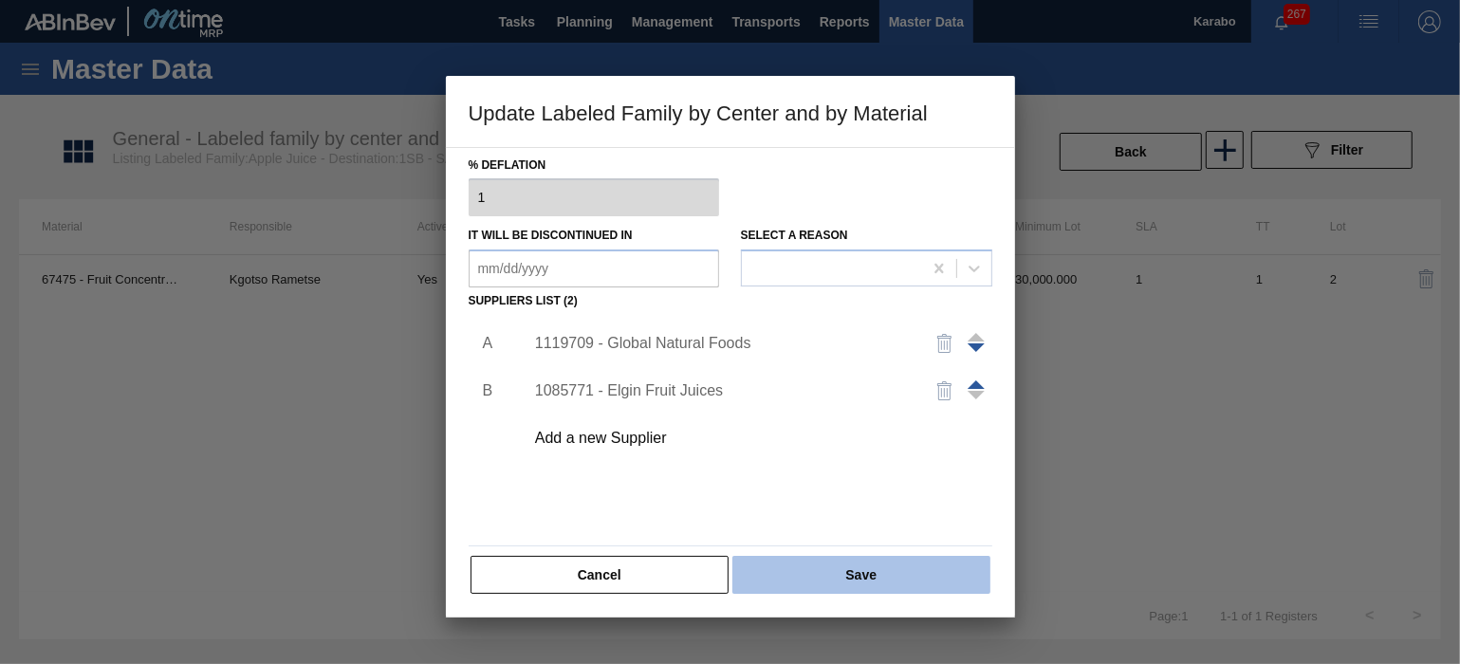
click at [856, 579] on button "Save" at bounding box center [861, 575] width 257 height 38
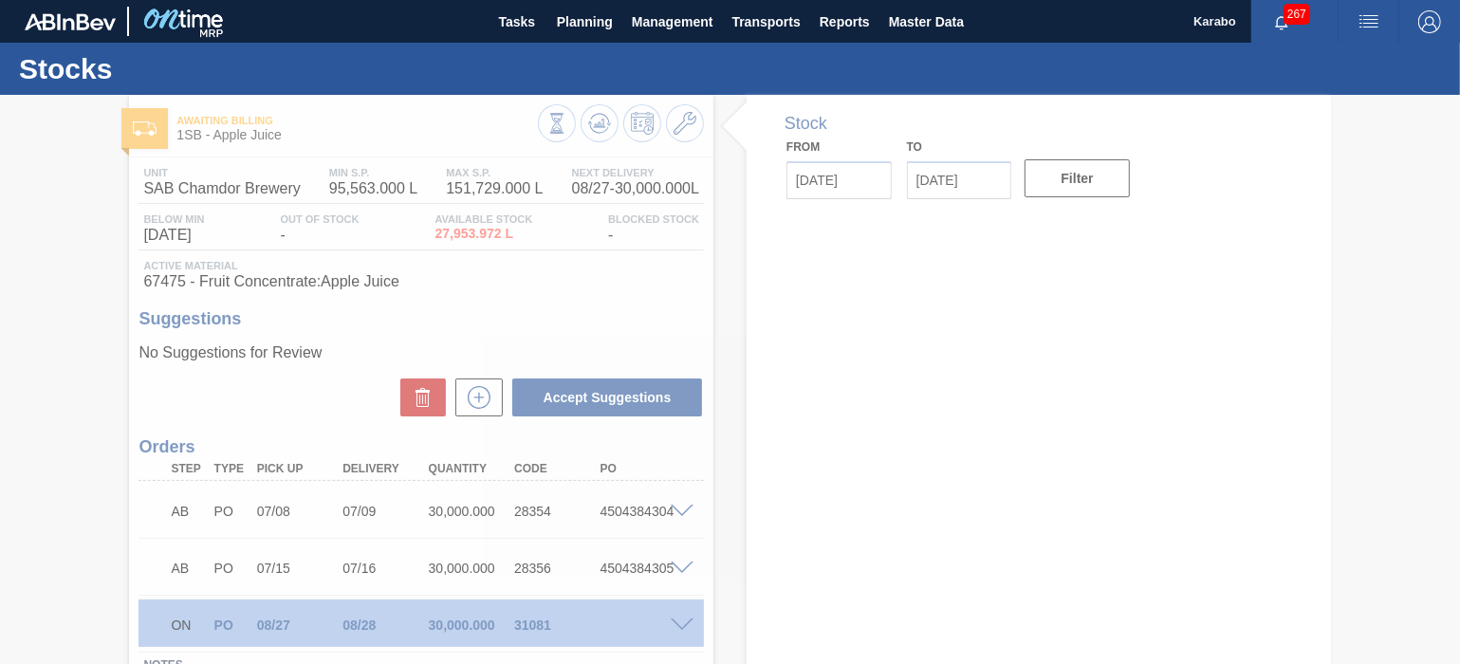
type input "[DATE]"
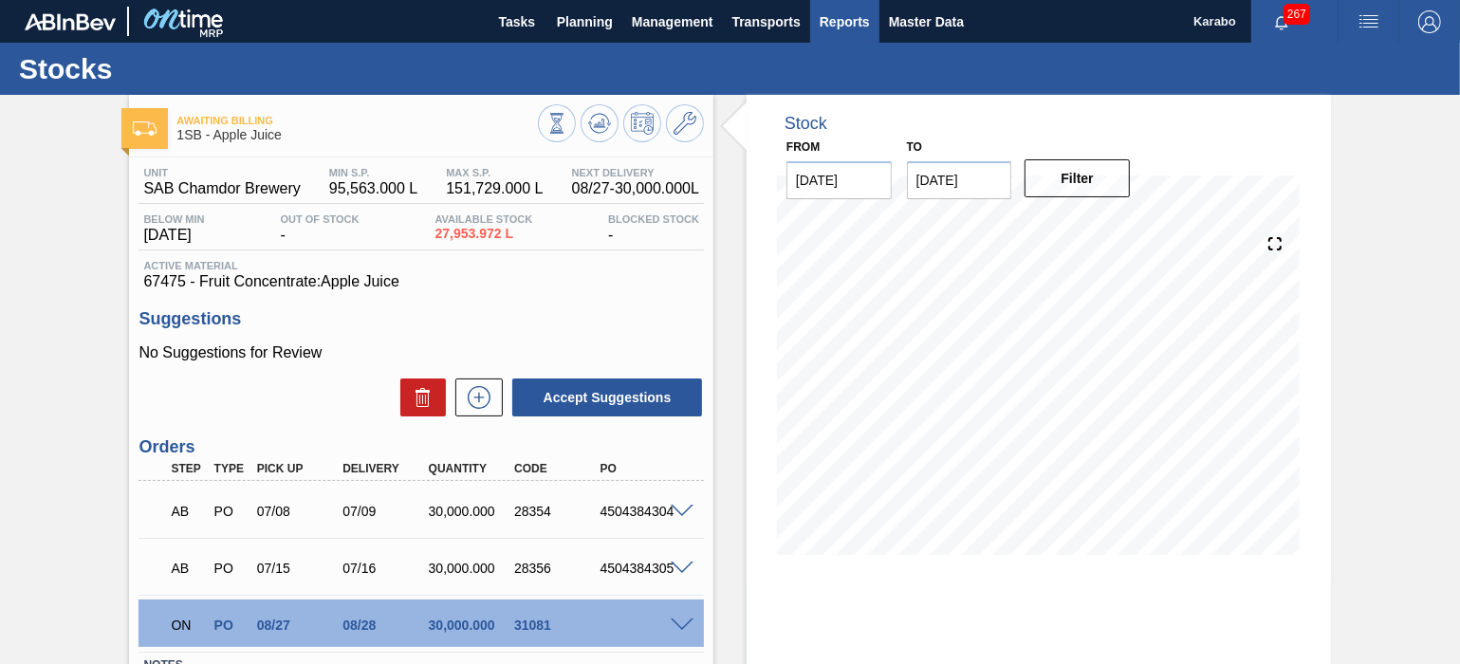
click at [832, 23] on span "Reports" at bounding box center [845, 21] width 50 height 23
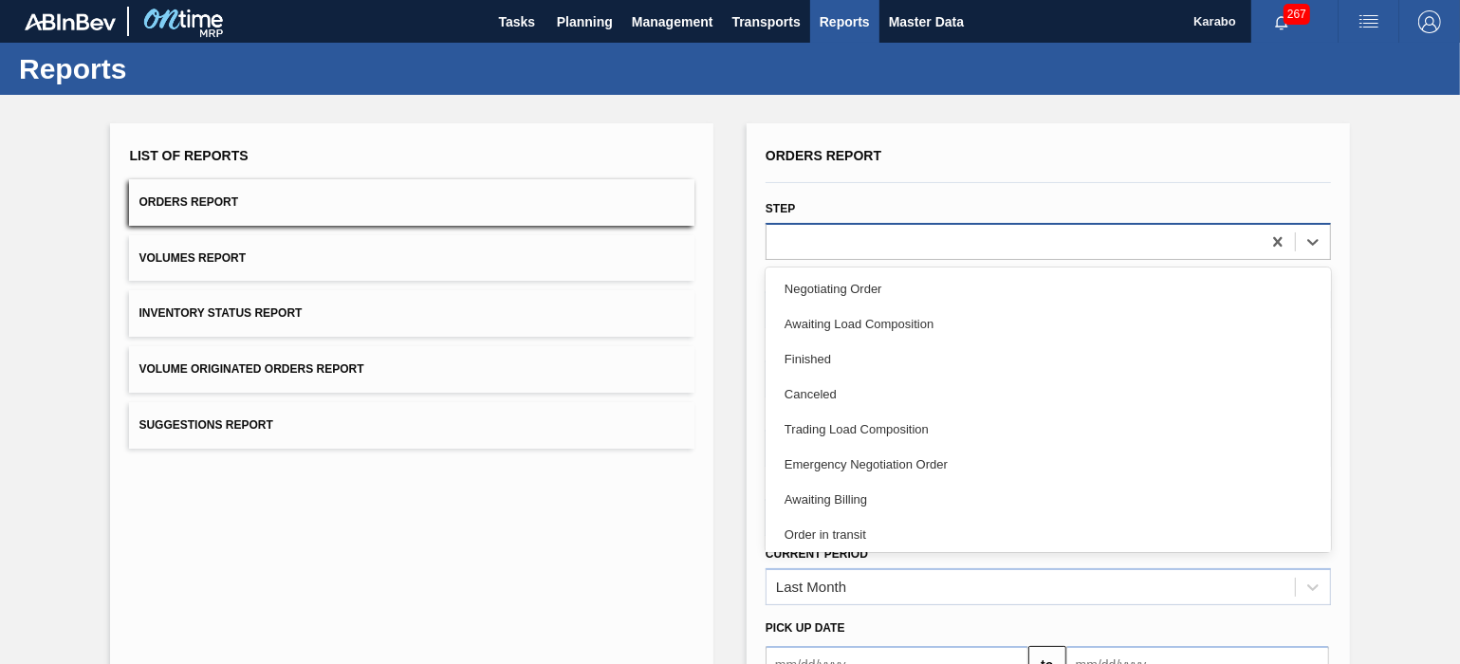
click at [921, 238] on div at bounding box center [1014, 242] width 494 height 28
click at [1403, 337] on div "List of Reports Orders Report Volumes Report Inventory Status Report Volume Ori…" at bounding box center [730, 487] width 1460 height 784
click at [1027, 250] on div at bounding box center [1014, 242] width 494 height 28
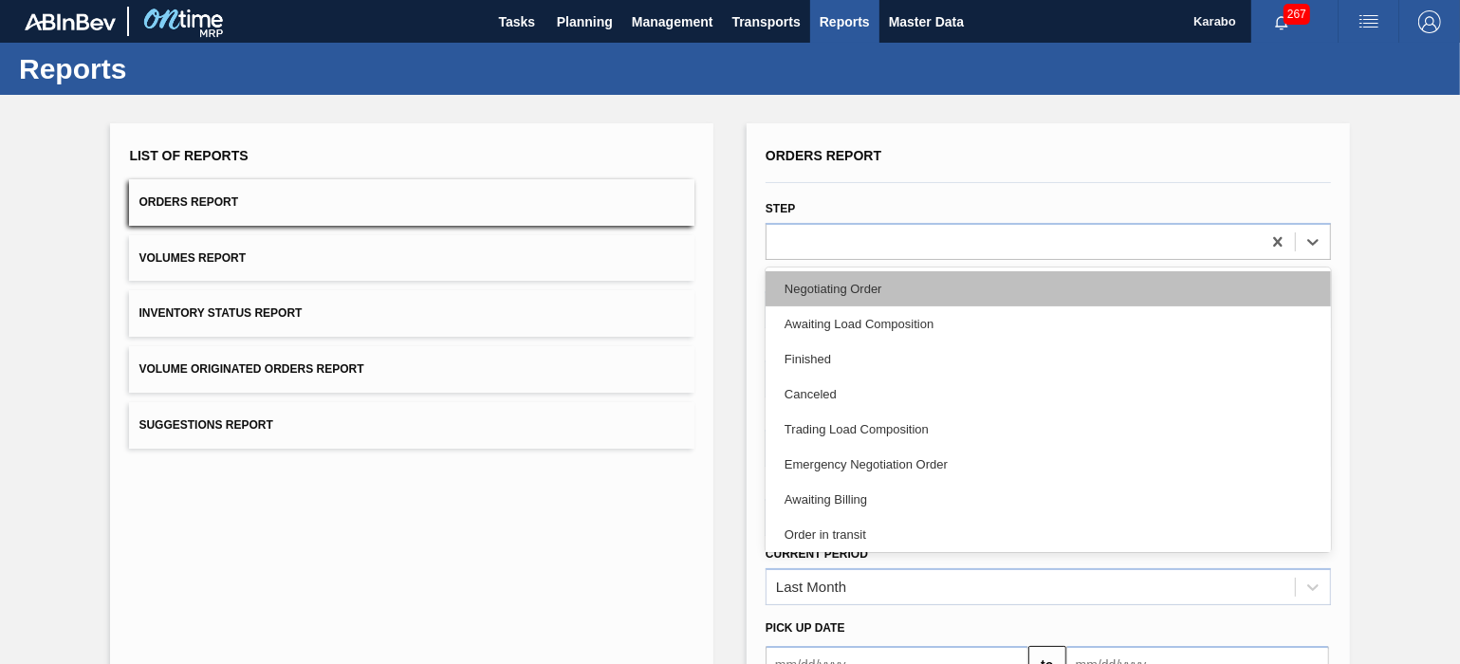
click at [991, 289] on div "Negotiating Order" at bounding box center [1049, 288] width 566 height 35
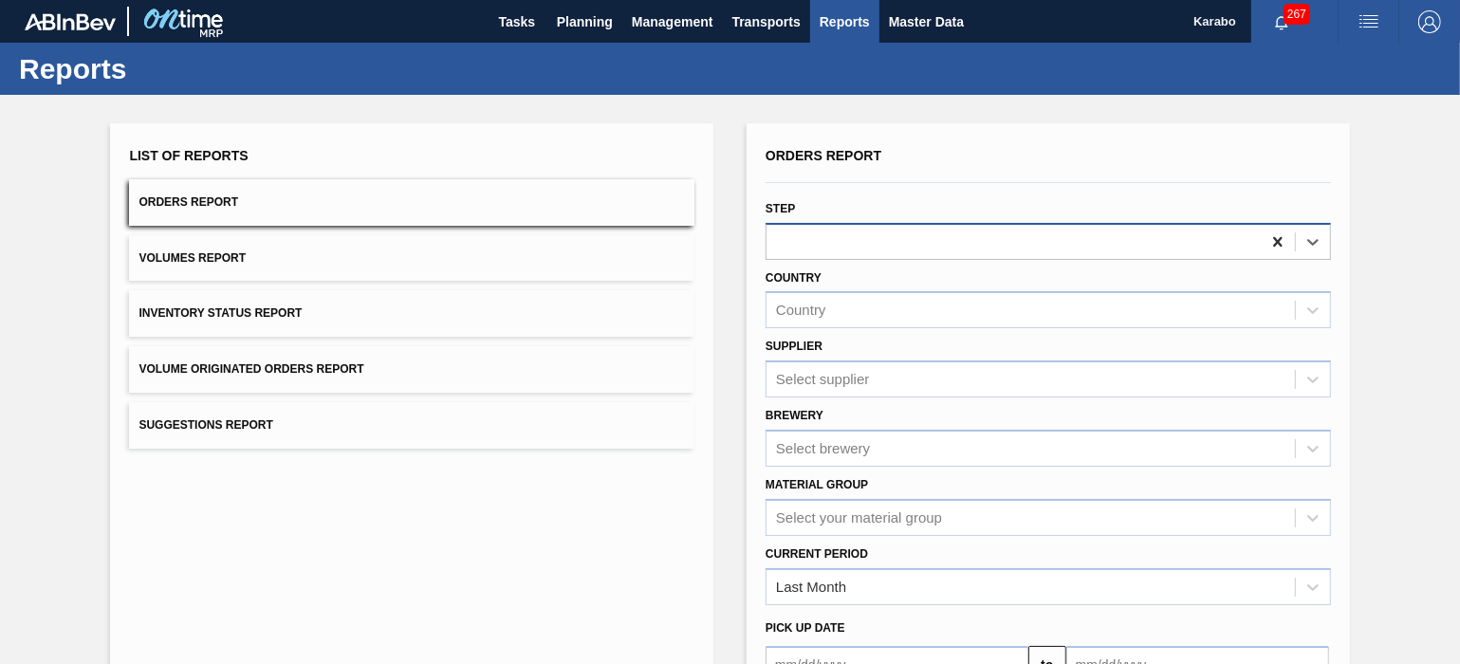
click at [1269, 242] on icon at bounding box center [1278, 241] width 19 height 19
click at [1273, 243] on icon at bounding box center [1277, 240] width 9 height 9
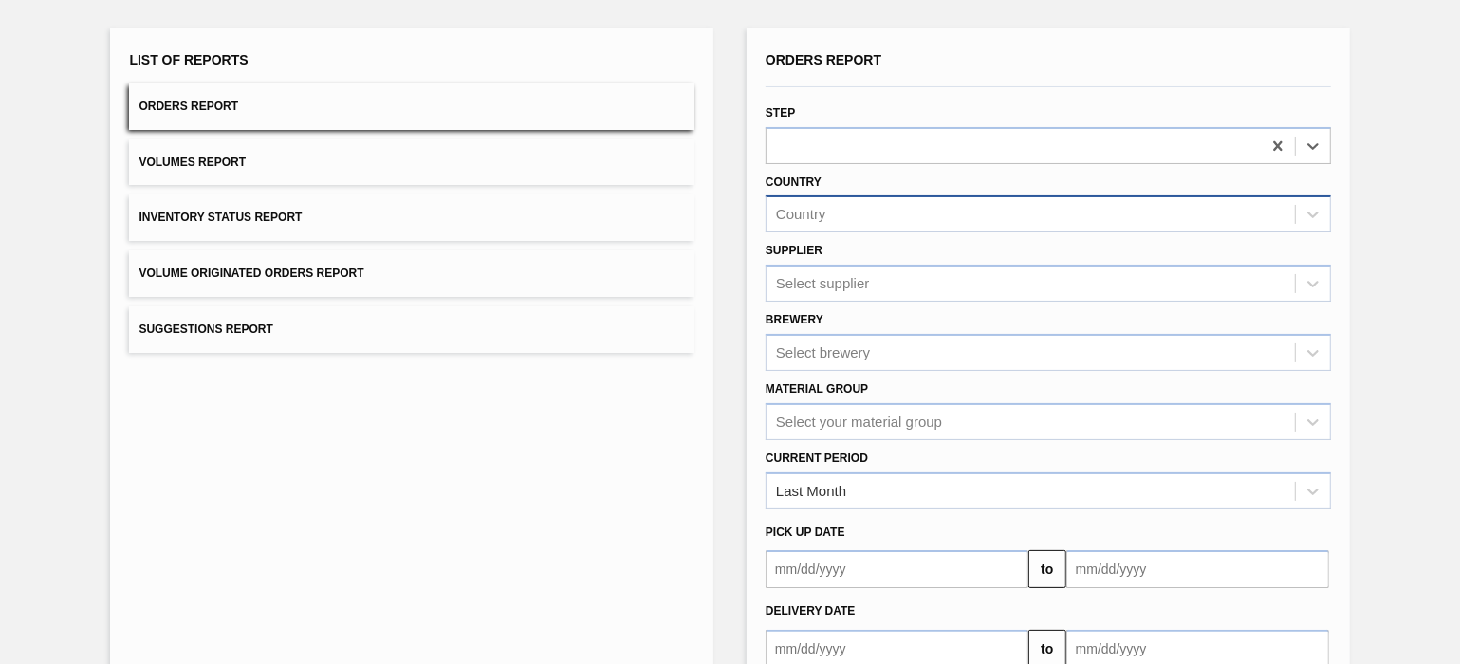
scroll to position [210, 0]
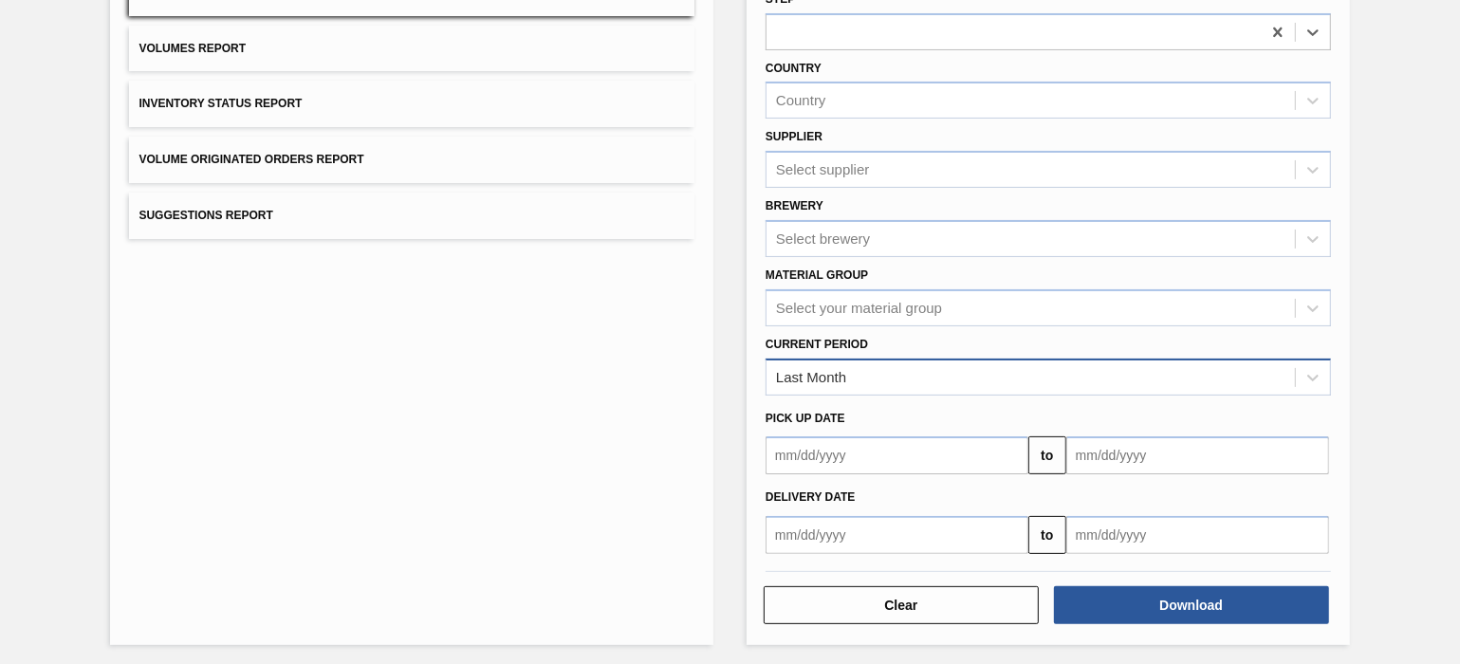
click at [983, 377] on div "Last Month" at bounding box center [1031, 377] width 529 height 28
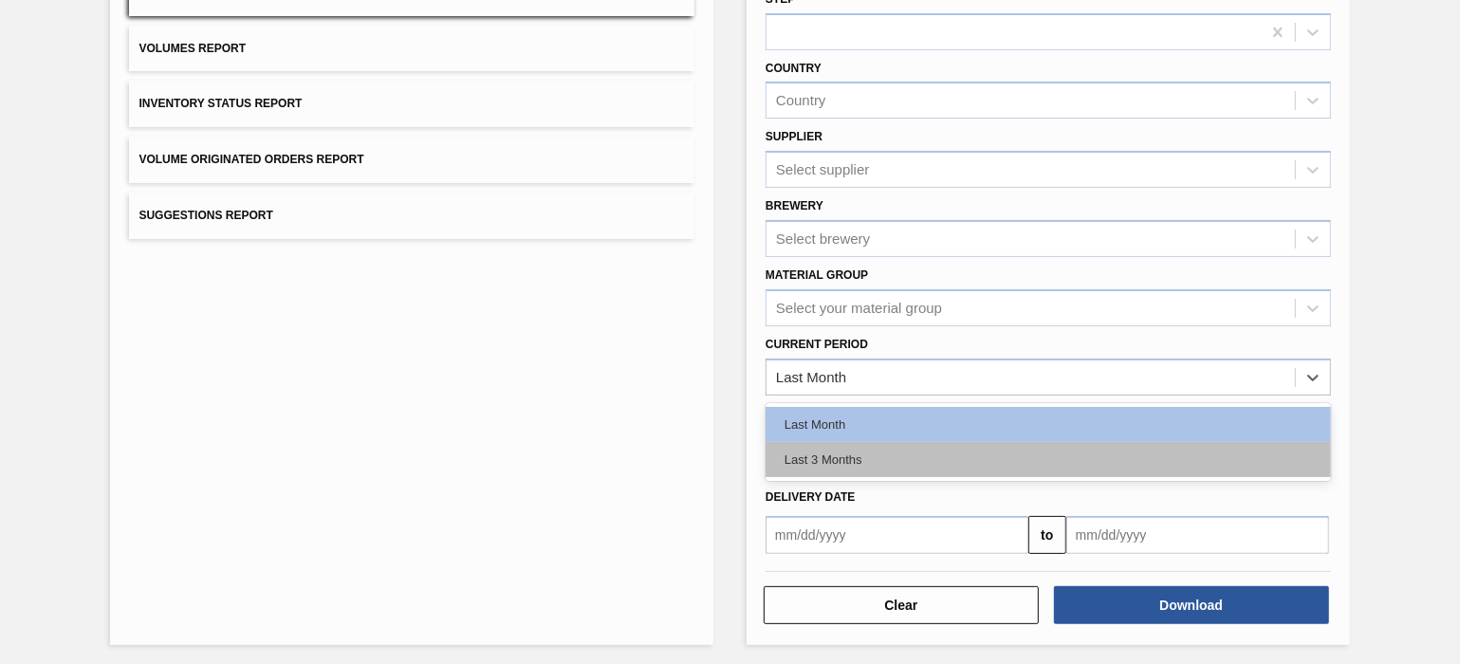
click at [957, 442] on div "Last 3 Months" at bounding box center [1049, 459] width 566 height 35
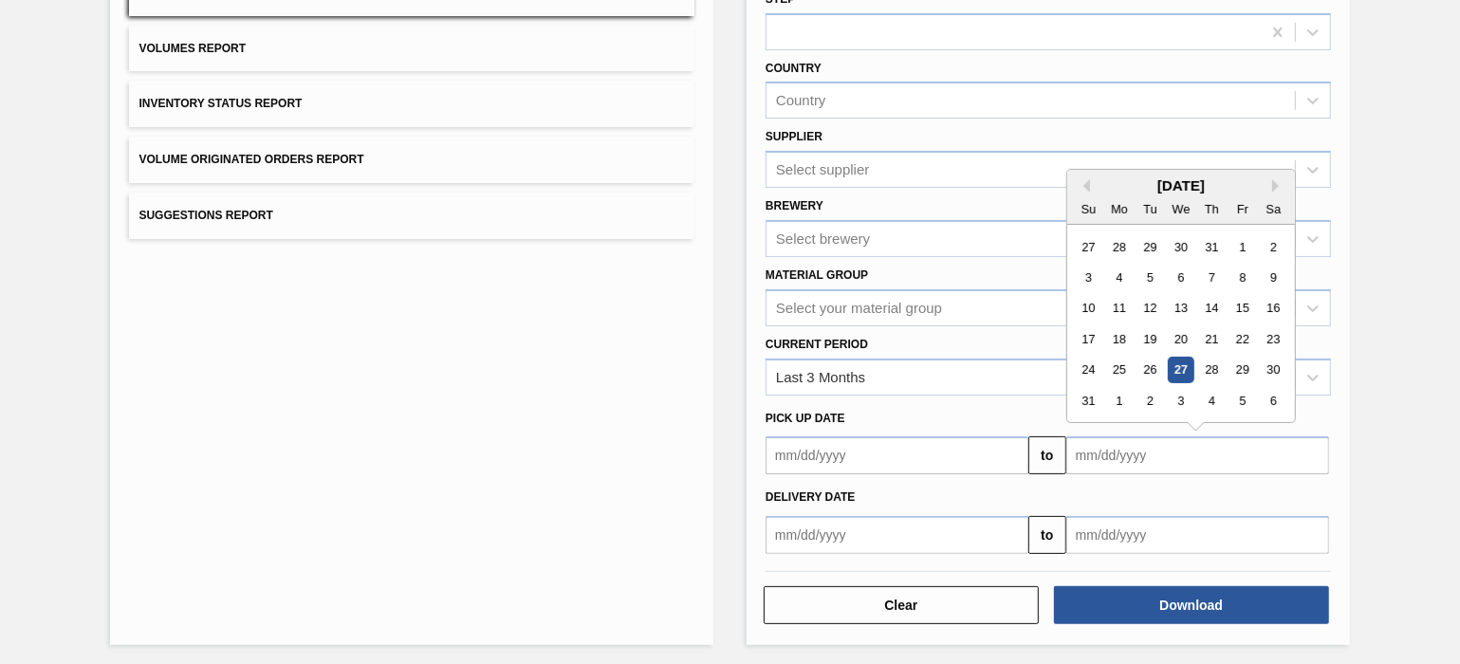
click at [1126, 446] on input "text" at bounding box center [1198, 456] width 263 height 38
click at [1081, 340] on div "17" at bounding box center [1089, 339] width 26 height 26
type input "[DATE]"
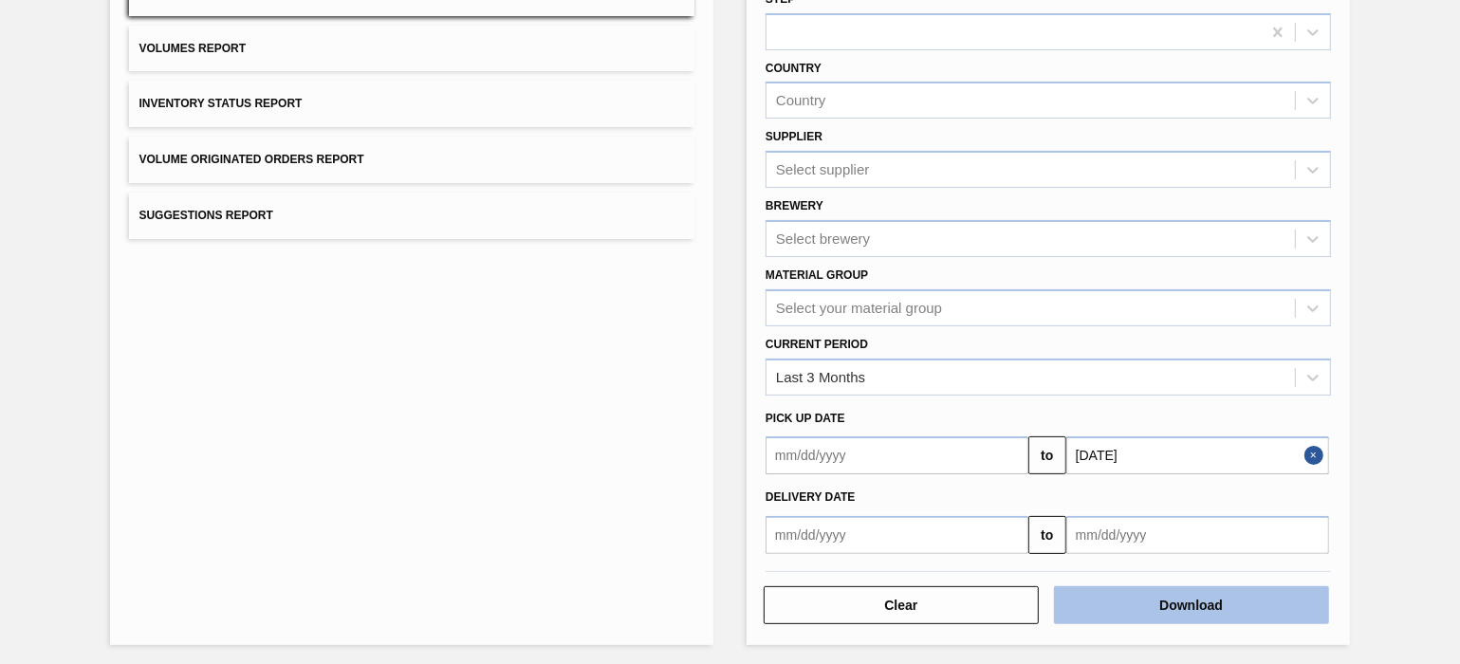
click at [1224, 604] on button "Download" at bounding box center [1191, 605] width 275 height 38
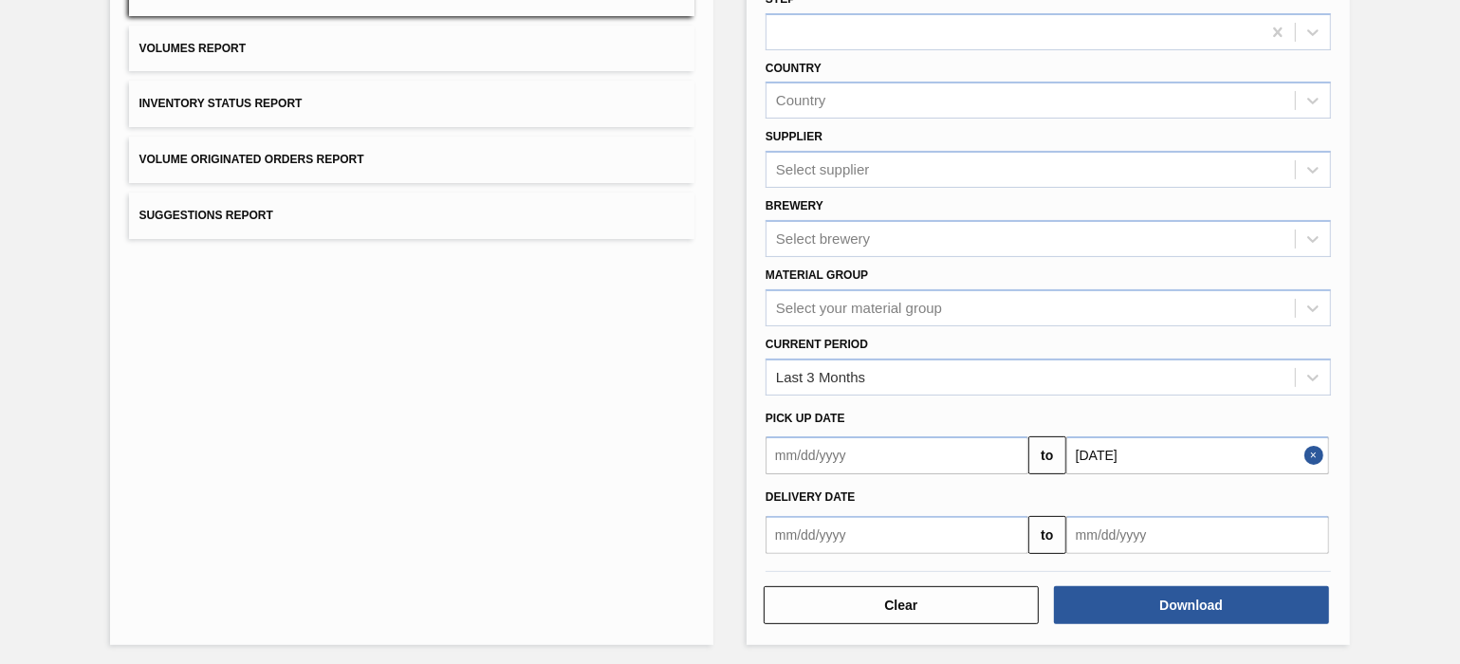
click at [731, 422] on div "List of Reports Orders Report Volumes Report Inventory Status Report Volume Ori…" at bounding box center [730, 277] width 1460 height 784
